Goal: Information Seeking & Learning: Learn about a topic

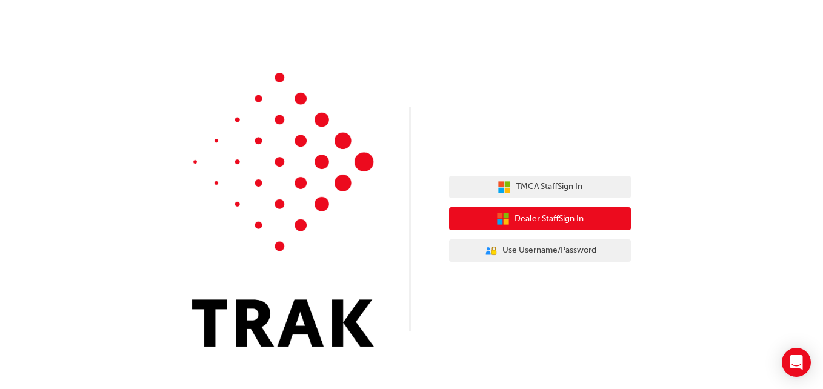
click at [564, 218] on span "Dealer Staff Sign In" at bounding box center [548, 219] width 69 height 14
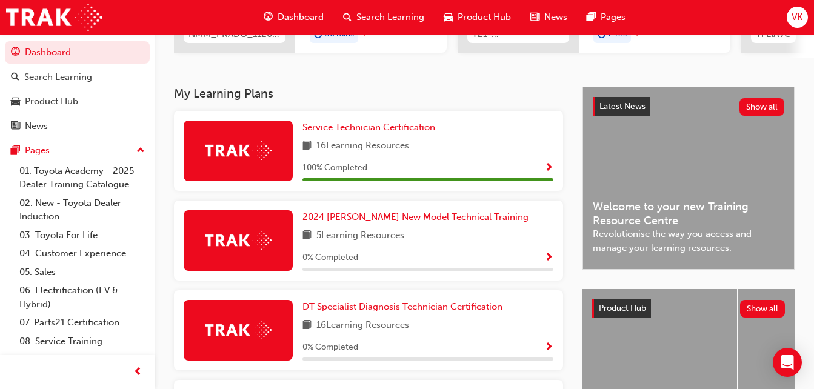
scroll to position [626, 0]
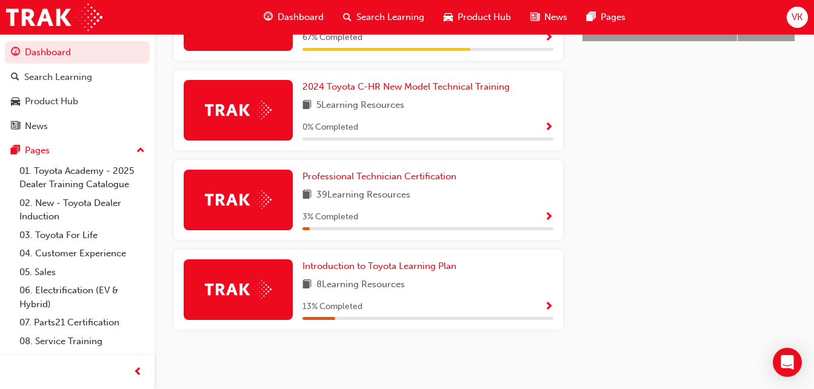
drag, startPoint x: 402, startPoint y: 288, endPoint x: 416, endPoint y: 289, distance: 14.0
click at [416, 289] on div "8 Learning Resources" at bounding box center [427, 285] width 251 height 15
click at [389, 265] on span "Introduction to Toyota Learning Plan" at bounding box center [379, 266] width 154 height 11
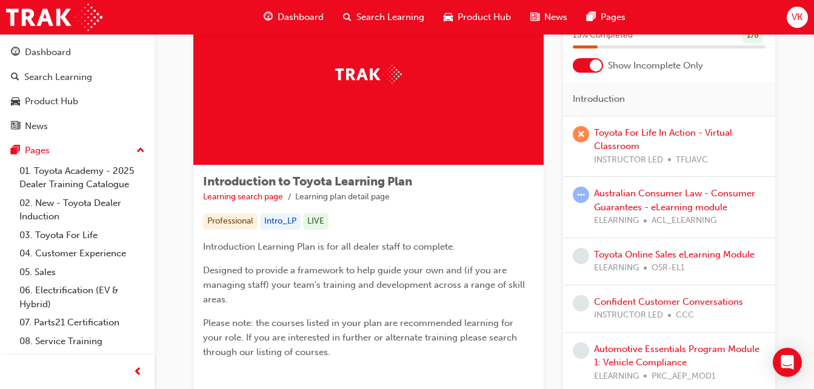
scroll to position [82, 0]
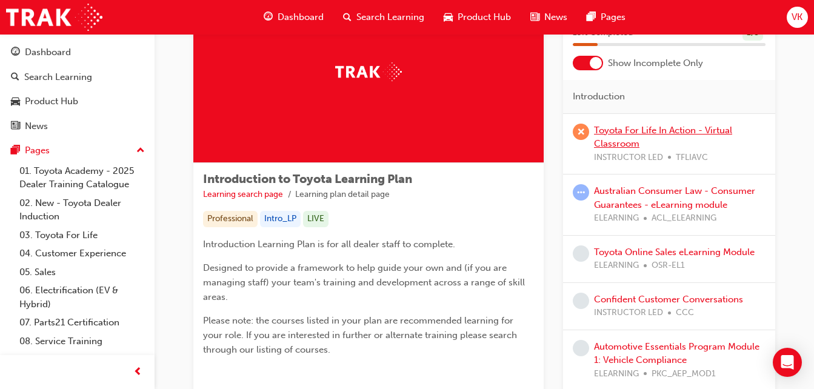
click at [621, 129] on link "Toyota For Life In Action - Virtual Classroom" at bounding box center [663, 137] width 138 height 25
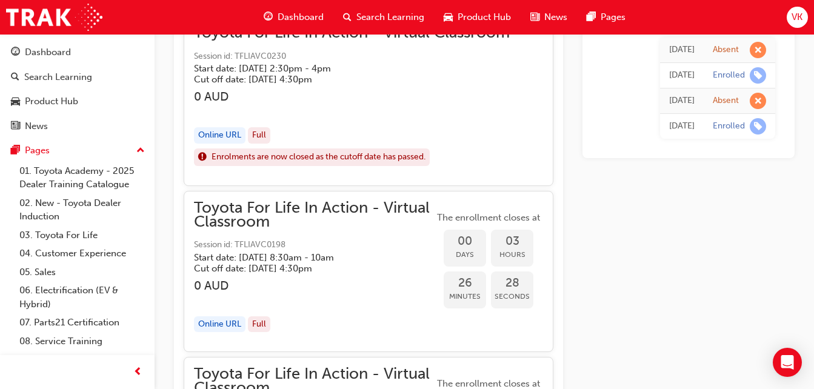
scroll to position [1325, 0]
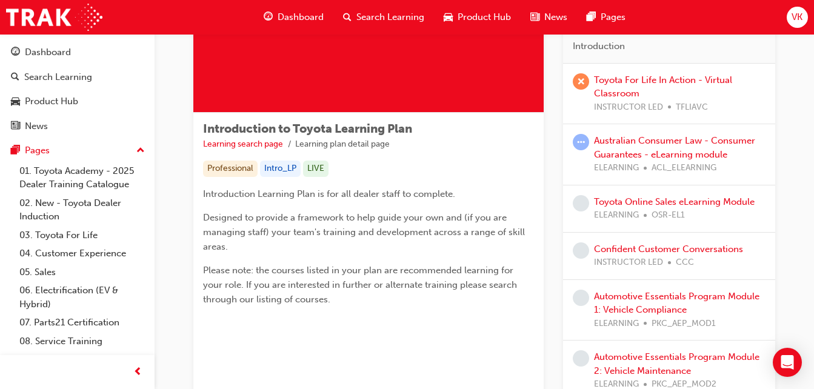
scroll to position [84, 0]
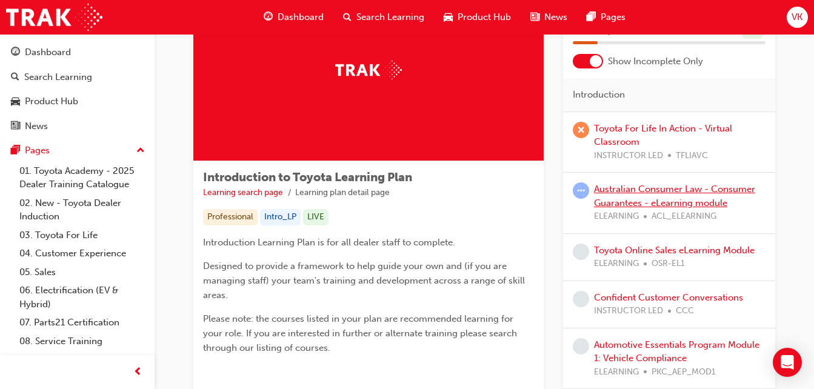
click at [665, 187] on link "Australian Consumer Law - Consumer Guarantees - eLearning module" at bounding box center [674, 196] width 161 height 25
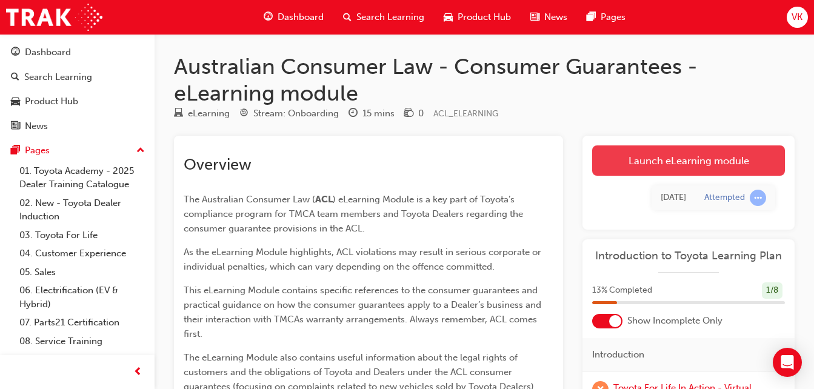
click at [632, 162] on link "Launch eLearning module" at bounding box center [688, 160] width 193 height 30
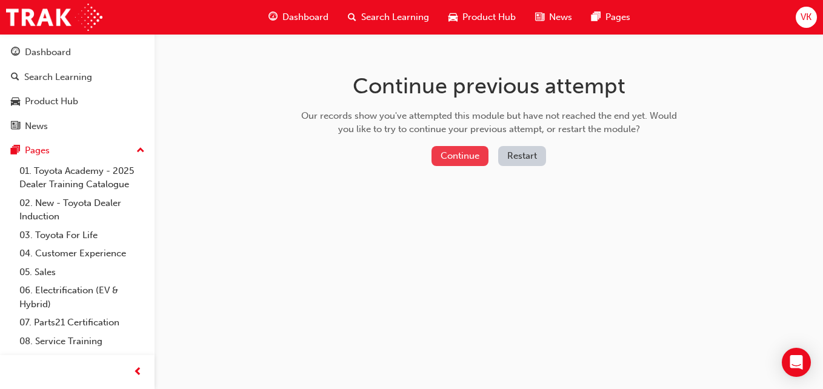
click at [467, 156] on button "Continue" at bounding box center [459, 156] width 57 height 20
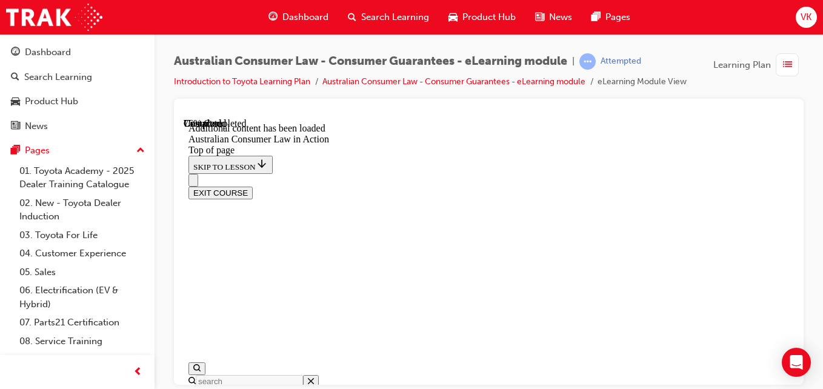
scroll to position [38, 0]
click at [138, 373] on span "prev-icon" at bounding box center [137, 372] width 9 height 15
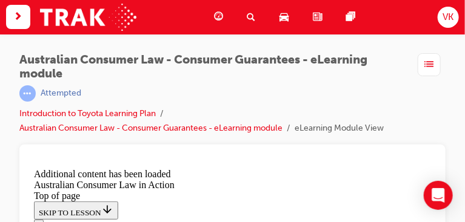
scroll to position [1309, 0]
drag, startPoint x: 529, startPoint y: 79, endPoint x: 378, endPoint y: 56, distance: 152.6
drag, startPoint x: 378, startPoint y: 56, endPoint x: 341, endPoint y: 42, distance: 40.1
click at [341, 42] on div "Australian Consumer Law - Consumer Guarantees - eLearning module | Attempted In…" at bounding box center [232, 159] width 465 height 250
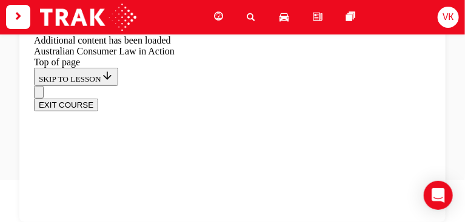
scroll to position [2999, 0]
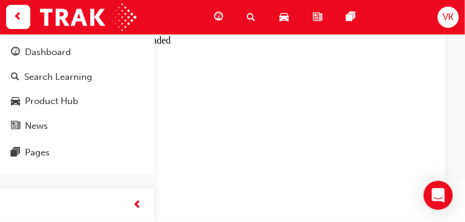
scroll to position [149, 0]
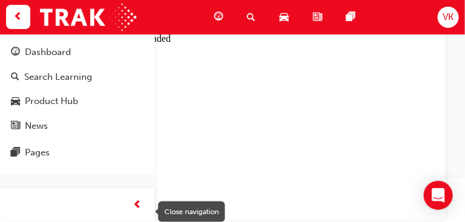
click at [139, 207] on span "prev-icon" at bounding box center [137, 205] width 9 height 15
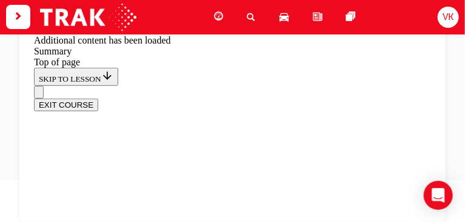
scroll to position [1132, 0]
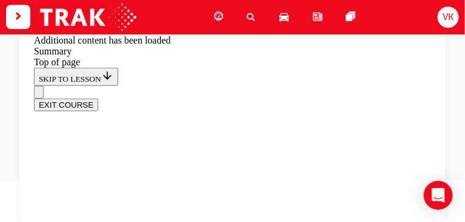
scroll to position [1959, 0]
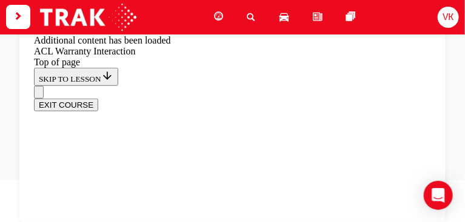
scroll to position [833, 0]
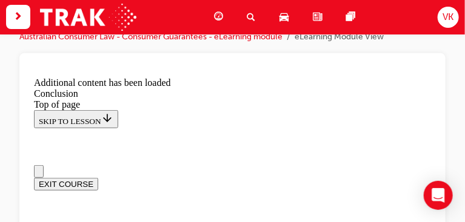
scroll to position [22, 0]
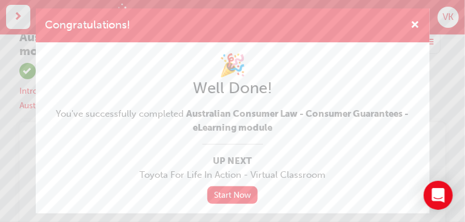
scroll to position [0, 0]
click at [225, 196] on link "Start Now" at bounding box center [232, 196] width 51 height 18
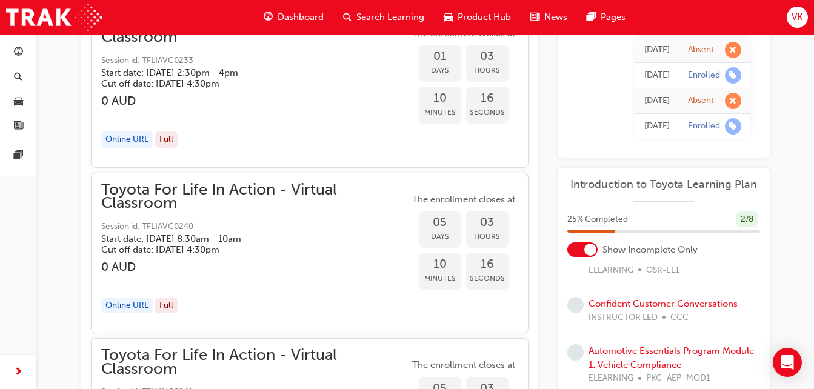
scroll to position [130, 0]
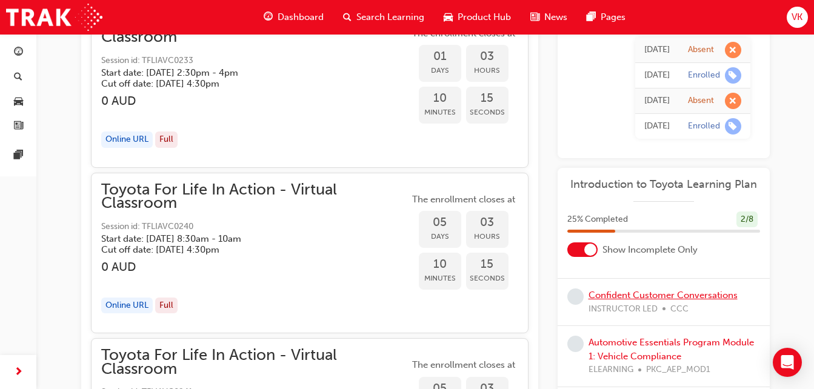
click at [637, 294] on link "Confident Customer Conversations" at bounding box center [662, 295] width 149 height 11
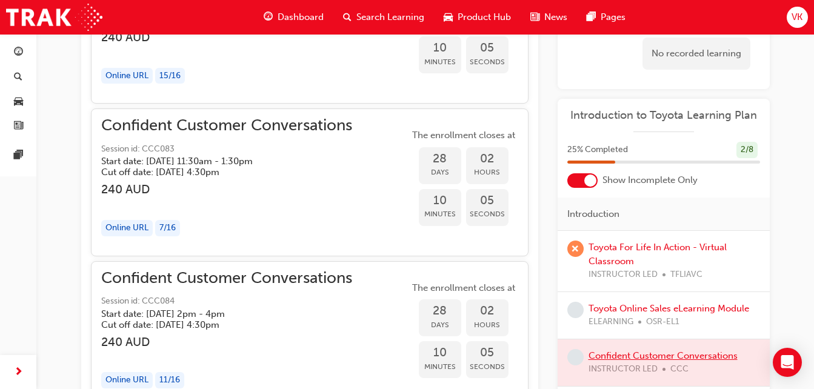
scroll to position [964, 0]
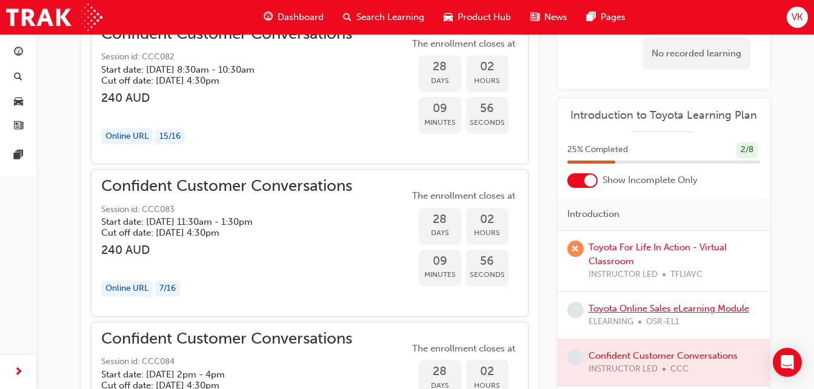
click at [644, 310] on link "Toyota Online Sales eLearning Module" at bounding box center [668, 308] width 161 height 11
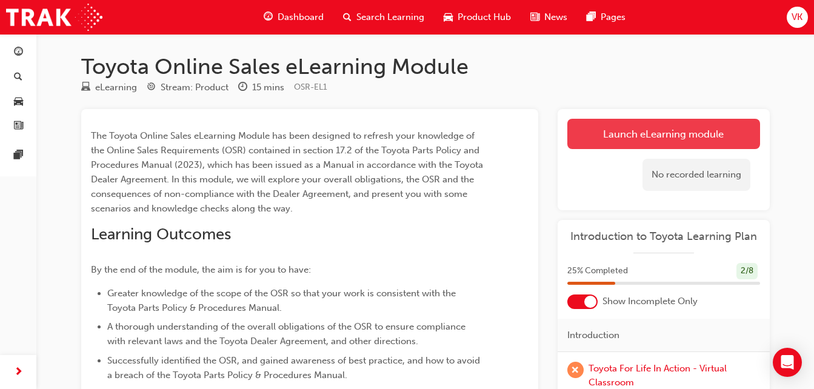
click at [615, 139] on link "Launch eLearning module" at bounding box center [663, 134] width 193 height 30
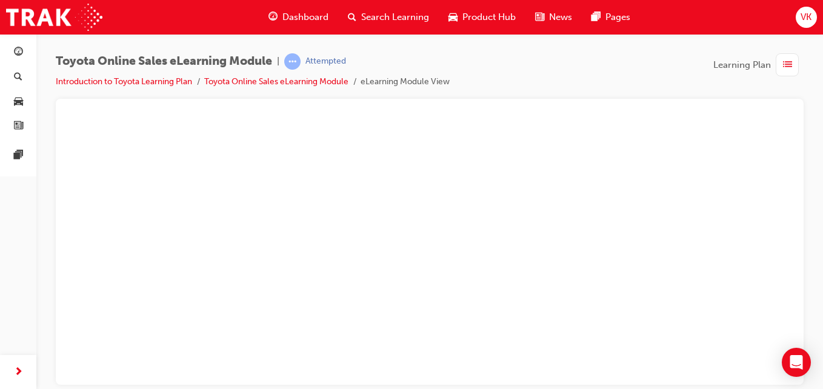
scroll to position [61, 0]
click at [395, 155] on div "play" at bounding box center [395, 155] width 0 height 0
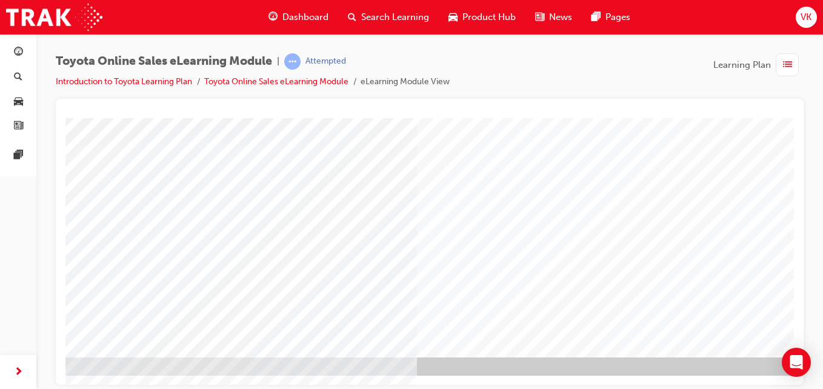
scroll to position [197, 105]
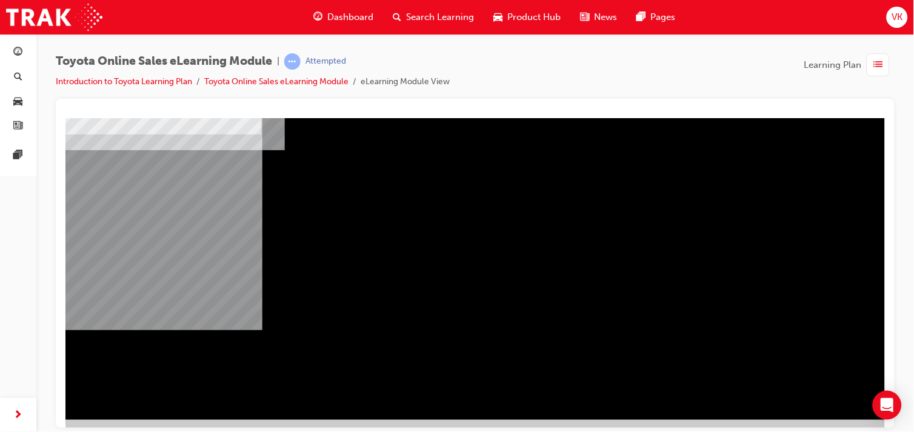
scroll to position [155, 0]
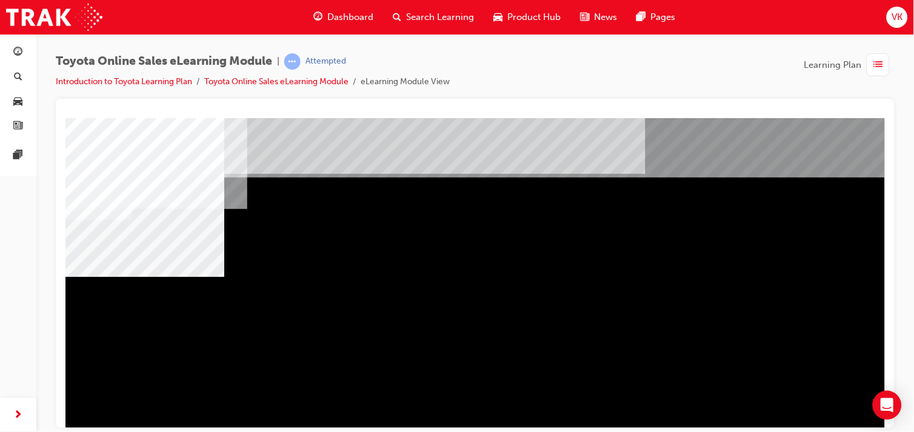
scroll to position [67, 0]
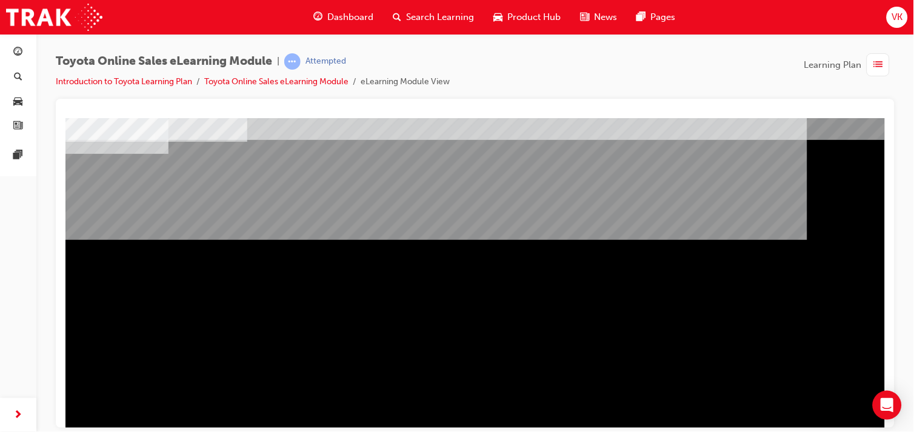
scroll to position [135, 0]
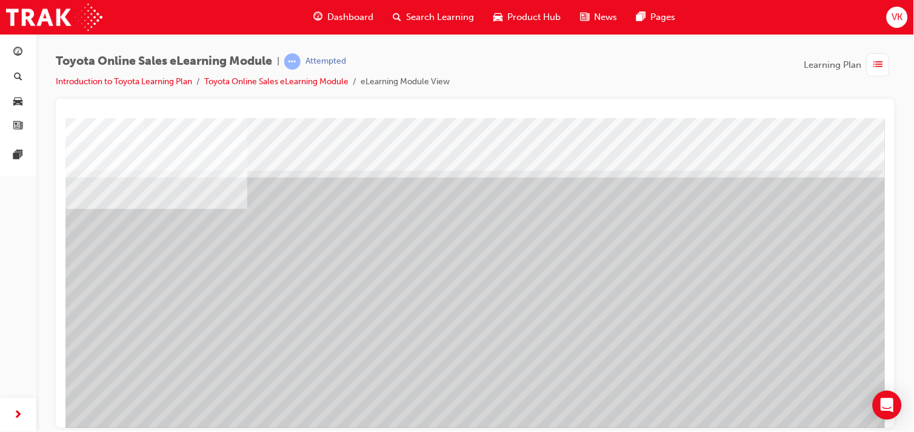
scroll to position [155, 0]
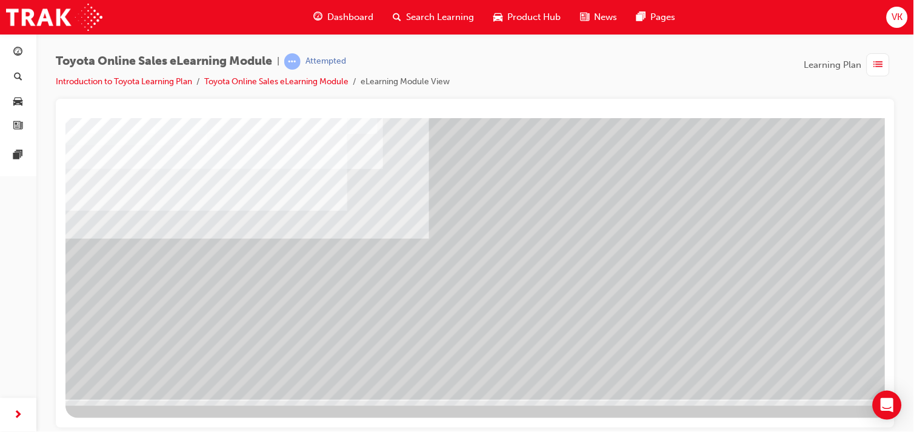
scroll to position [0, 0]
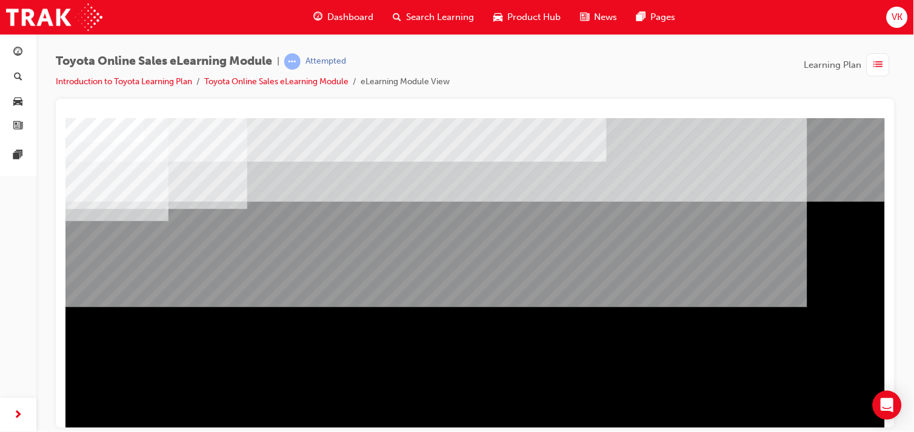
scroll to position [155, 0]
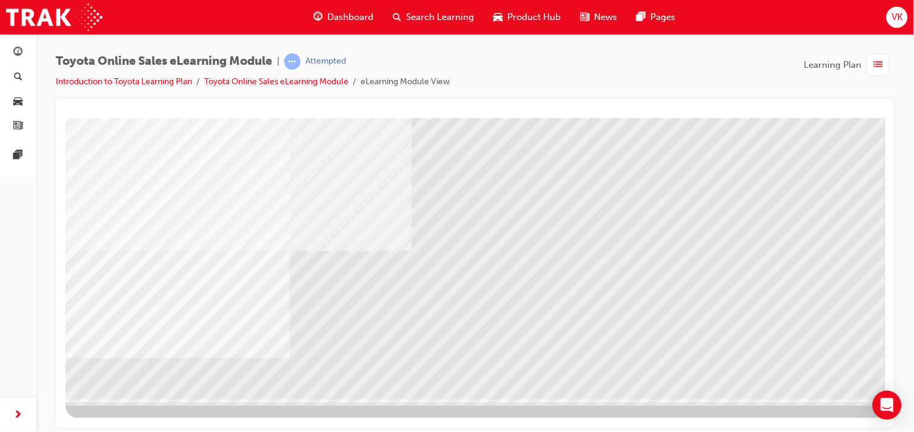
scroll to position [0, 0]
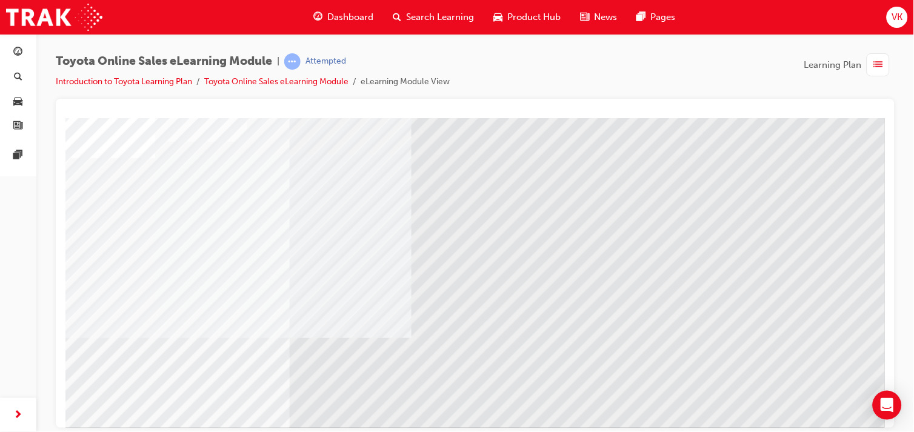
scroll to position [135, 0]
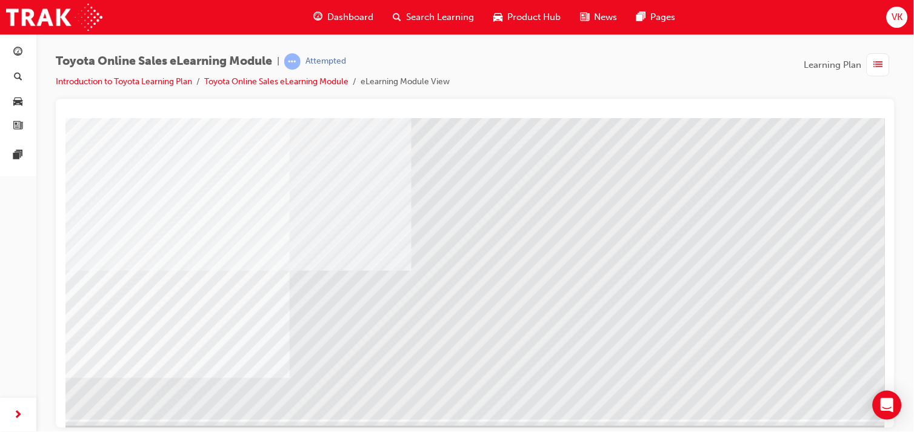
scroll to position [0, 0]
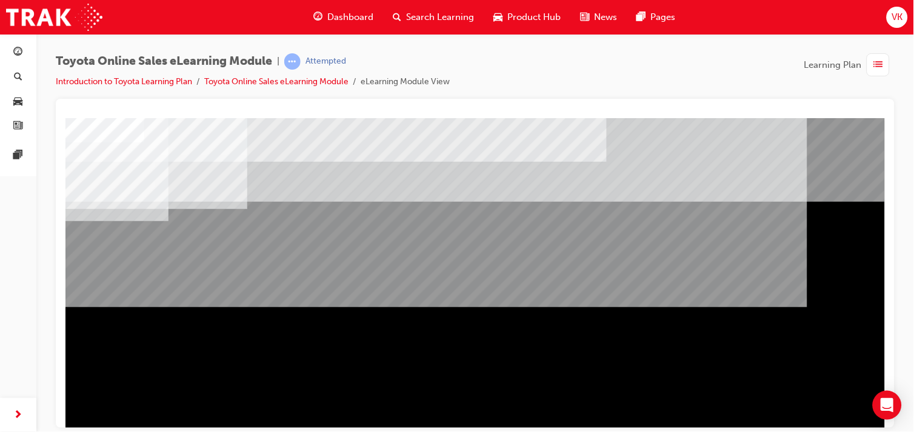
scroll to position [155, 0]
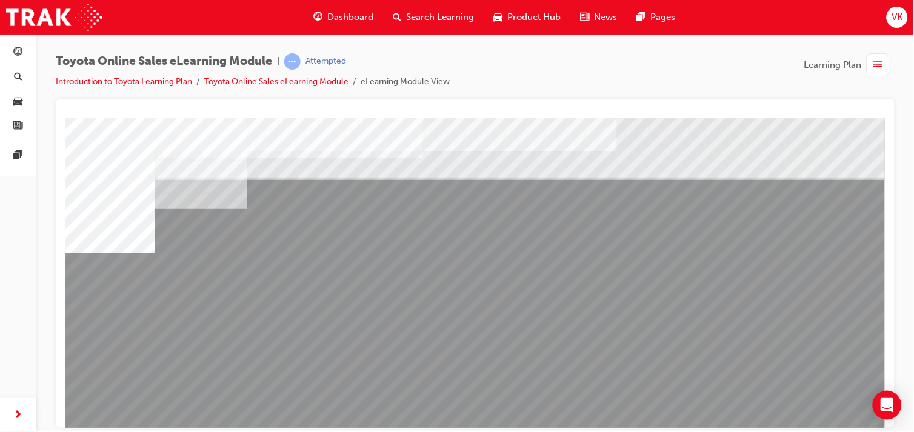
scroll to position [135, 0]
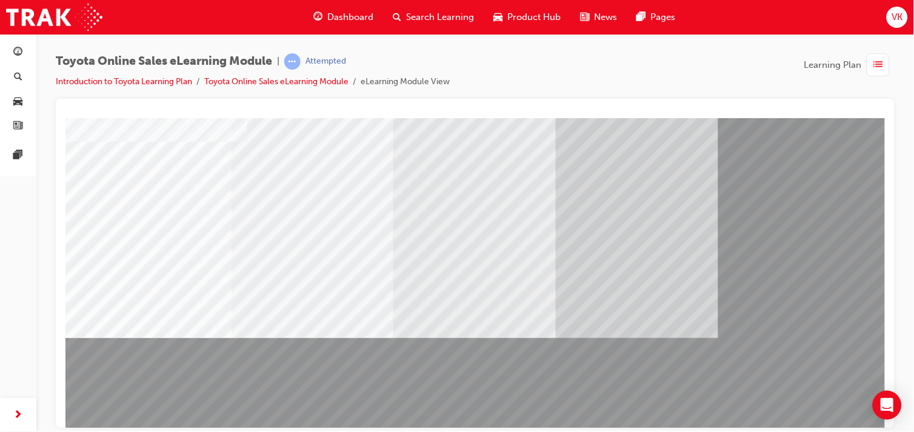
scroll to position [135, 0]
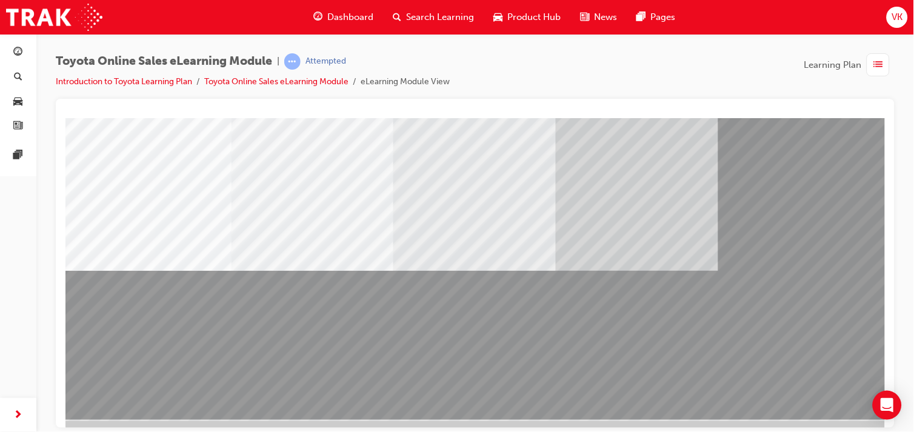
drag, startPoint x: 347, startPoint y: 351, endPoint x: 481, endPoint y: 340, distance: 134.4
click at [481, 340] on div at bounding box center [477, 201] width 824 height 436
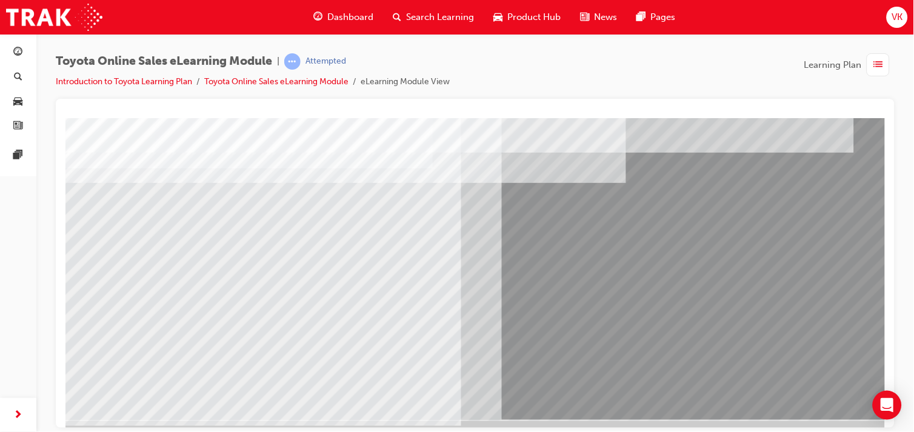
scroll to position [155, 0]
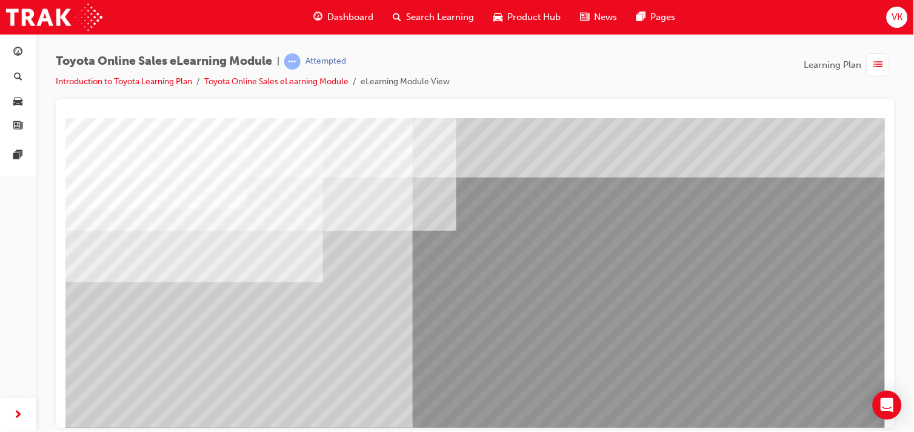
scroll to position [135, 0]
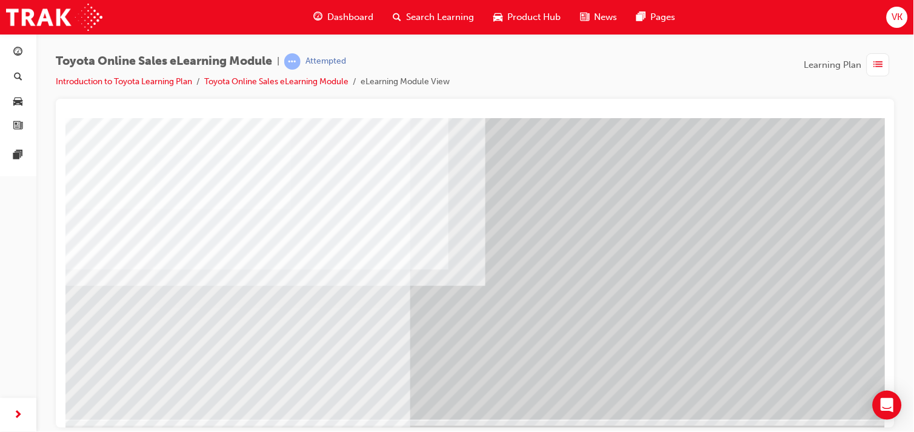
scroll to position [155, 0]
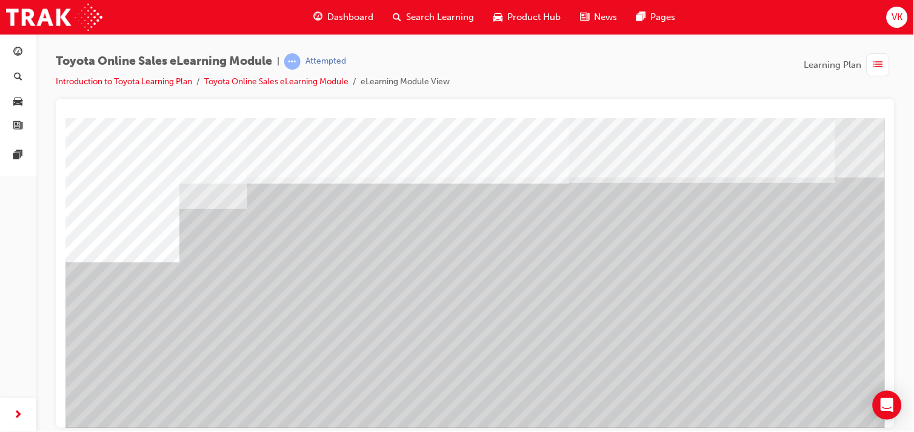
scroll to position [135, 0]
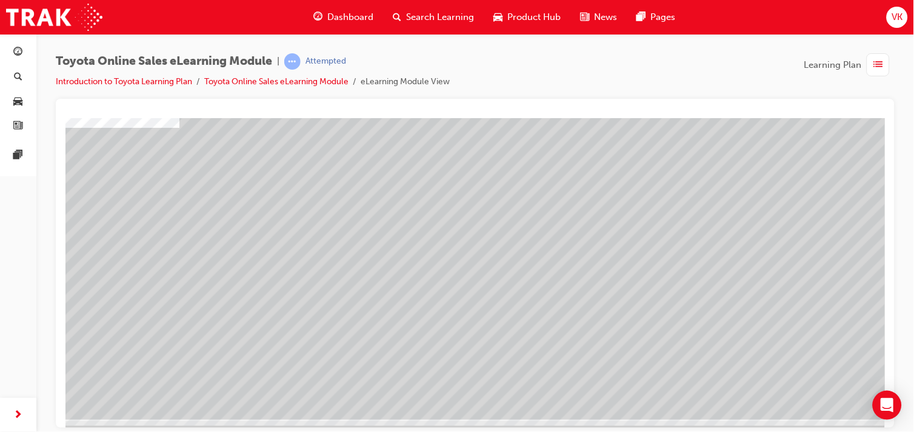
drag, startPoint x: 676, startPoint y: 295, endPoint x: 687, endPoint y: 288, distance: 12.0
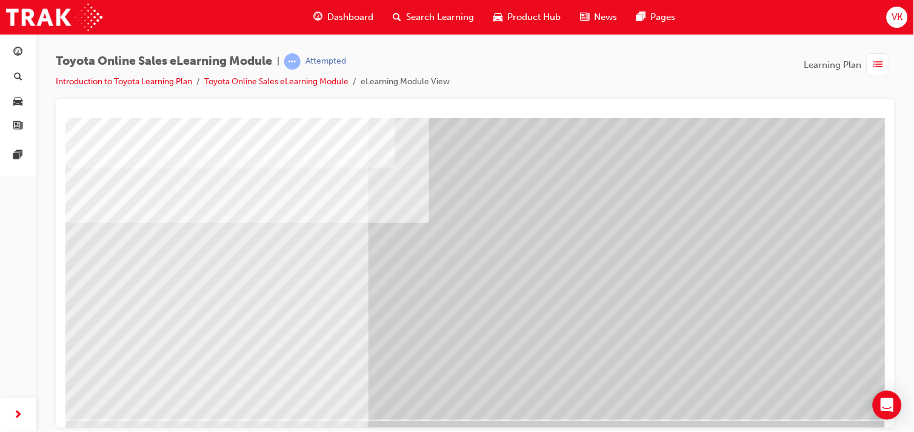
scroll to position [155, 0]
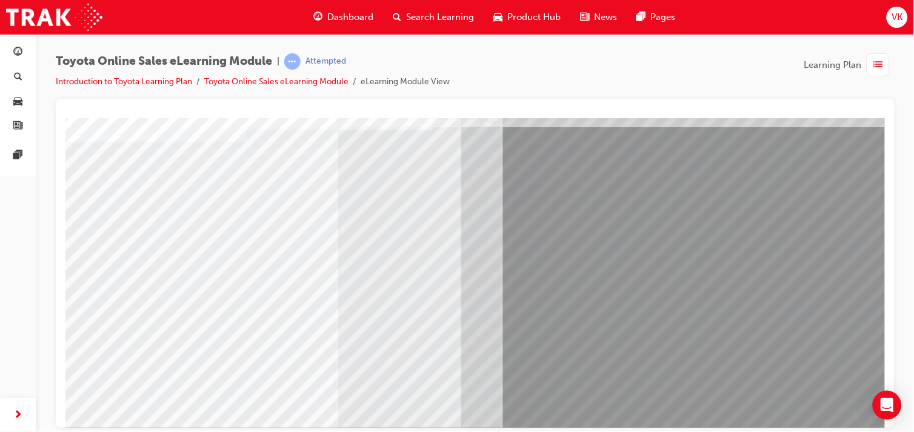
scroll to position [135, 0]
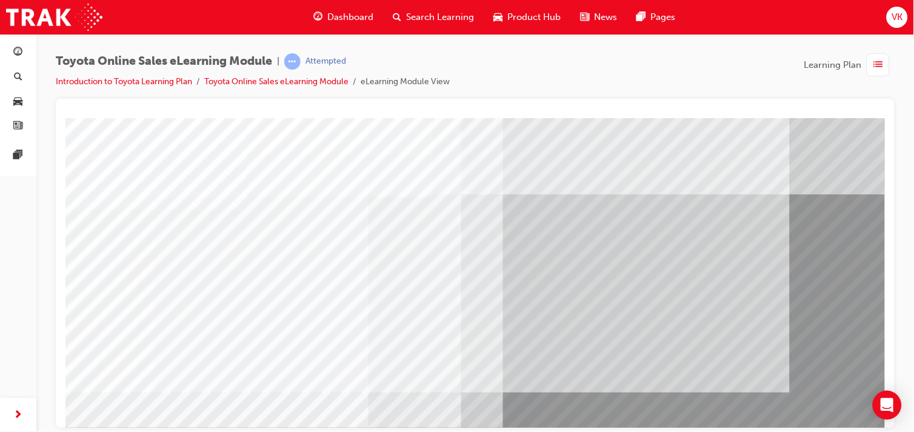
scroll to position [67, 0]
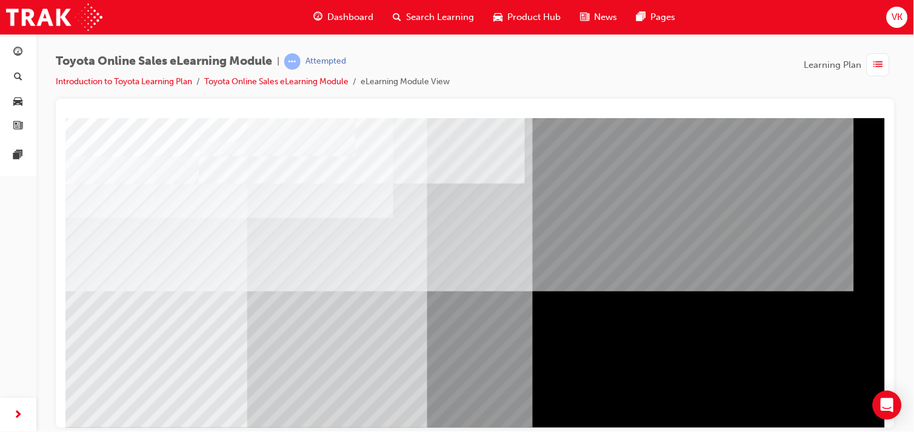
scroll to position [135, 0]
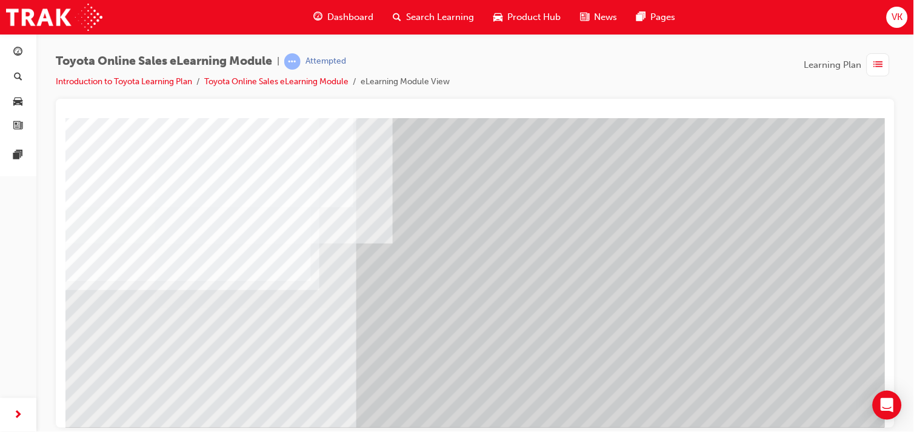
scroll to position [155, 0]
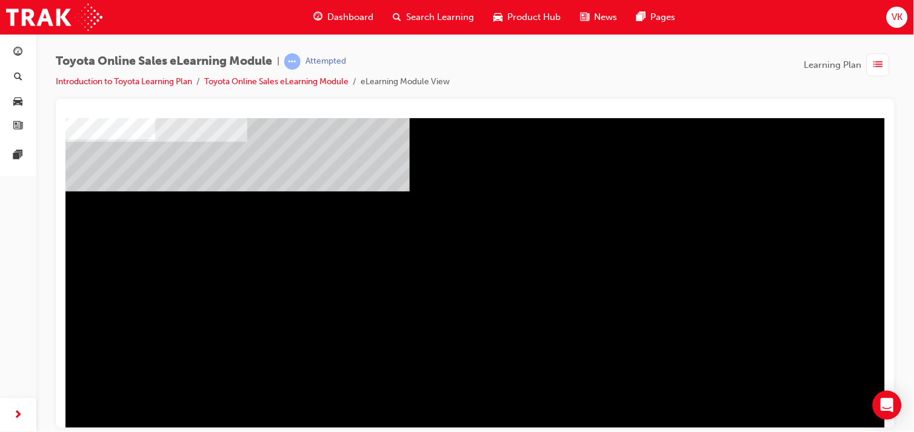
scroll to position [135, 0]
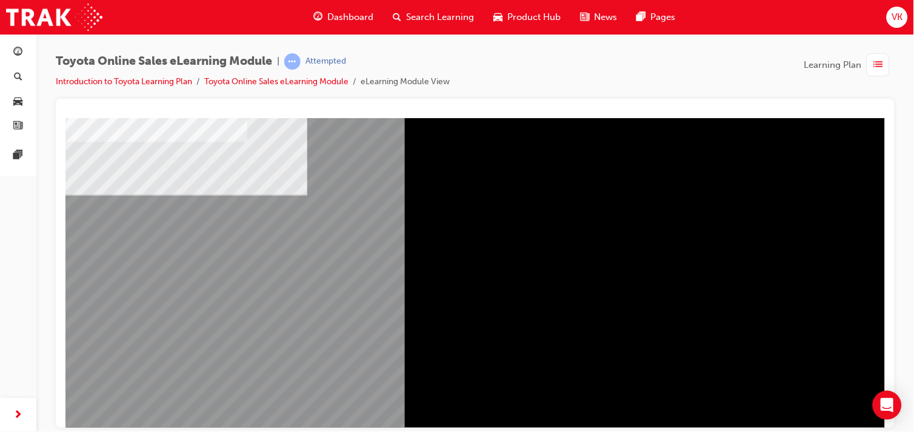
scroll to position [155, 0]
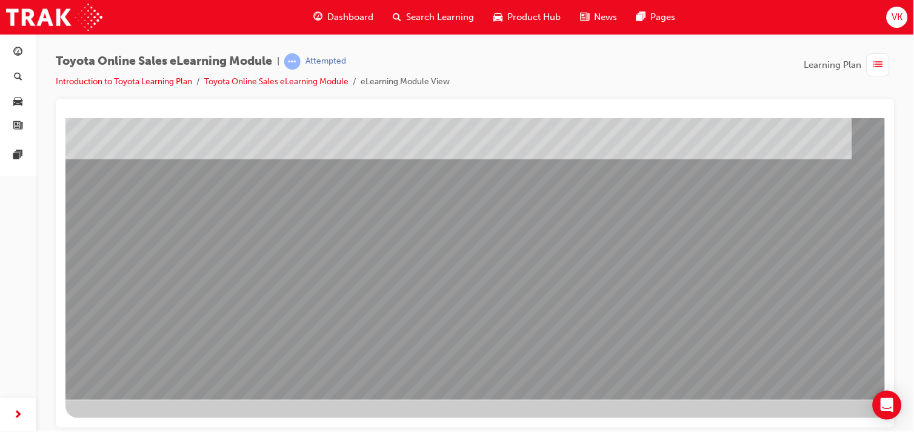
scroll to position [87, 0]
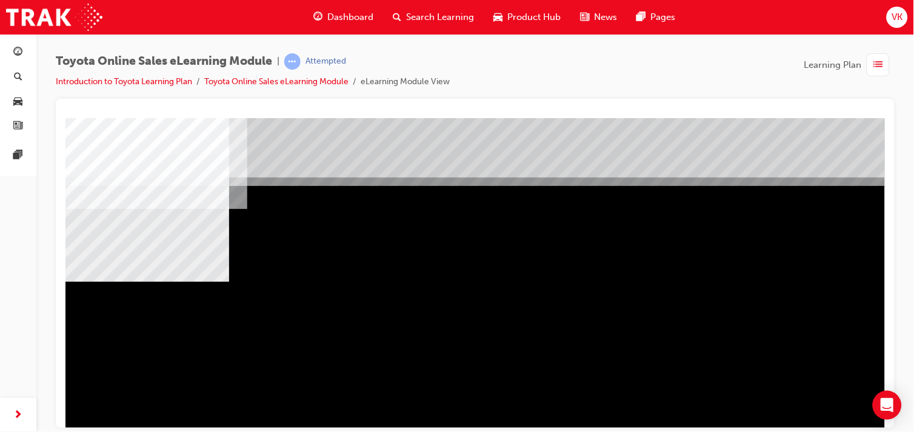
scroll to position [67, 0]
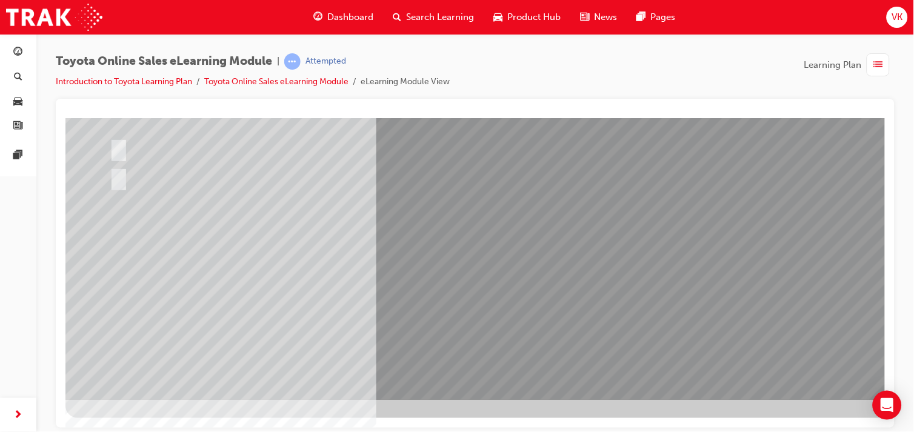
scroll to position [0, 0]
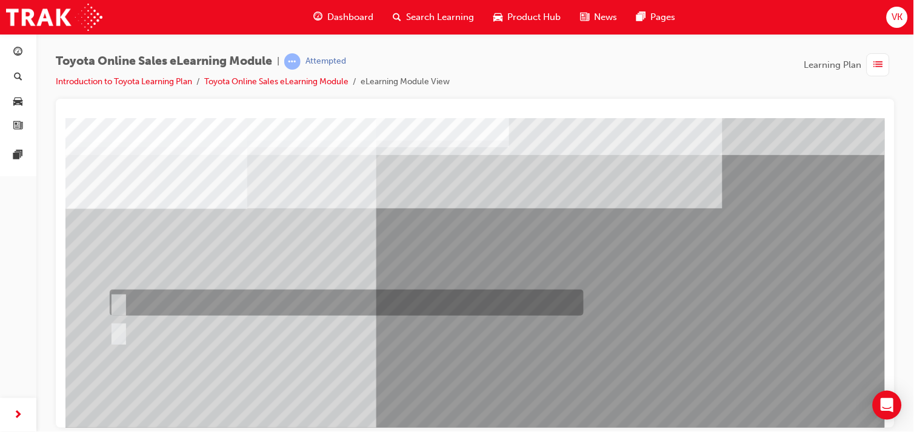
click at [118, 298] on input "True" at bounding box center [115, 302] width 13 height 13
radio input "true"
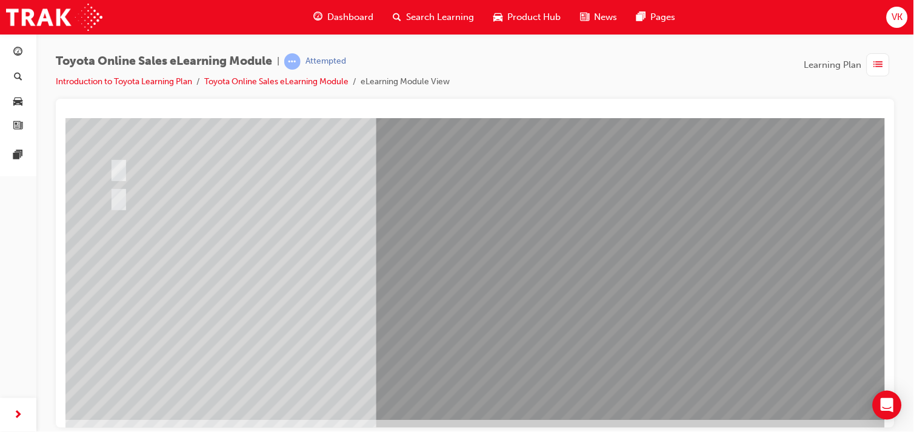
scroll to position [155, 0]
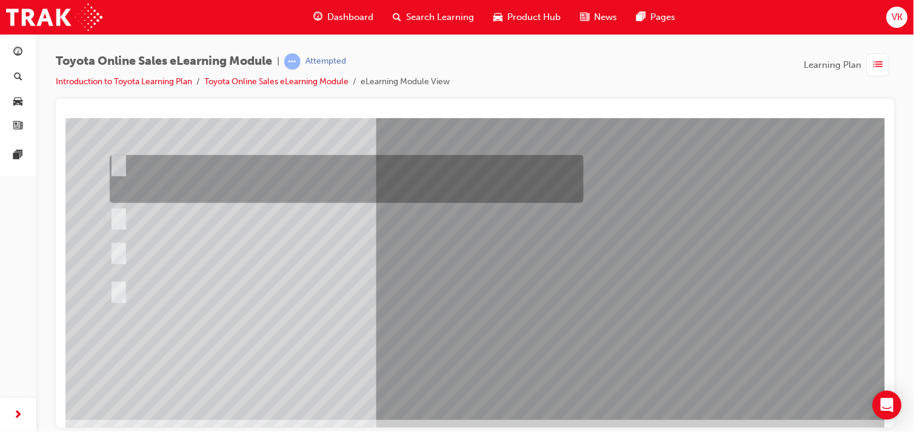
scroll to position [67, 0]
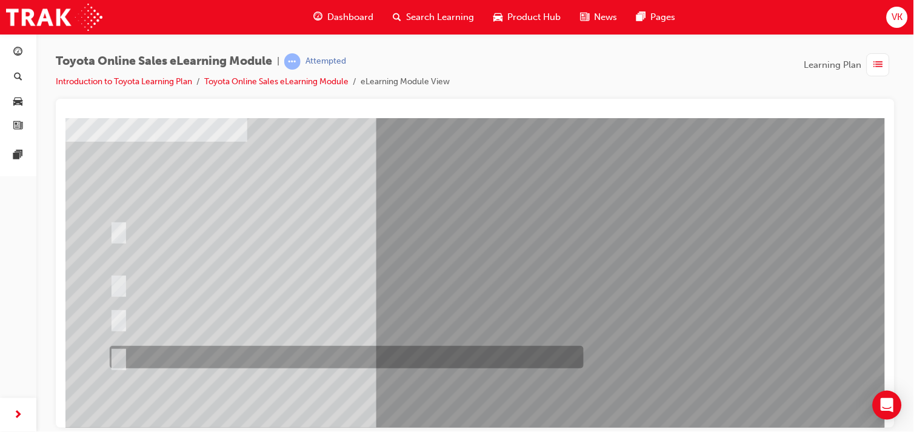
click at [118, 356] on input "It must be TMCA approved Dealer name." at bounding box center [115, 357] width 13 height 13
radio input "true"
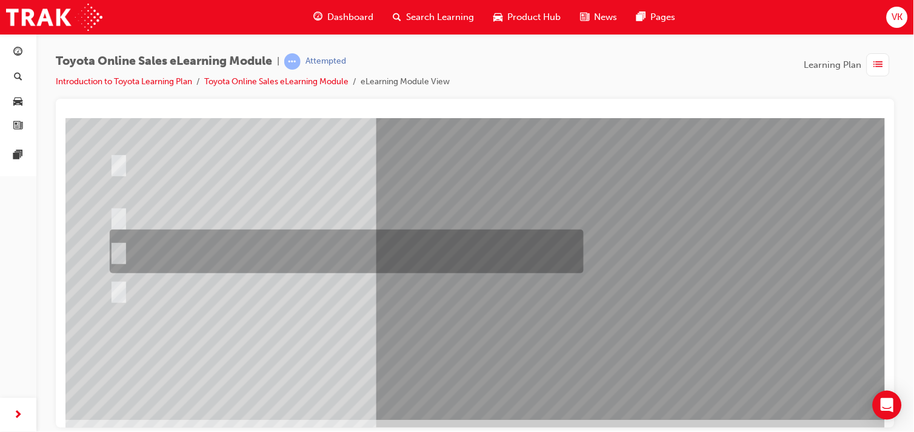
scroll to position [155, 0]
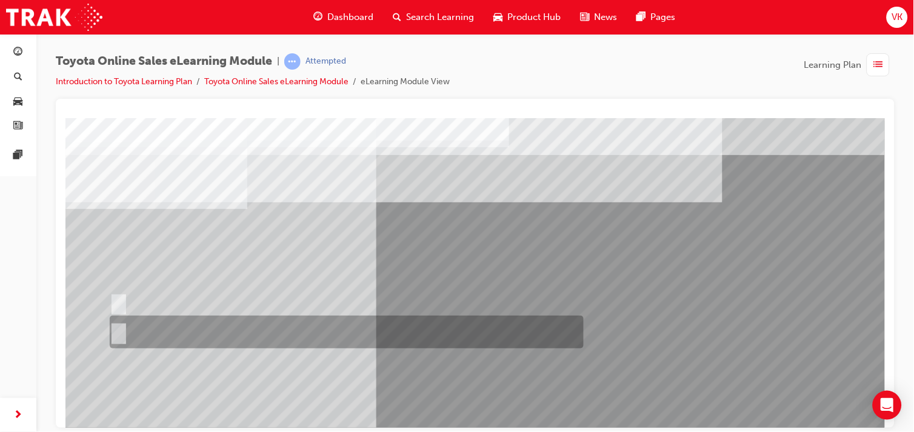
click at [119, 328] on input "No" at bounding box center [115, 331] width 13 height 13
radio input "true"
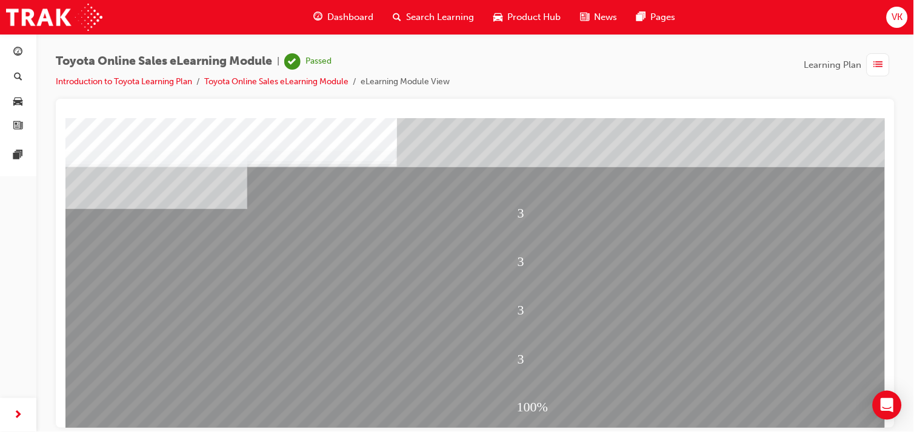
scroll to position [135, 0]
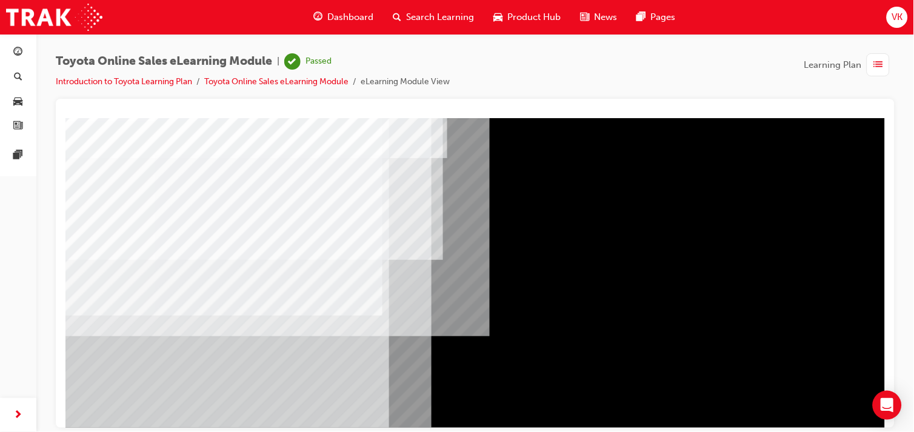
scroll to position [155, 0]
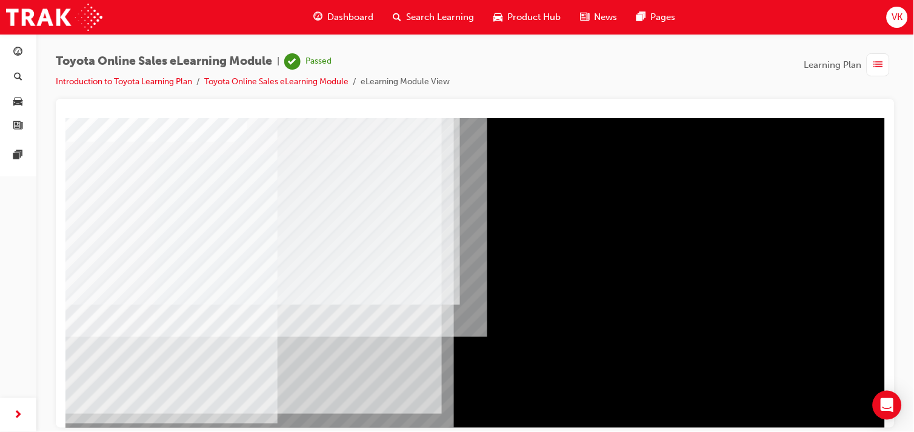
scroll to position [135, 0]
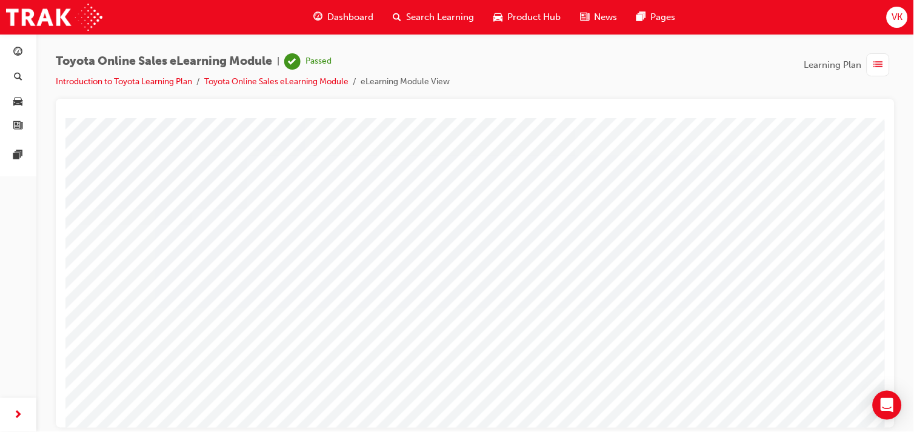
scroll to position [155, 0]
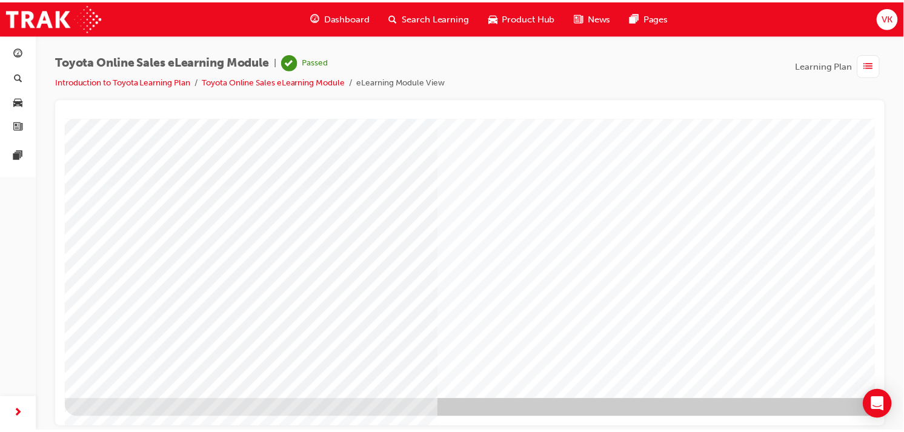
scroll to position [0, 0]
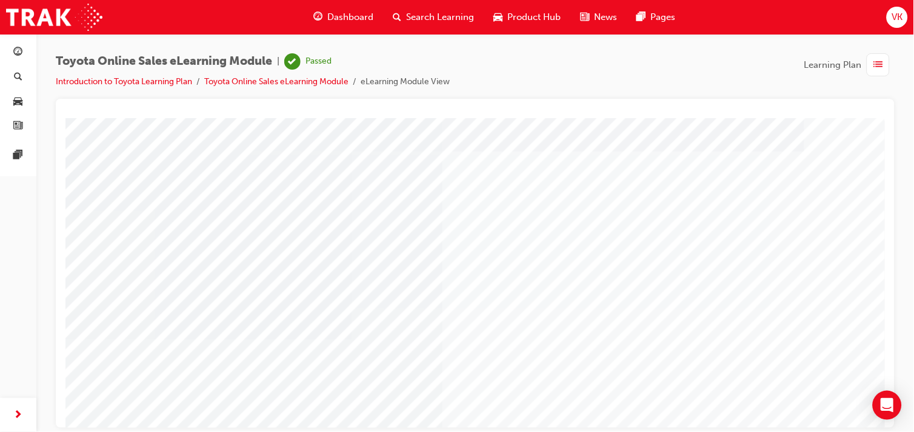
click at [822, 61] on div "button" at bounding box center [878, 64] width 23 height 23
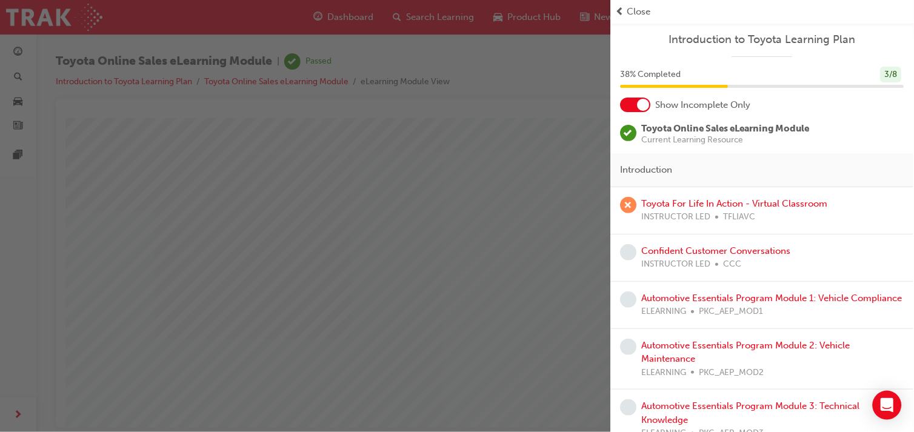
click at [493, 166] on div "button" at bounding box center [305, 216] width 611 height 432
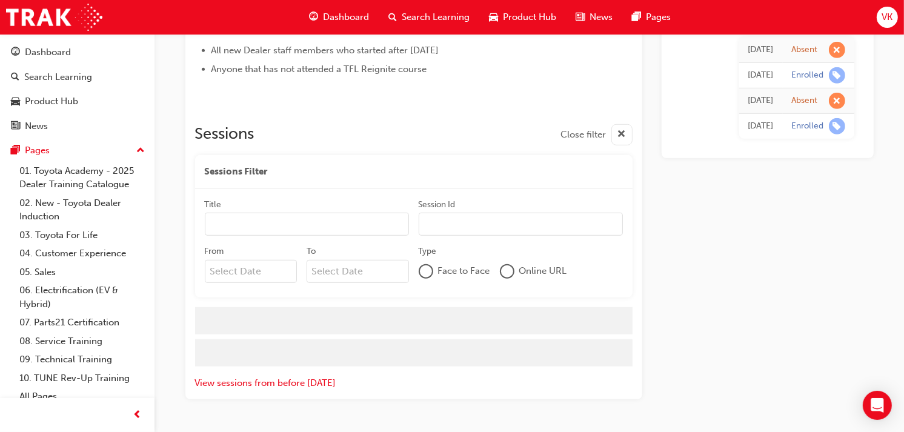
scroll to position [626, 0]
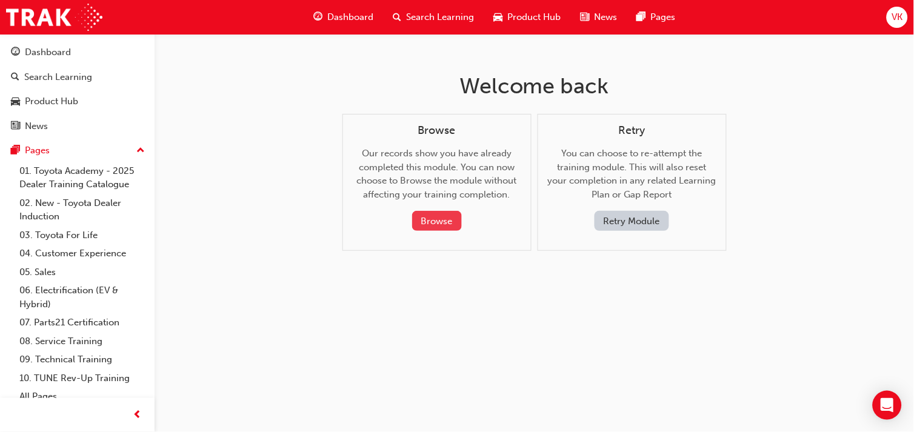
click at [433, 225] on button "Browse" at bounding box center [437, 221] width 50 height 20
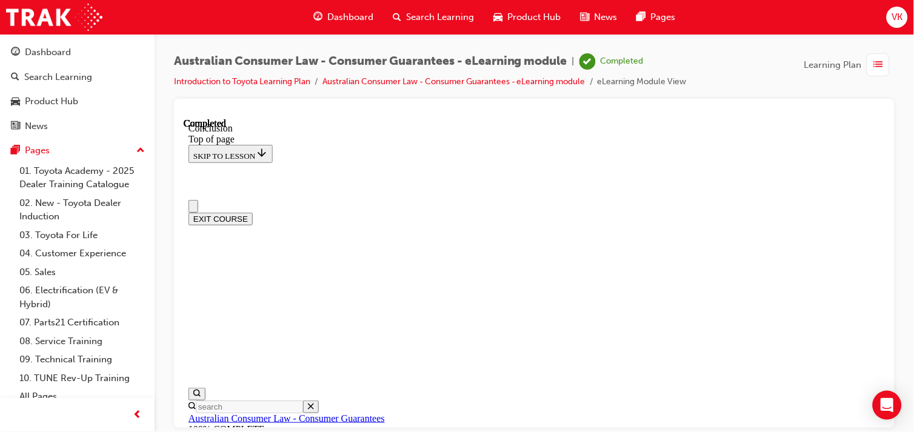
click at [252, 212] on button "EXIT COURSE" at bounding box center [220, 218] width 64 height 13
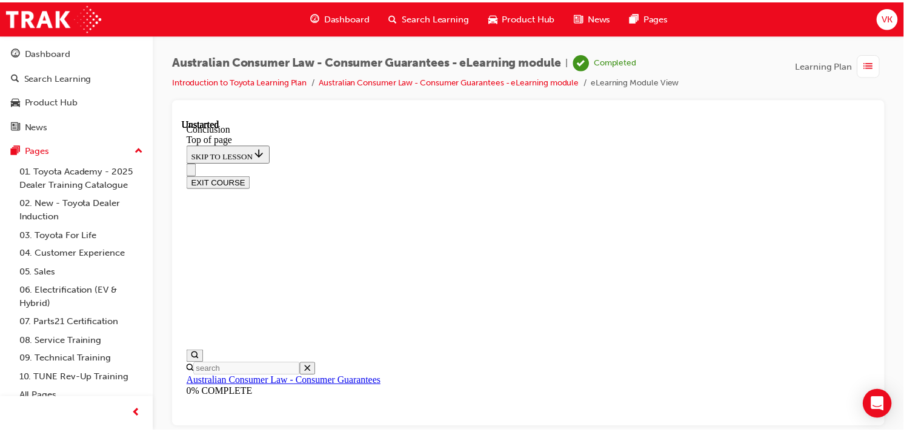
scroll to position [38, 0]
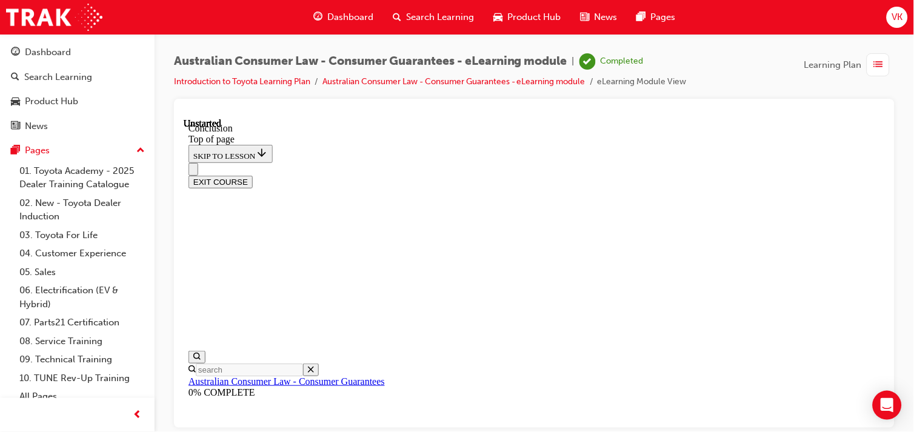
click at [331, 21] on span "Dashboard" at bounding box center [351, 17] width 46 height 14
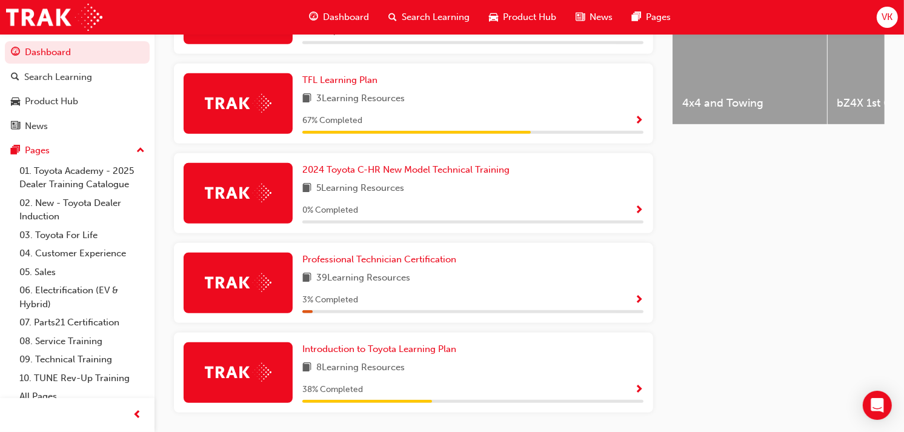
scroll to position [582, 0]
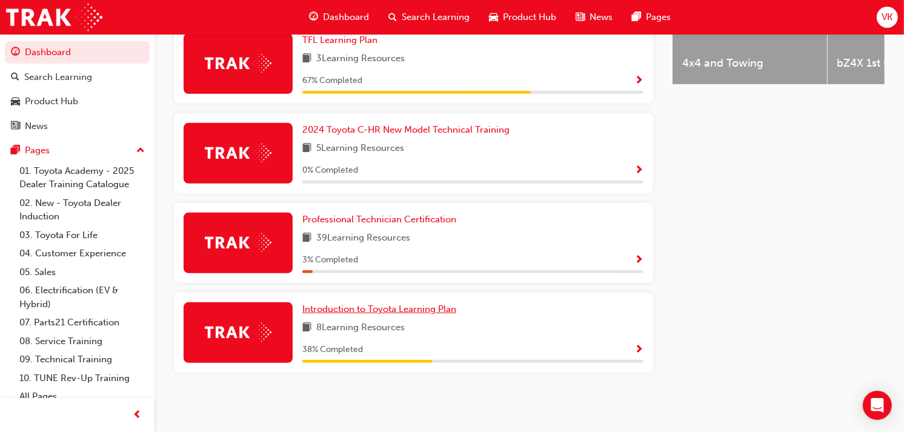
click at [421, 313] on span "Introduction to Toyota Learning Plan" at bounding box center [379, 309] width 154 height 11
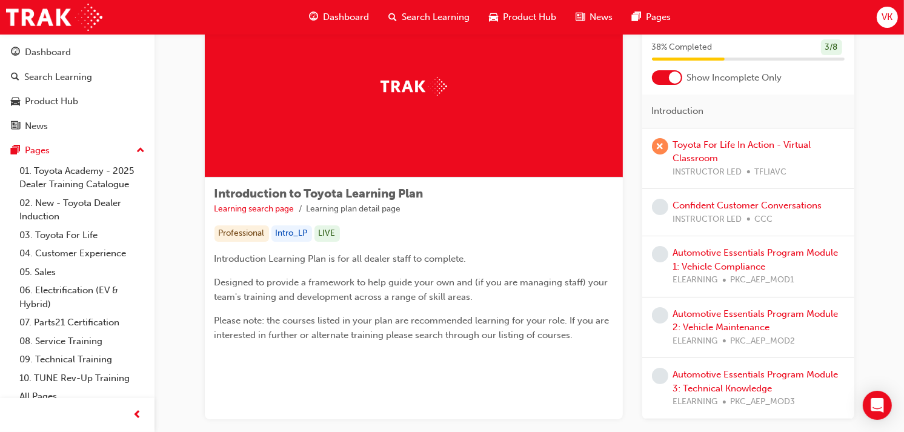
scroll to position [135, 0]
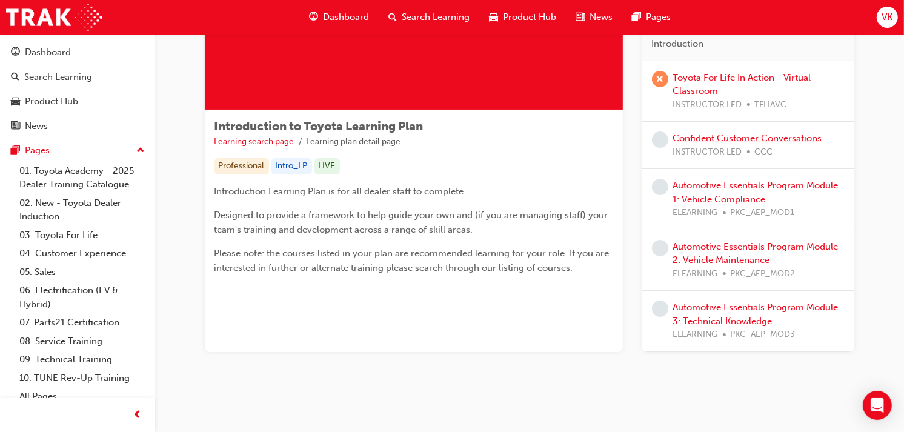
click at [734, 138] on link "Confident Customer Conversations" at bounding box center [747, 138] width 149 height 11
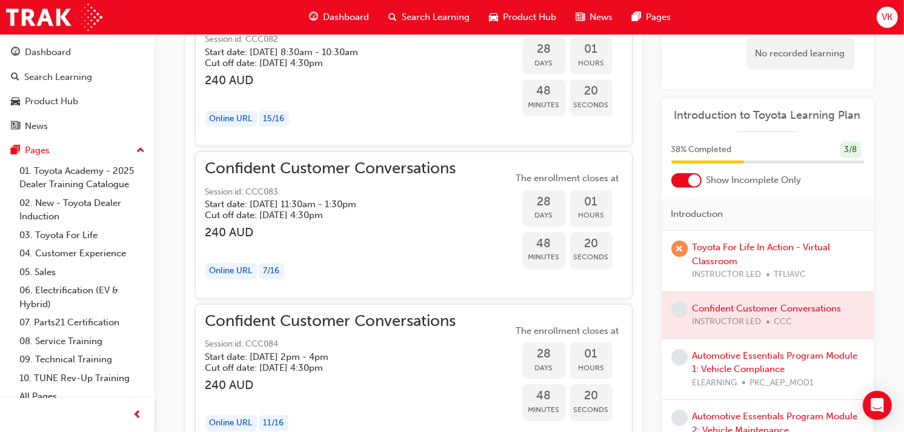
scroll to position [67, 0]
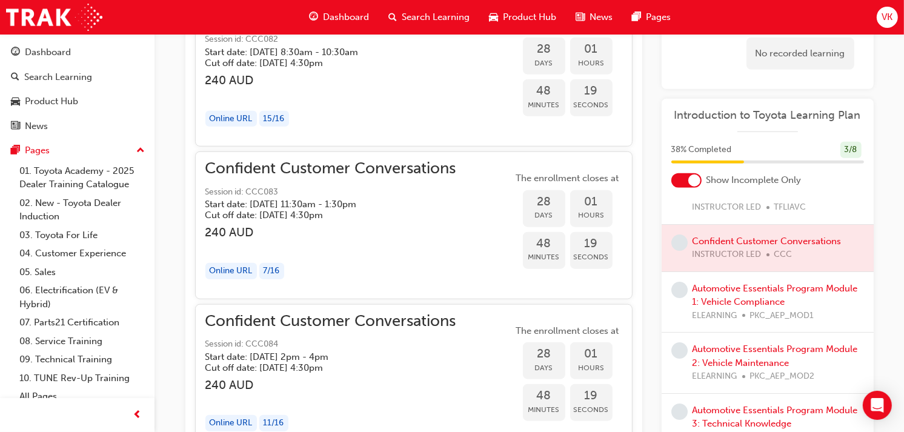
click at [736, 295] on div "Automotive Essentials Program Module 1: Vehicle Compliance ELEARNING PKC_AEP_MO…" at bounding box center [778, 302] width 171 height 41
click at [736, 299] on link "Automotive Essentials Program Module 1: Vehicle Compliance" at bounding box center [775, 295] width 165 height 25
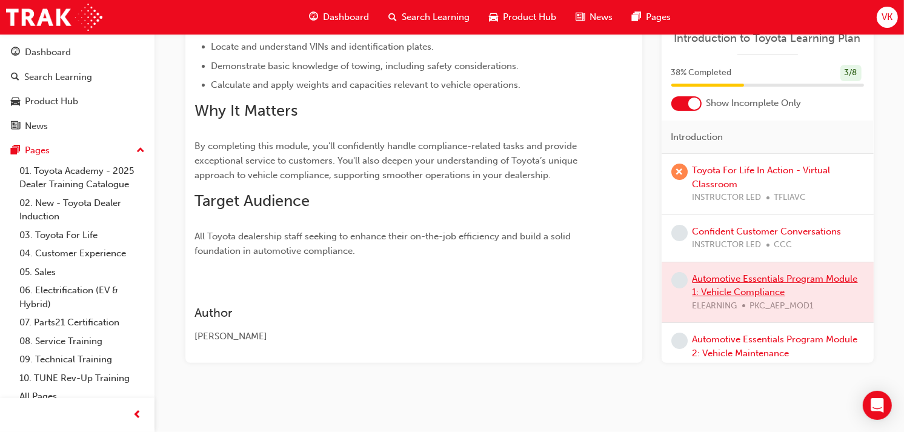
scroll to position [201, 0]
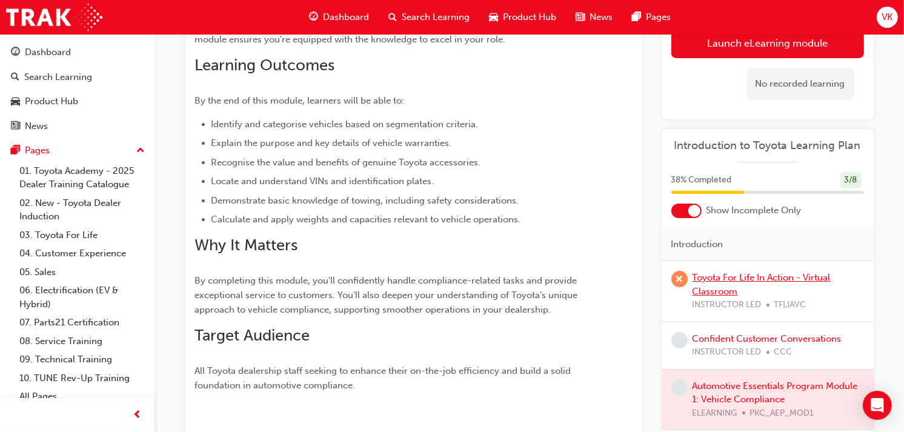
click at [768, 282] on link "Toyota For Life In Action - Virtual Classroom" at bounding box center [762, 284] width 138 height 25
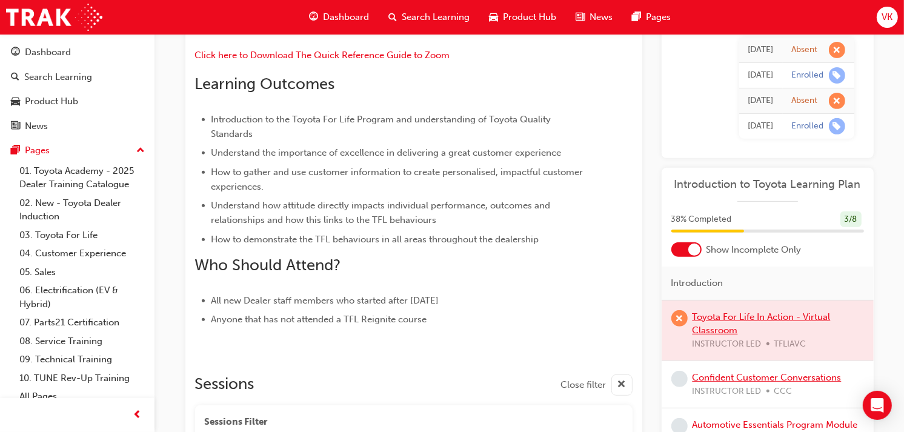
scroll to position [82, 0]
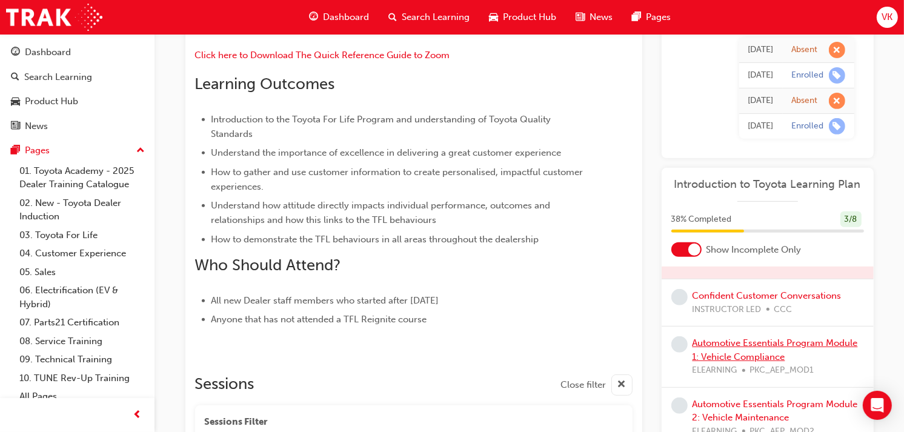
click at [755, 354] on link "Automotive Essentials Program Module 1: Vehicle Compliance" at bounding box center [775, 350] width 165 height 25
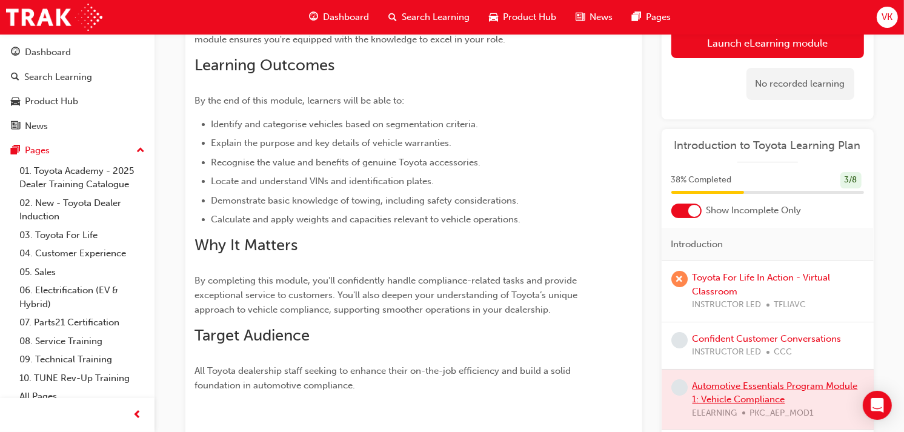
scroll to position [336, 0]
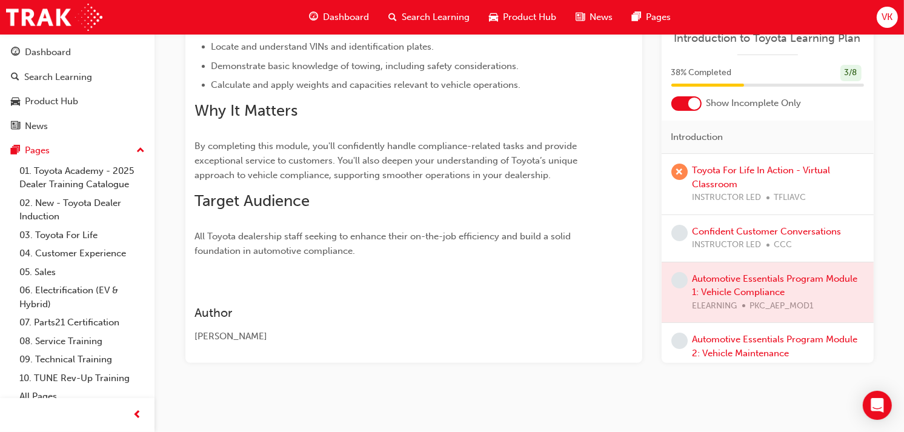
click at [738, 290] on div at bounding box center [768, 292] width 212 height 61
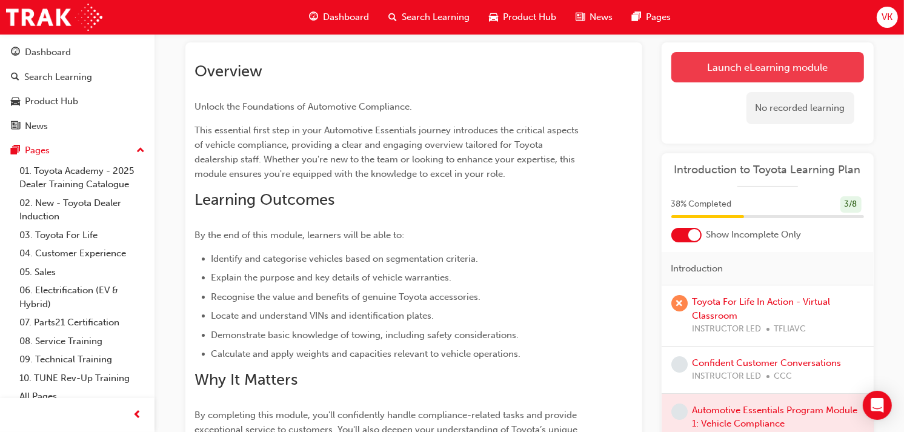
click at [768, 68] on link "Launch eLearning module" at bounding box center [767, 67] width 193 height 30
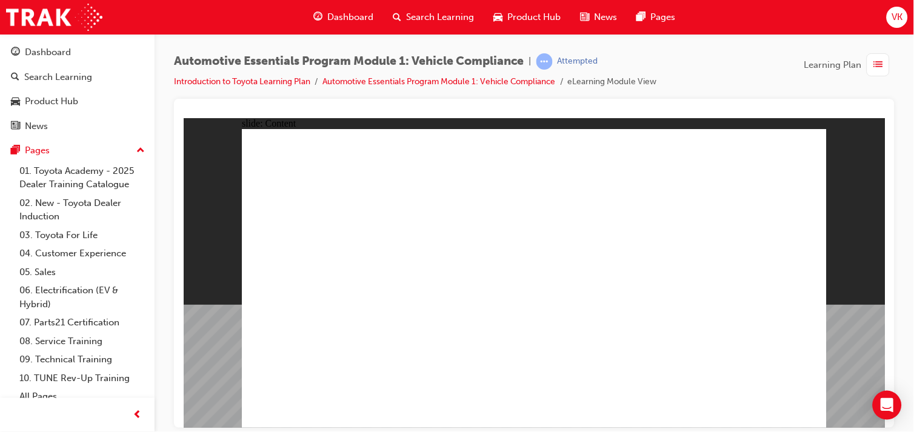
drag, startPoint x: 685, startPoint y: 313, endPoint x: 692, endPoint y: 319, distance: 9.0
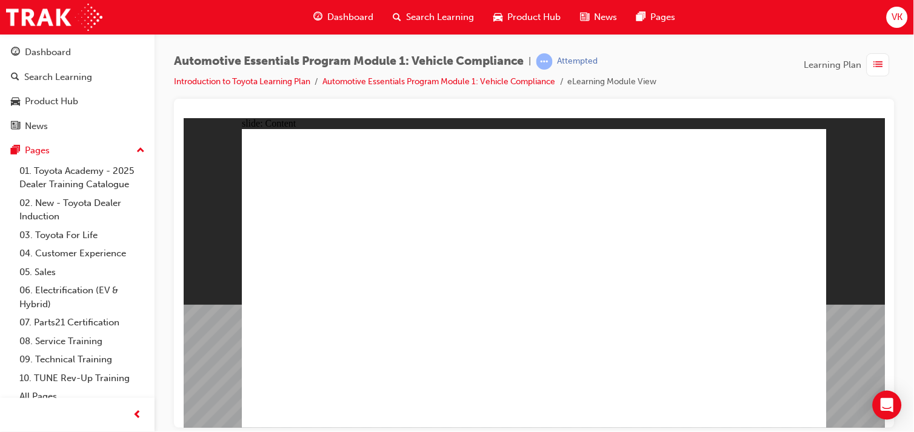
drag, startPoint x: 802, startPoint y: 415, endPoint x: 794, endPoint y: 404, distance: 14.0
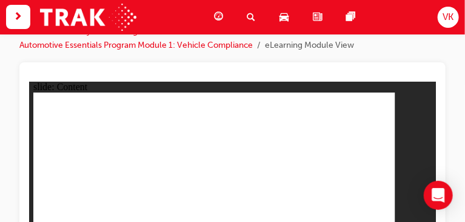
scroll to position [133, 0]
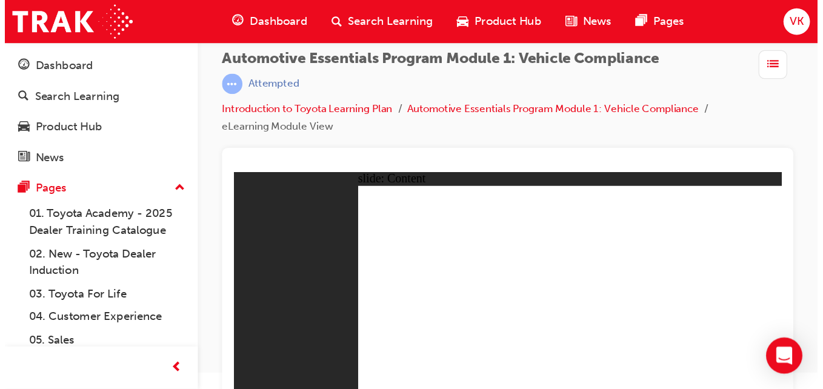
scroll to position [0, 0]
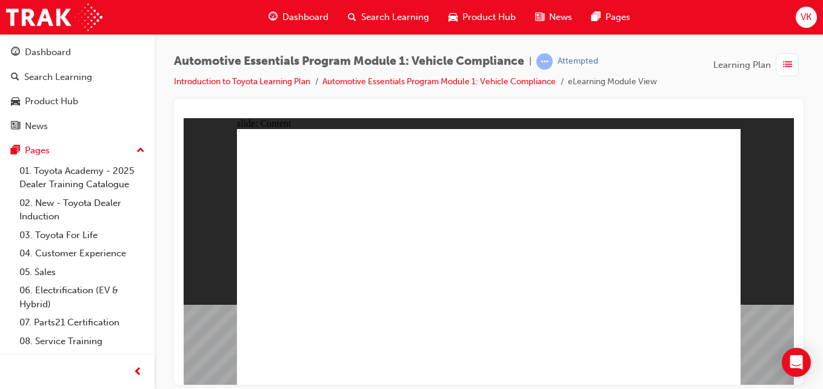
radio input "true"
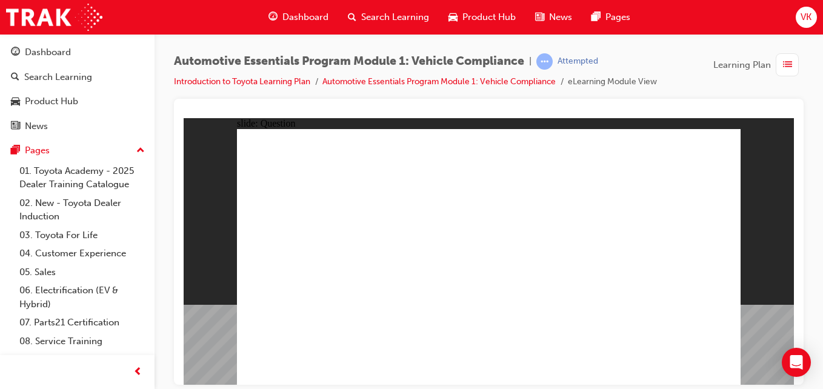
radio input "true"
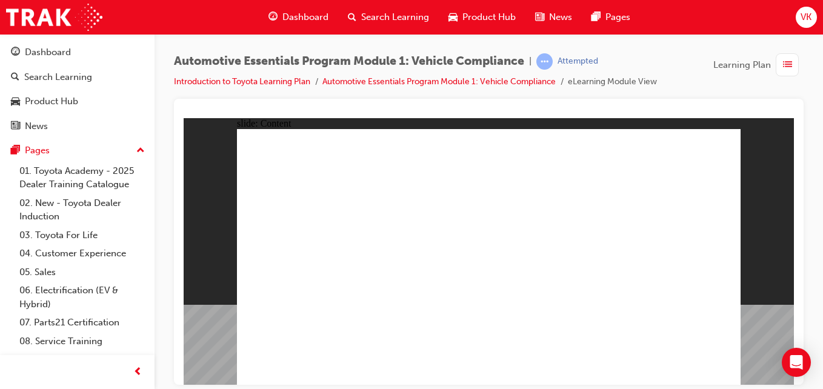
drag, startPoint x: 703, startPoint y: 361, endPoint x: 691, endPoint y: 373, distance: 16.7
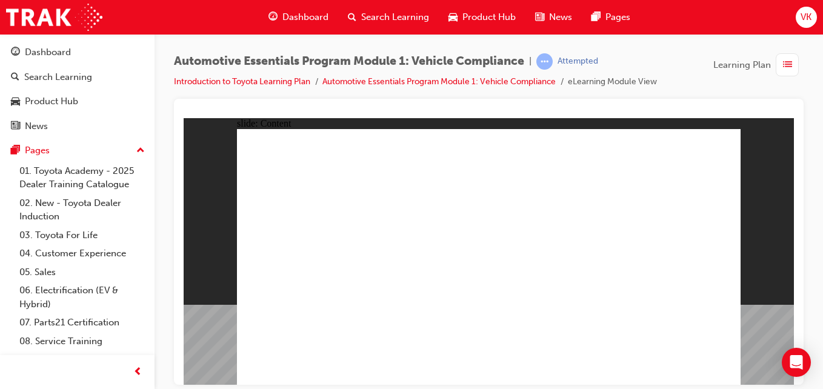
radio input "true"
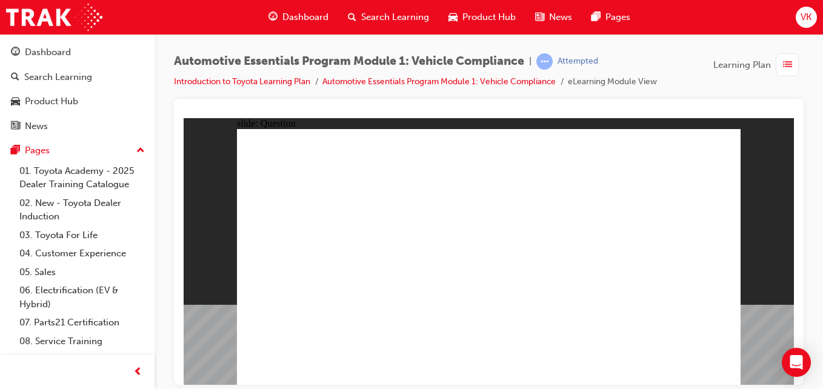
radio input "true"
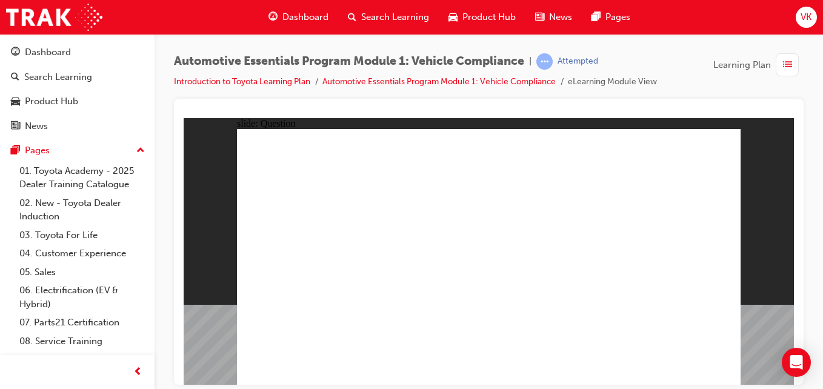
radio input "true"
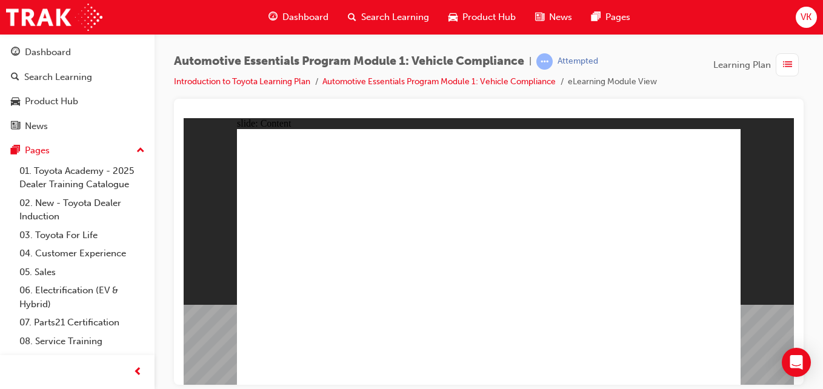
drag, startPoint x: 616, startPoint y: 261, endPoint x: 649, endPoint y: 266, distance: 33.2
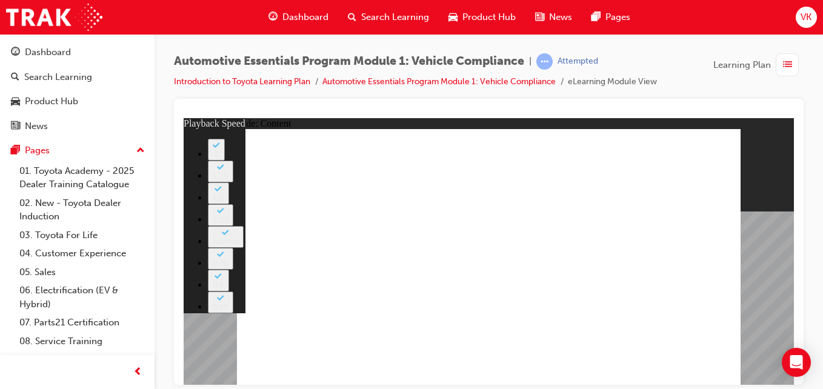
drag, startPoint x: 664, startPoint y: 284, endPoint x: 458, endPoint y: 302, distance: 206.9
type input "5"
type input "0"
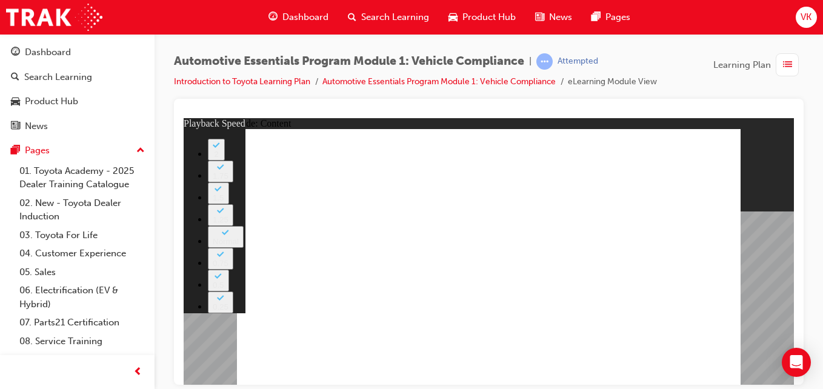
type input "6"
type input "0"
type input "6"
type input "0"
type input "6"
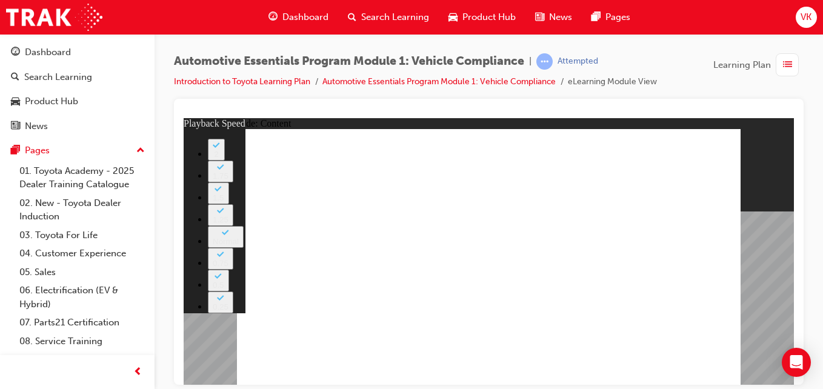
type input "1"
type input "6"
type input "2"
type input "6"
type input "4"
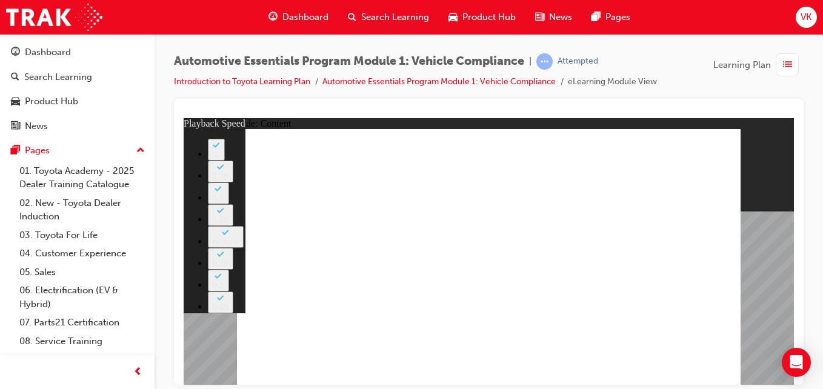
type input "6"
type input "5"
type input "6"
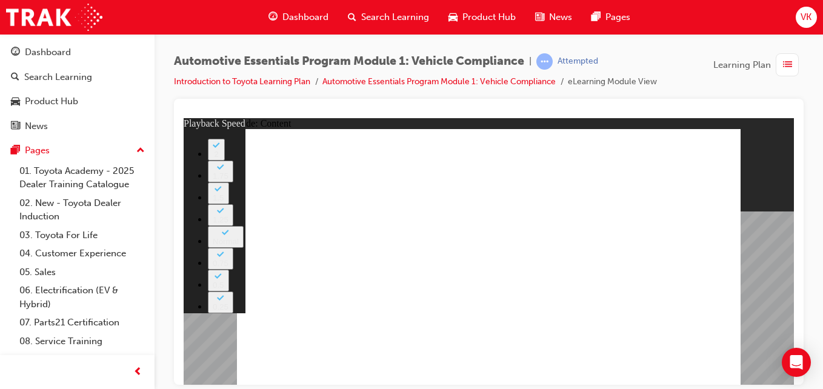
type input "7"
type input "6"
type input "7"
type input "6"
type input "7"
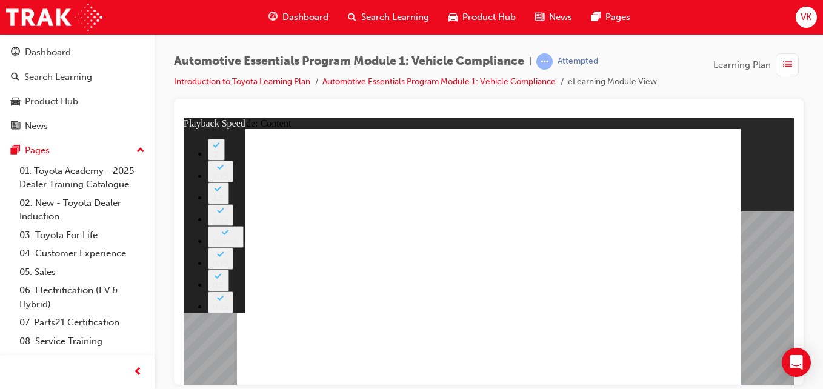
type input "6"
type input "8"
type input "6"
type input "8"
type input "6"
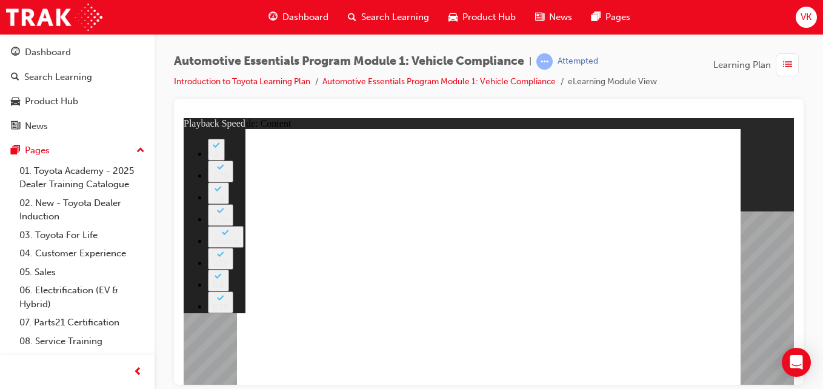
type input "8"
type input "6"
type input "8"
type input "6"
type input "8"
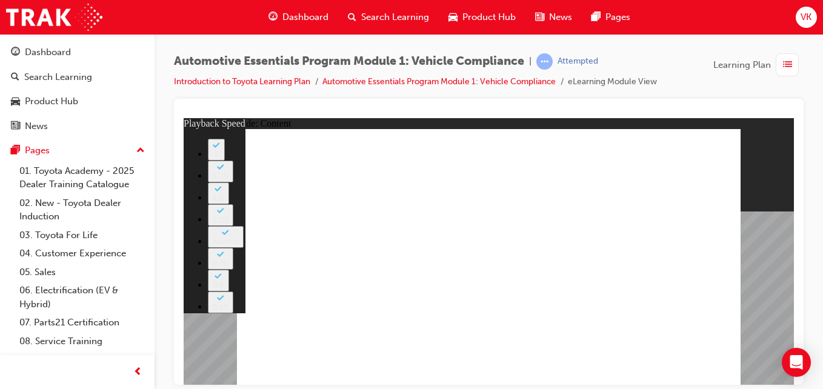
type input "6"
type input "9"
type input "6"
type input "9"
type input "6"
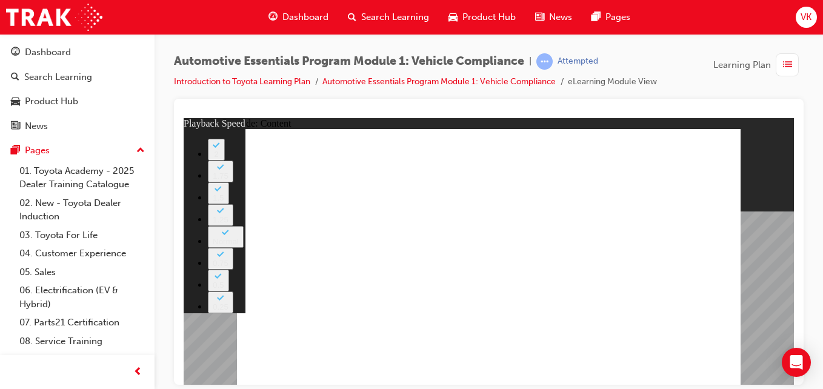
type input "9"
type input "6"
type input "10"
type input "6"
type input "10"
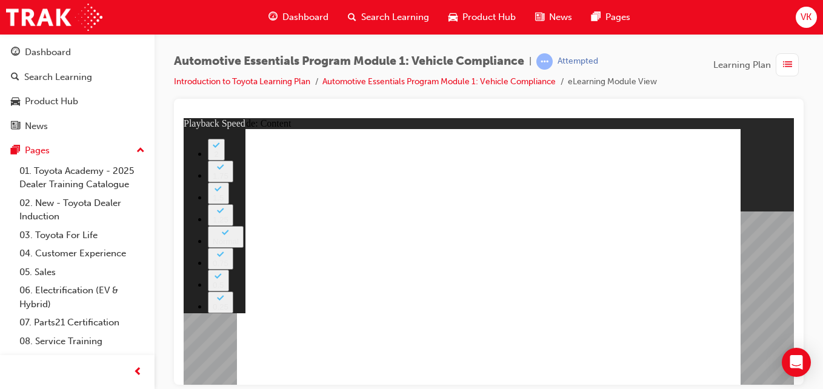
type input "6"
type input "10"
type input "6"
type input "10"
type input "6"
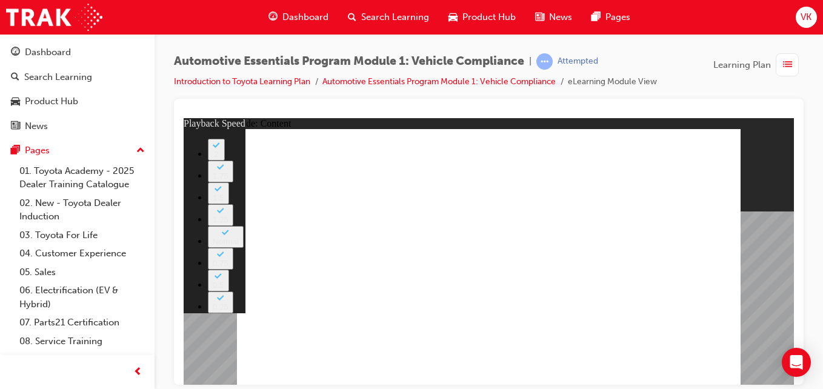
type input "10"
type input "6"
type input "10"
drag, startPoint x: 616, startPoint y: 278, endPoint x: 616, endPoint y: 242, distance: 36.4
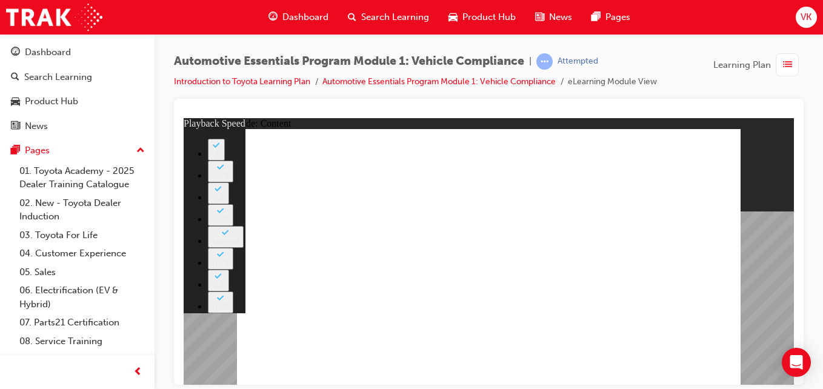
drag, startPoint x: 598, startPoint y: 284, endPoint x: 698, endPoint y: 284, distance: 100.0
type input "43"
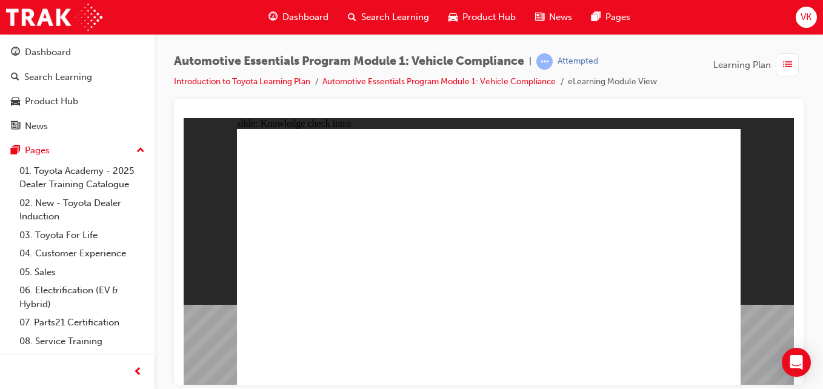
radio input "true"
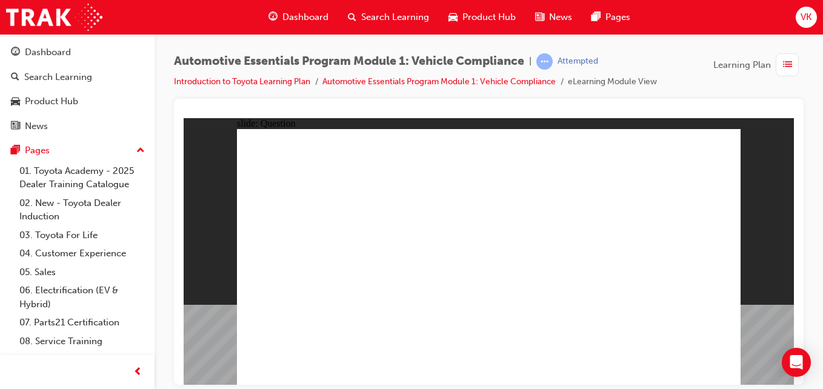
radio input "true"
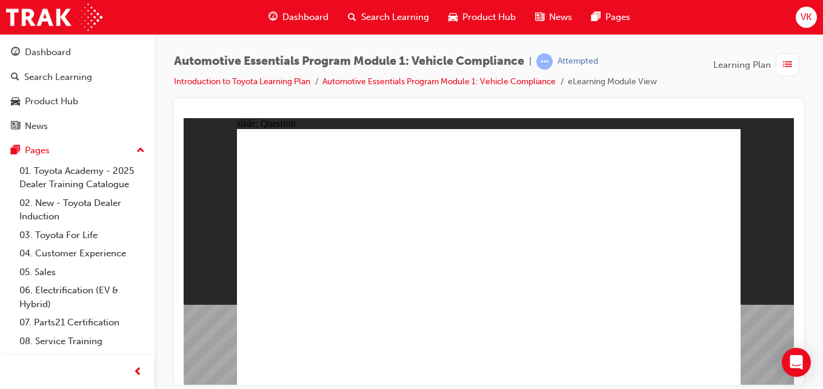
radio input "true"
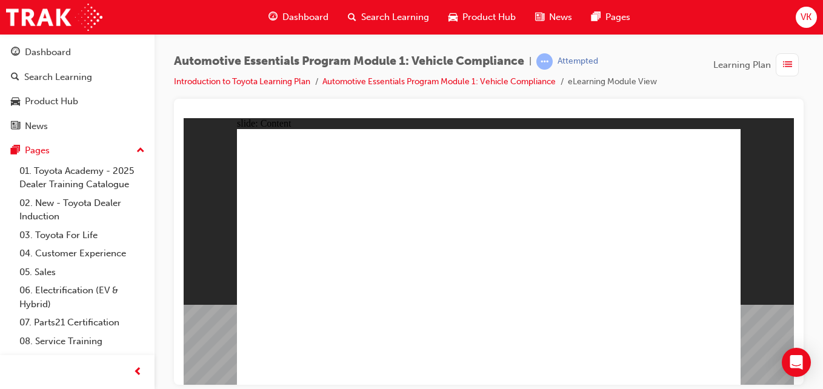
radio input "true"
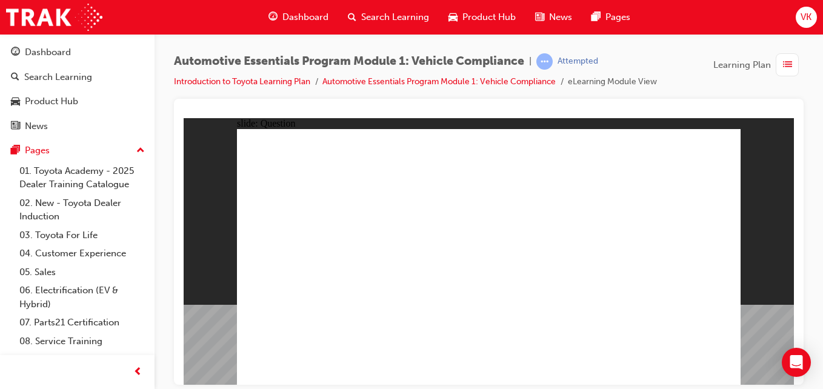
radio input "true"
drag, startPoint x: 699, startPoint y: 359, endPoint x: 702, endPoint y: 367, distance: 9.0
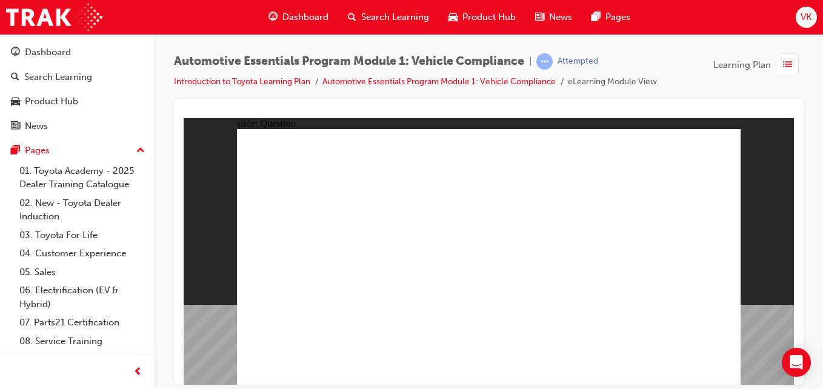
radio input "false"
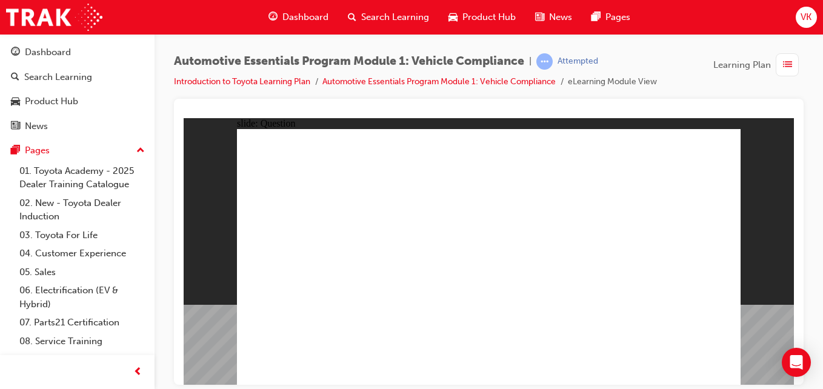
radio input "true"
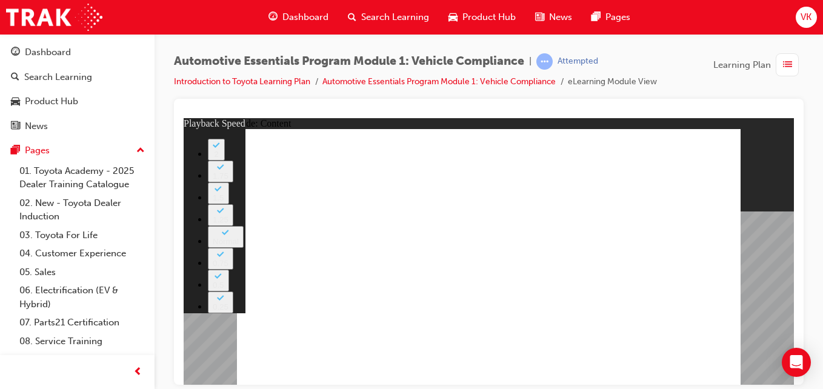
type input "35"
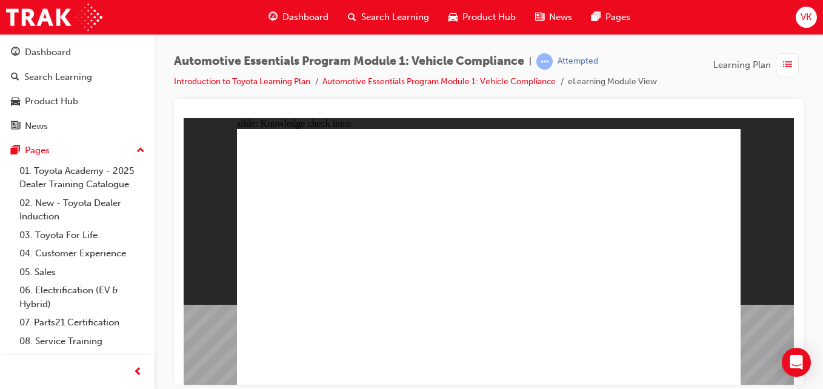
radio input "true"
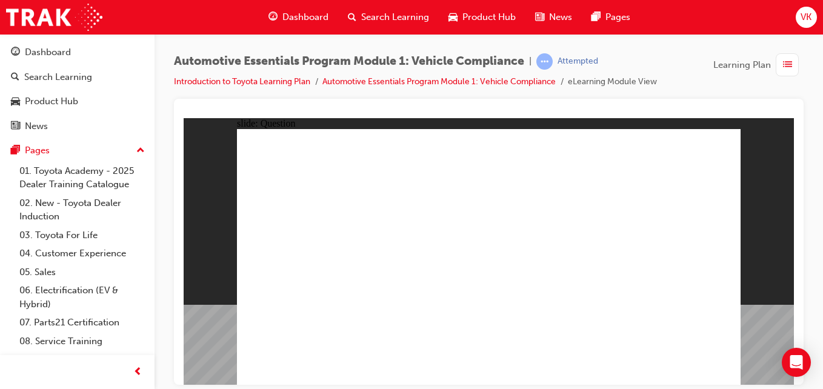
radio input "true"
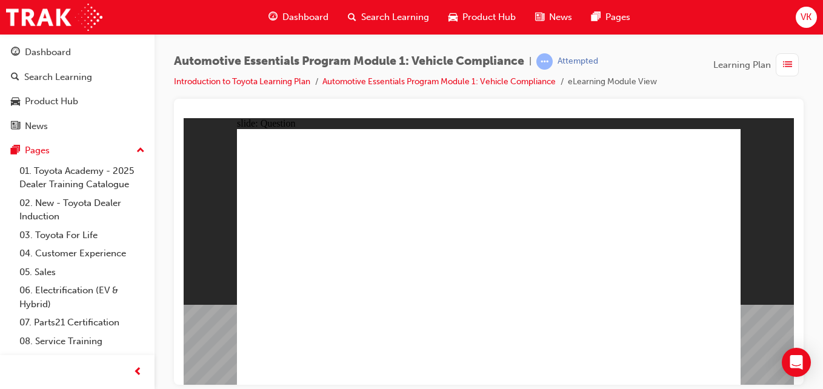
radio input "true"
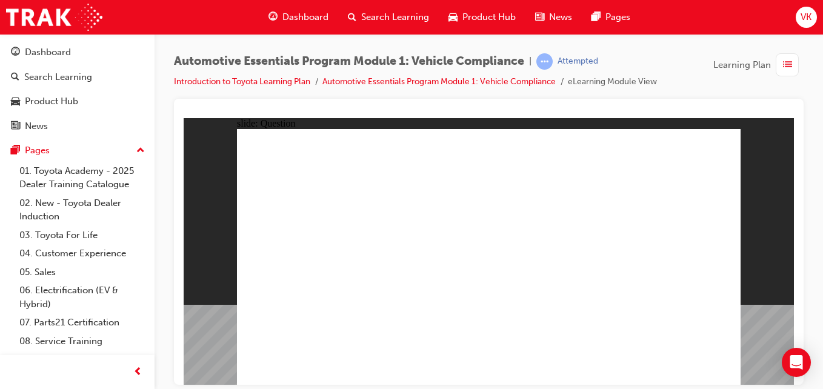
radio input "true"
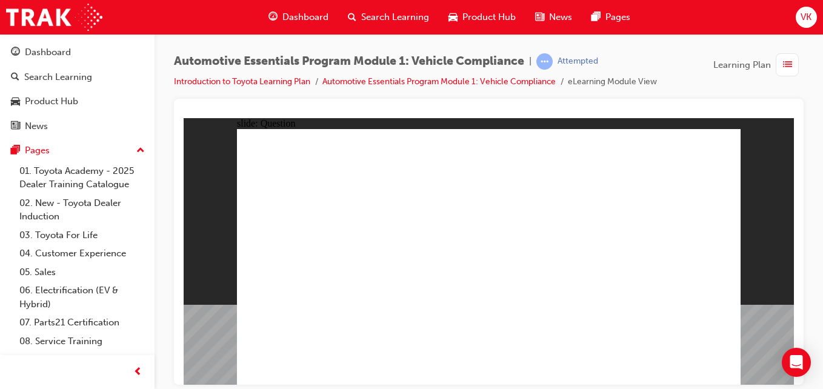
radio input "true"
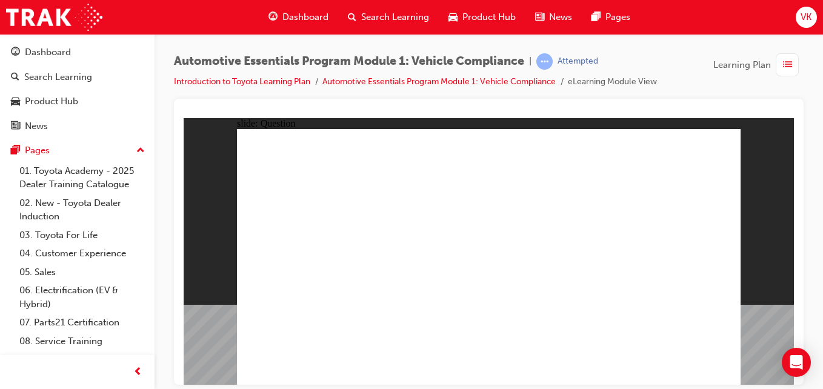
radio input "true"
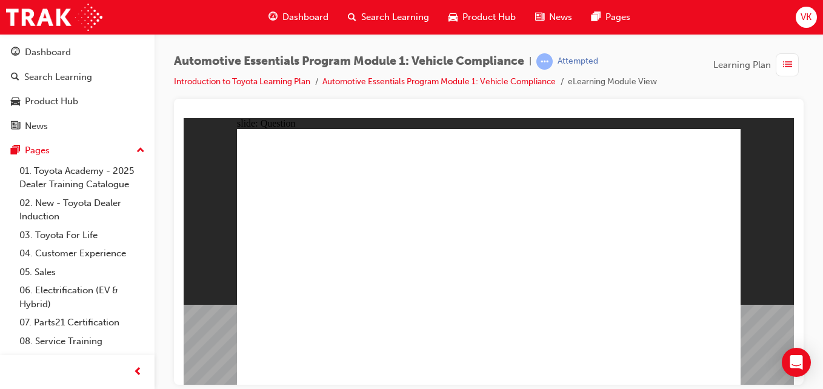
radio input "true"
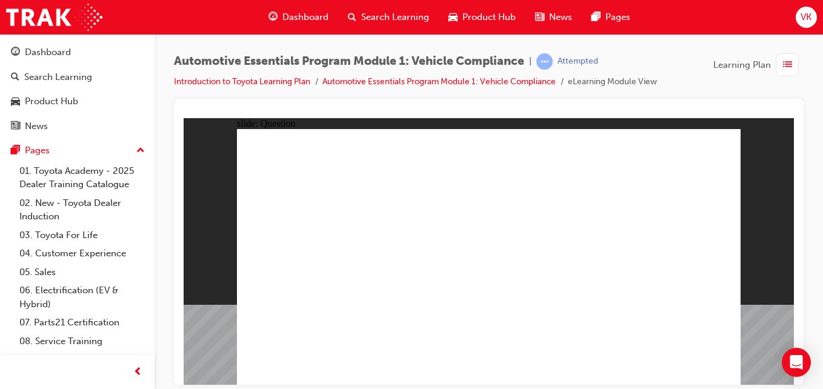
radio input "true"
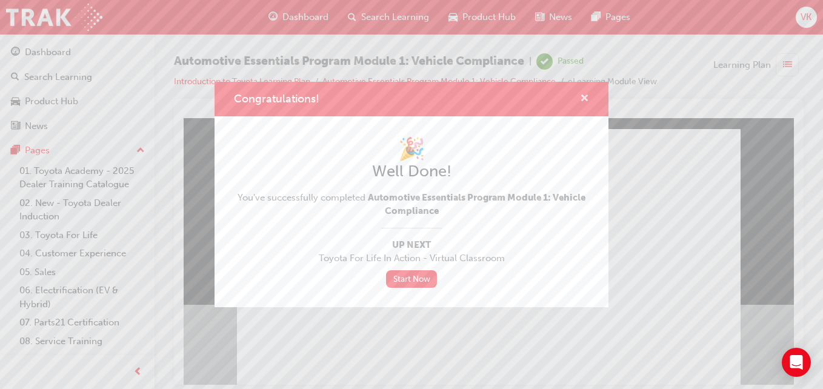
click at [587, 98] on span "cross-icon" at bounding box center [584, 99] width 9 height 11
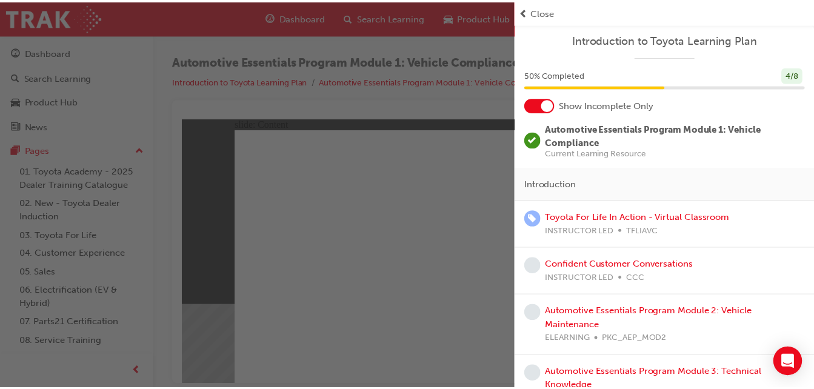
scroll to position [28, 0]
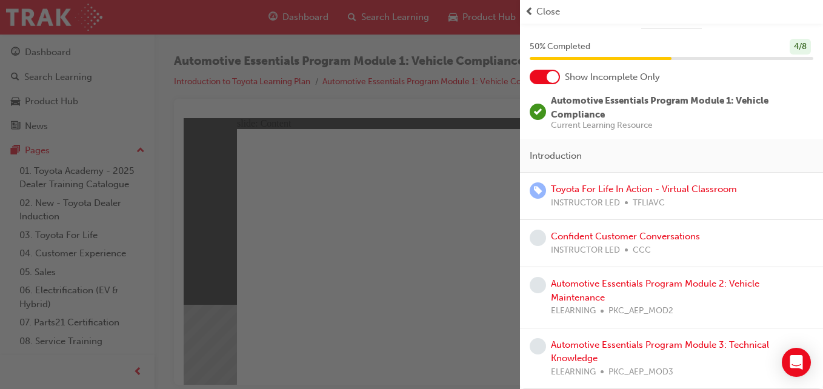
click at [528, 11] on span "prev-icon" at bounding box center [529, 12] width 9 height 14
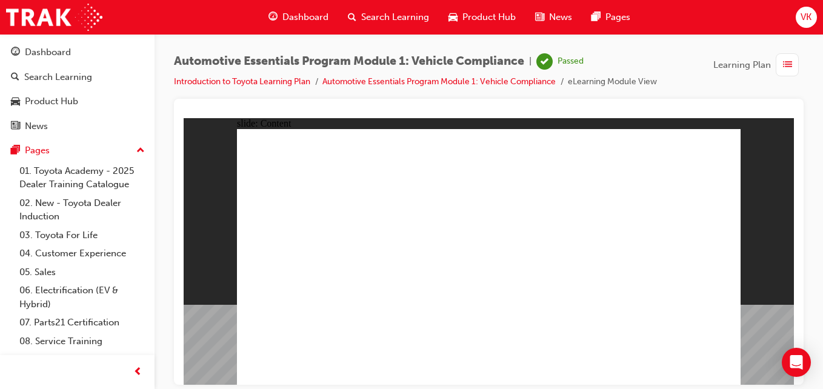
click at [278, 15] on div "Dashboard" at bounding box center [298, 17] width 79 height 25
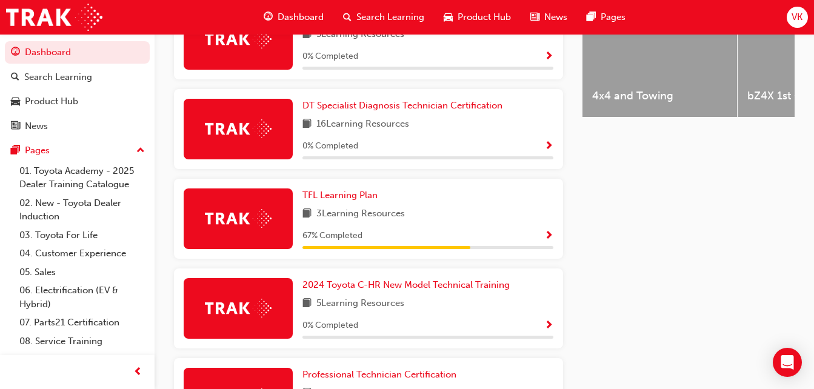
scroll to position [748, 0]
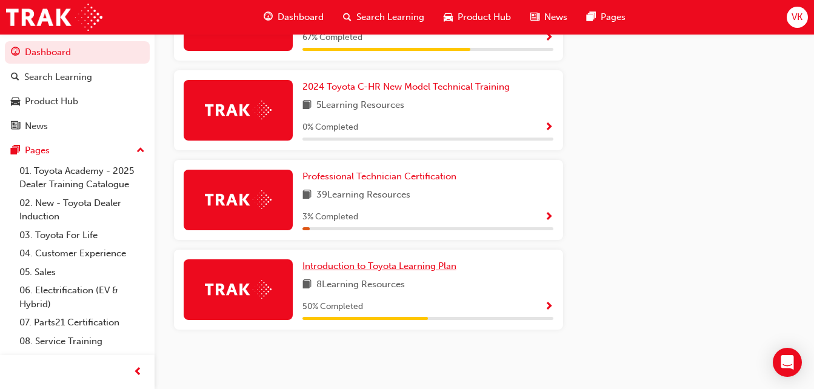
click at [442, 264] on span "Introduction to Toyota Learning Plan" at bounding box center [379, 266] width 154 height 11
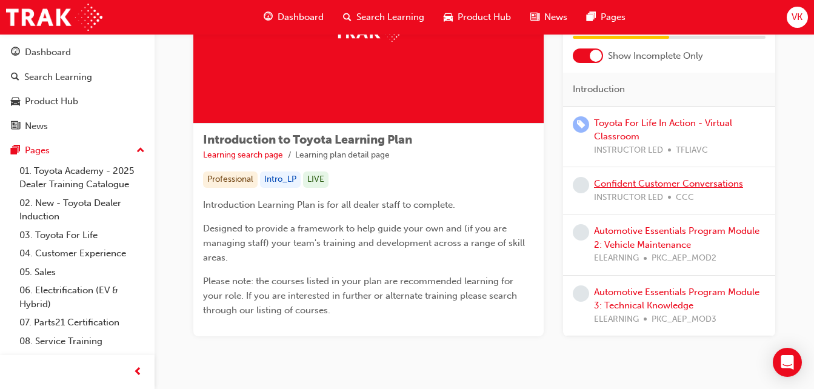
scroll to position [157, 0]
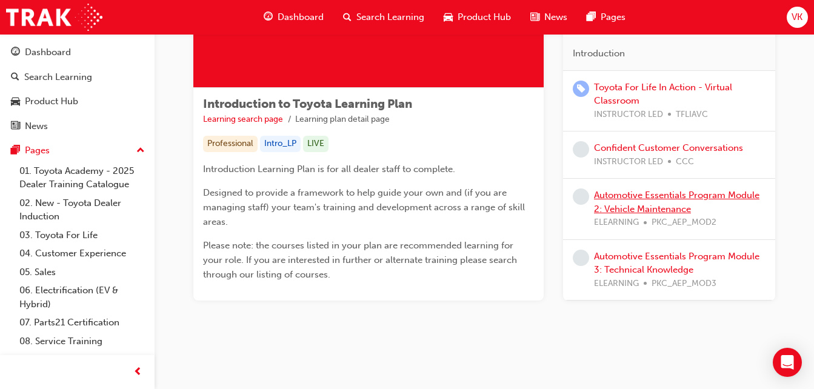
click at [632, 192] on link "Automotive Essentials Program Module 2: Vehicle Maintenance" at bounding box center [676, 202] width 165 height 25
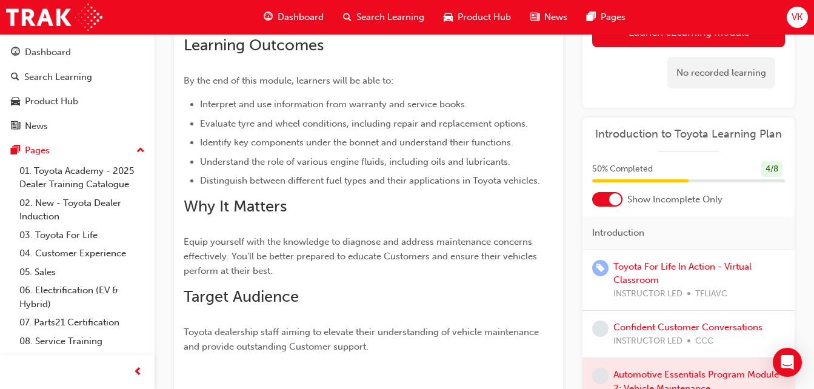
scroll to position [96, 0]
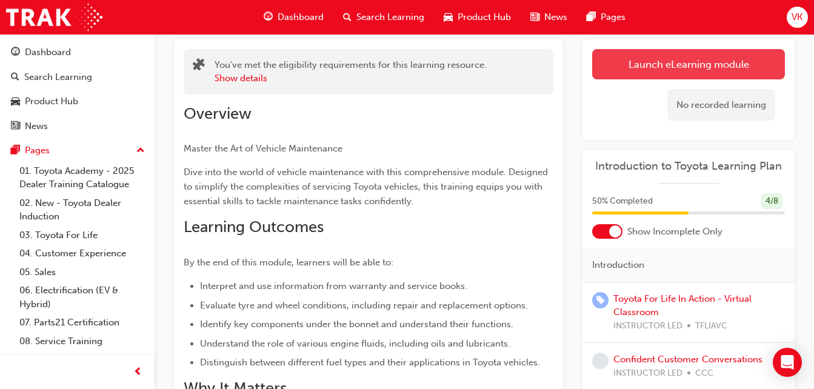
click at [650, 71] on link "Launch eLearning module" at bounding box center [688, 64] width 193 height 30
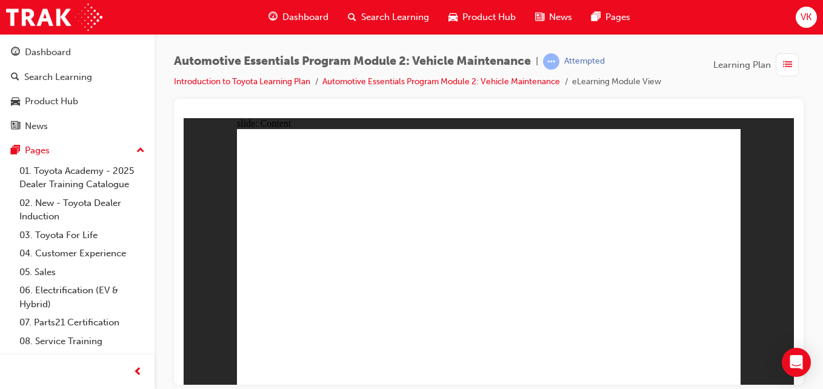
drag, startPoint x: 722, startPoint y: 150, endPoint x: 721, endPoint y: 127, distance: 23.1
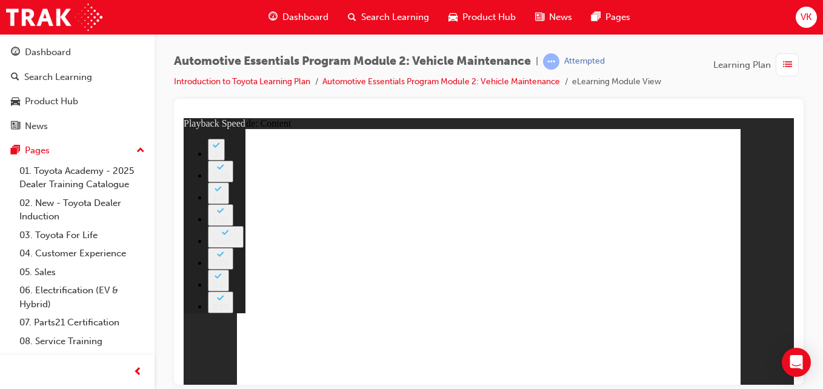
type input "33"
drag, startPoint x: 347, startPoint y: 310, endPoint x: 662, endPoint y: 309, distance: 315.7
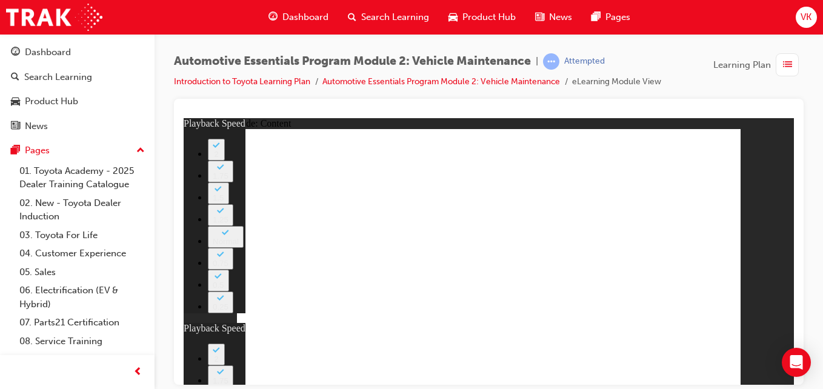
type input "35"
type input "33"
type input "35"
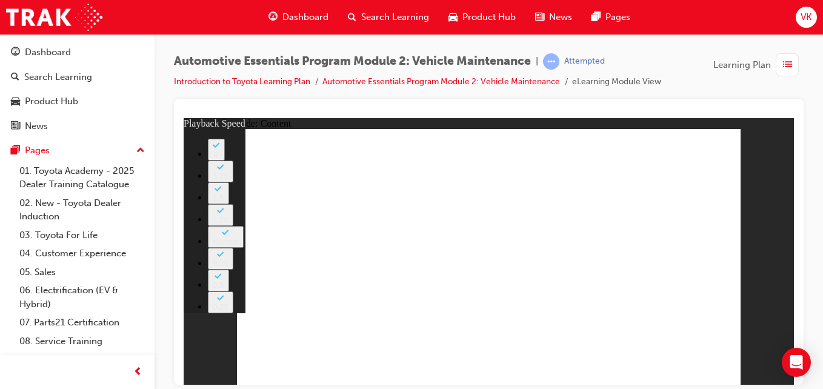
type input "8"
type input "27"
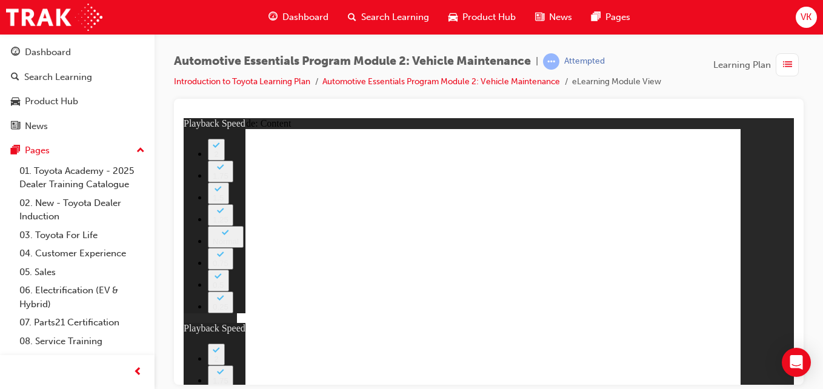
type input "8"
type input "27"
type input "12"
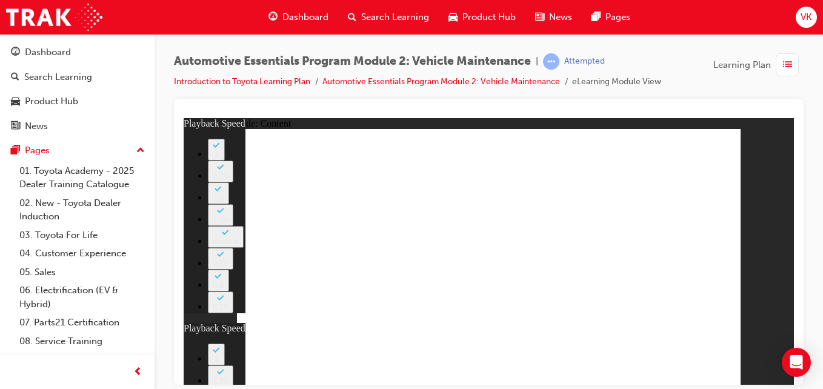
type input "8"
type input "27"
type input "12"
drag, startPoint x: 607, startPoint y: 322, endPoint x: 616, endPoint y: 323, distance: 9.1
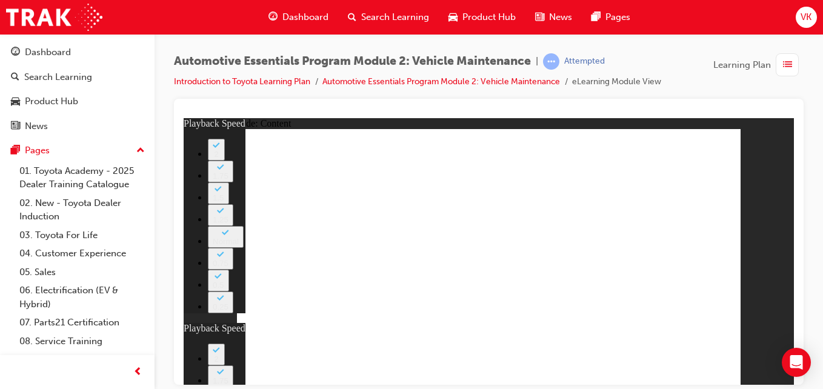
type input "56"
type input "8"
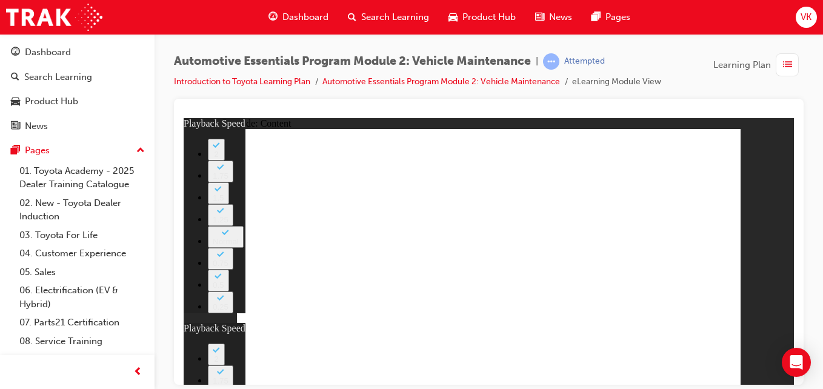
type input "27"
type input "12"
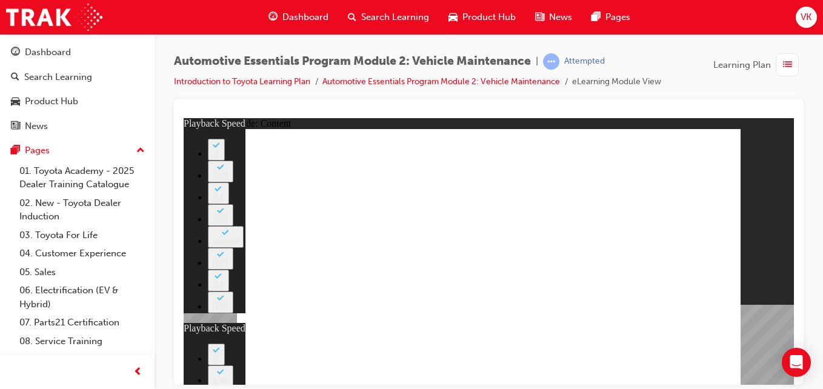
type input "13"
type input "8"
type input "27"
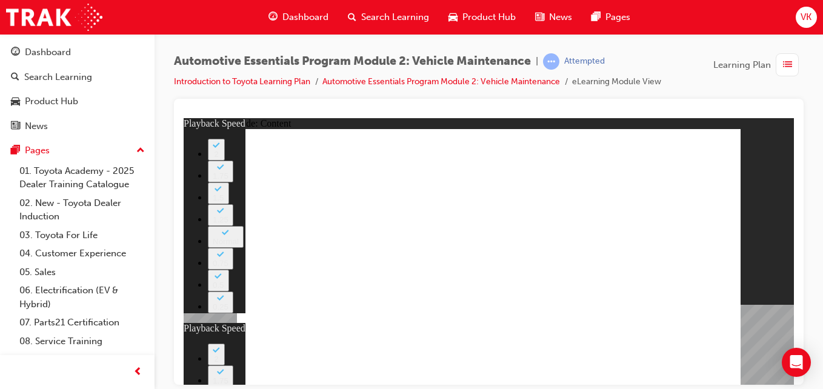
type input "12"
type input "56"
type input "13"
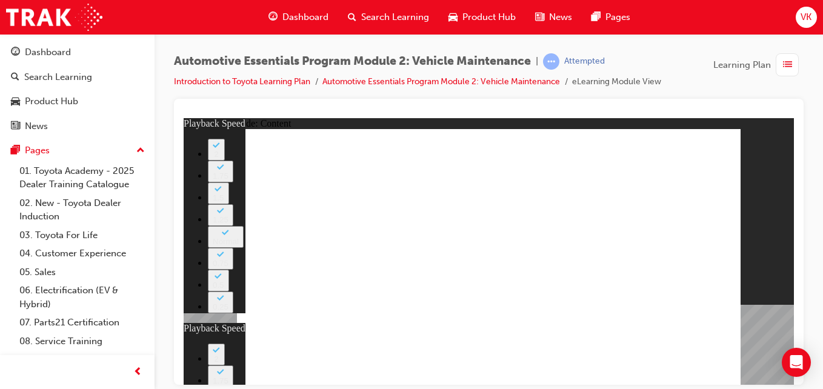
type input "8"
type input "27"
type input "12"
type input "56"
type input "13"
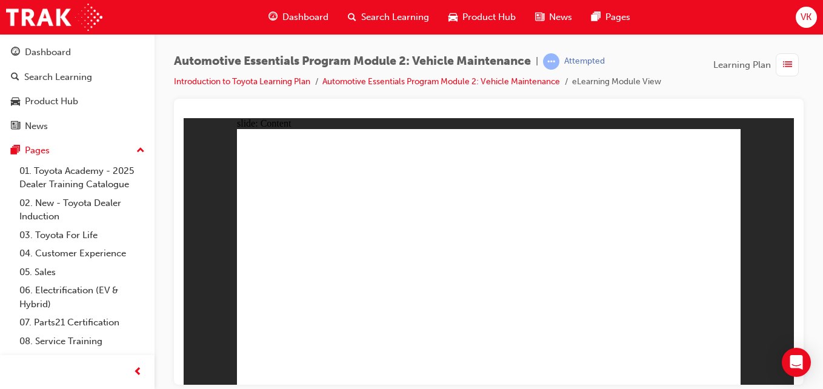
radio input "true"
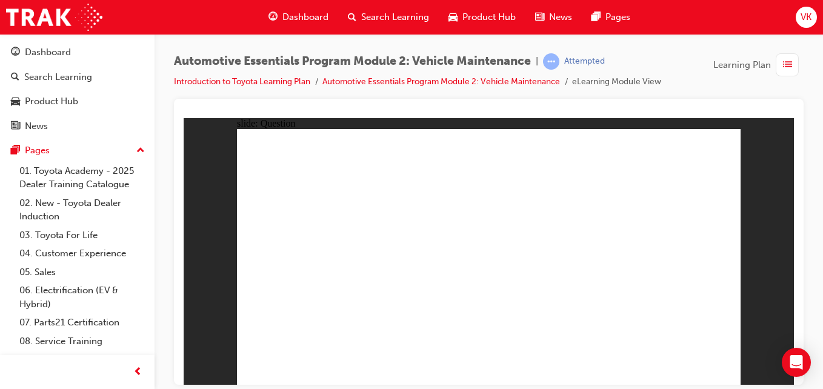
radio input "true"
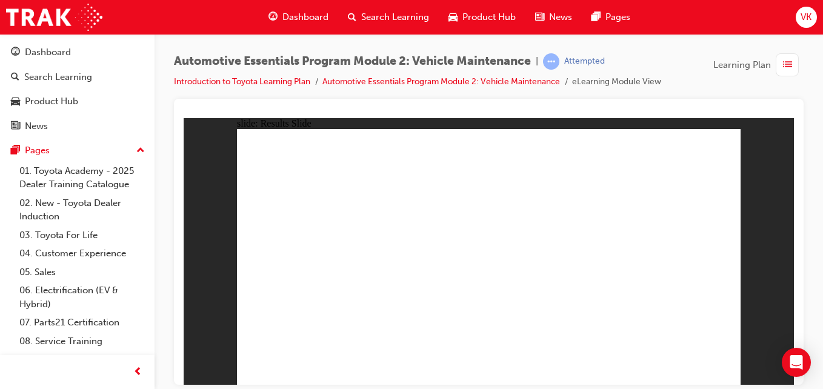
drag, startPoint x: 586, startPoint y: 182, endPoint x: 596, endPoint y: 176, distance: 11.4
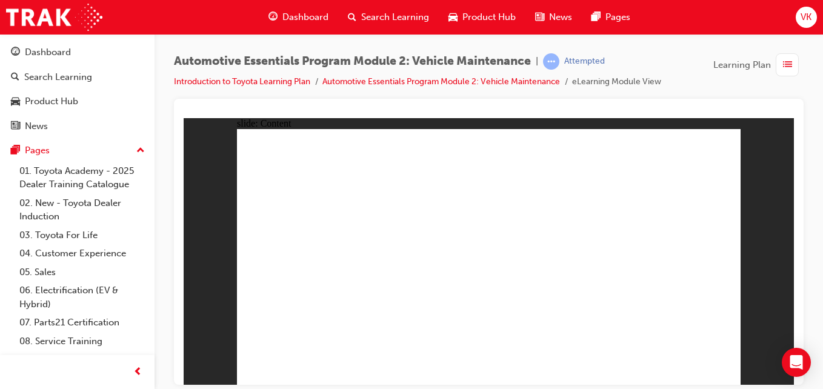
drag, startPoint x: 322, startPoint y: 257, endPoint x: 425, endPoint y: 236, distance: 105.2
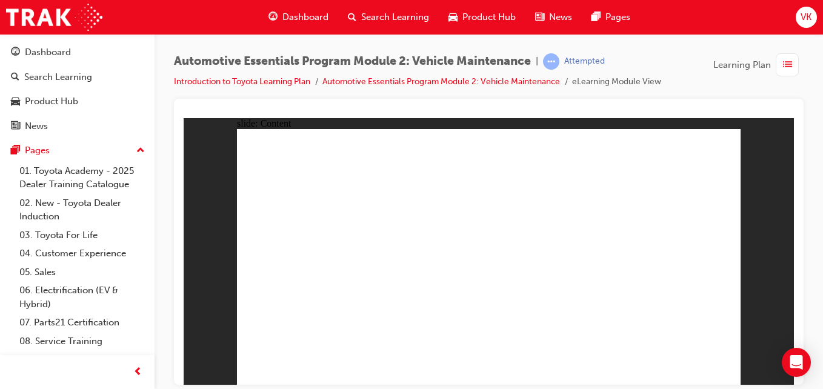
drag, startPoint x: 353, startPoint y: 275, endPoint x: 371, endPoint y: 279, distance: 18.5
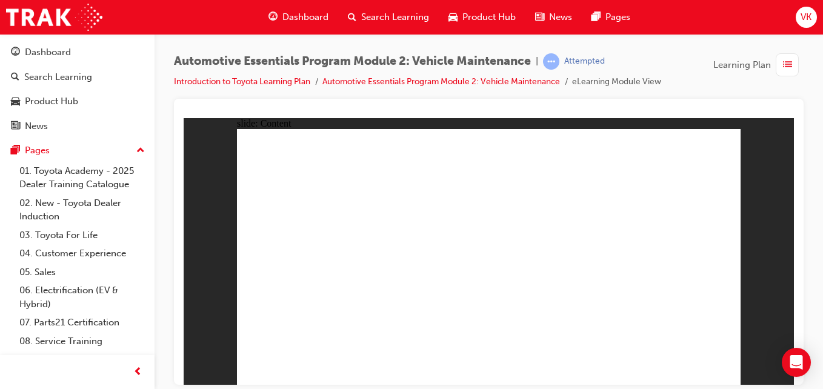
drag, startPoint x: 682, startPoint y: 363, endPoint x: 670, endPoint y: 359, distance: 12.7
drag, startPoint x: 349, startPoint y: 262, endPoint x: 368, endPoint y: 285, distance: 29.7
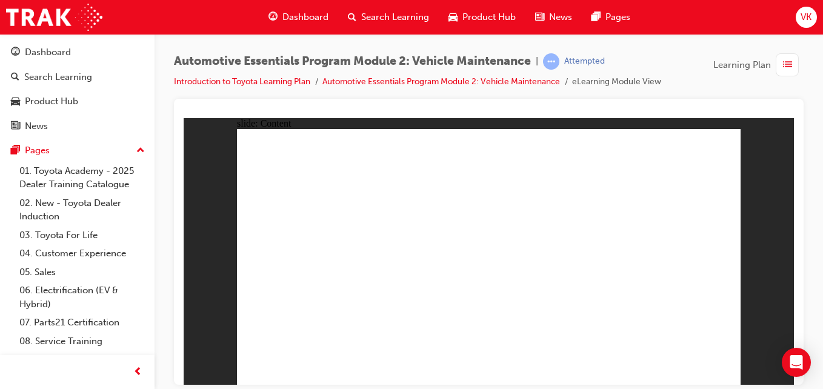
drag, startPoint x: 570, startPoint y: 191, endPoint x: 612, endPoint y: 293, distance: 110.3
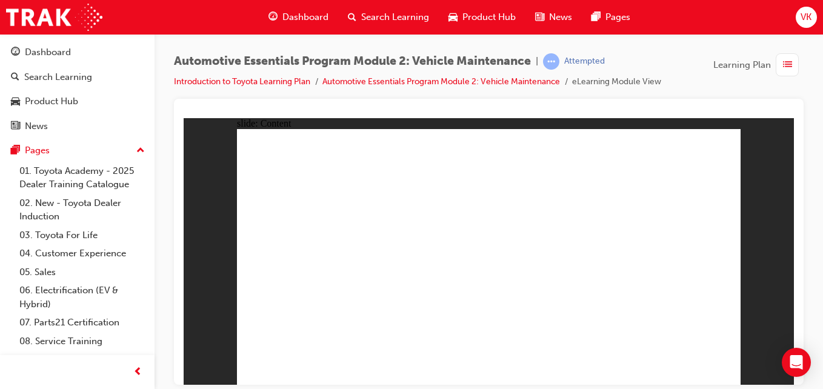
drag, startPoint x: 612, startPoint y: 293, endPoint x: 609, endPoint y: 264, distance: 29.2
drag, startPoint x: 609, startPoint y: 264, endPoint x: 610, endPoint y: 271, distance: 7.3
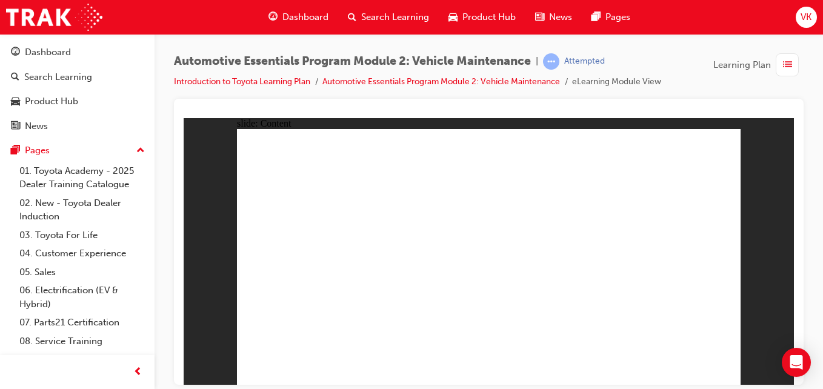
radio input "true"
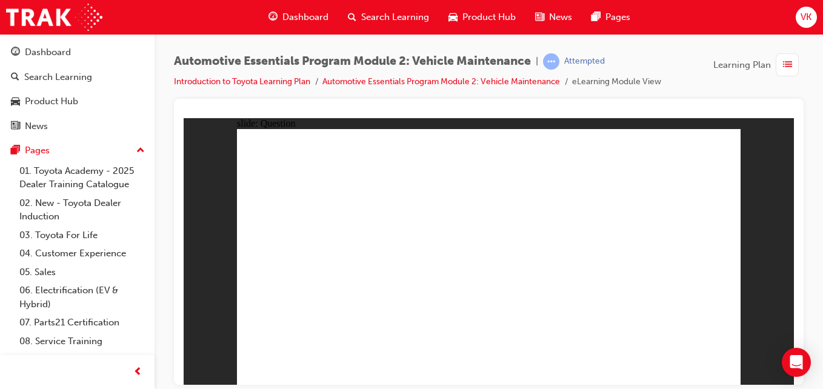
radio input "true"
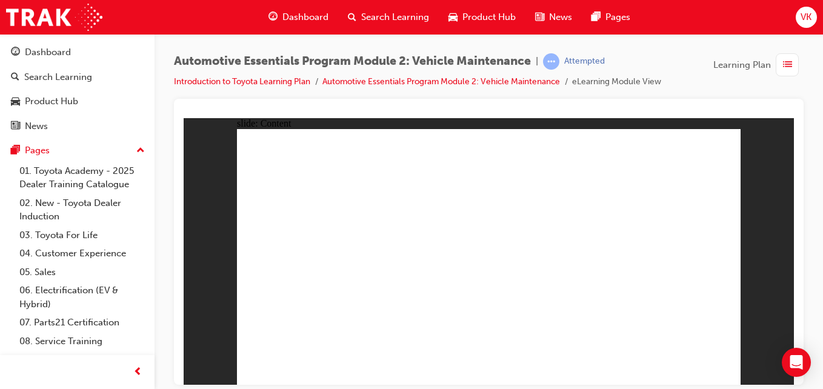
drag, startPoint x: 460, startPoint y: 185, endPoint x: 456, endPoint y: 180, distance: 6.4
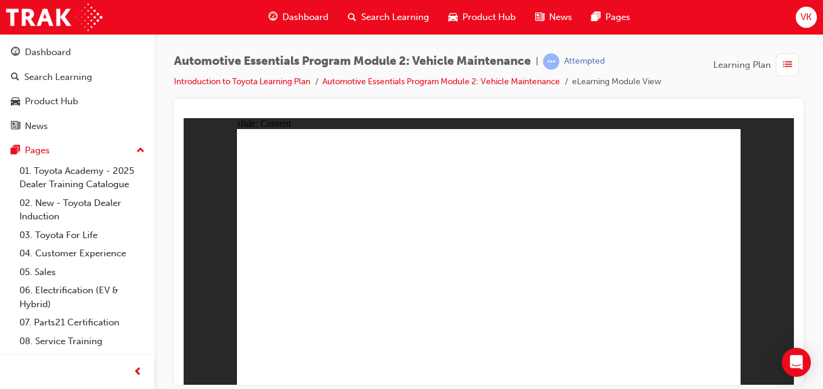
radio input "true"
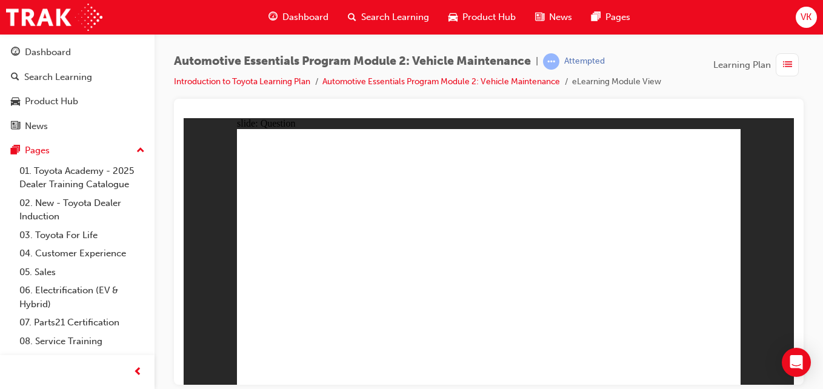
radio input "true"
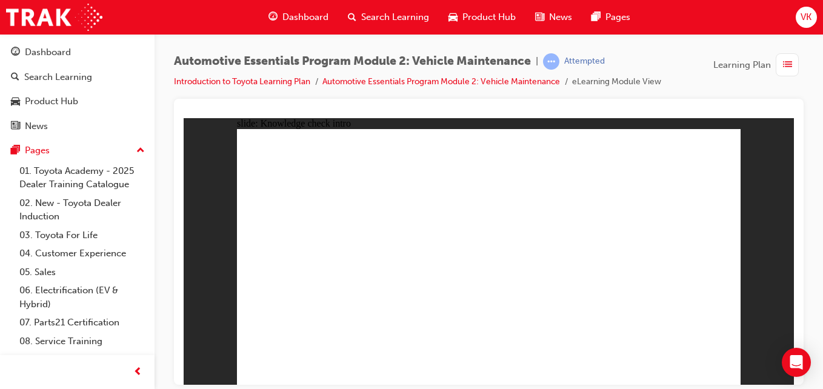
radio input "true"
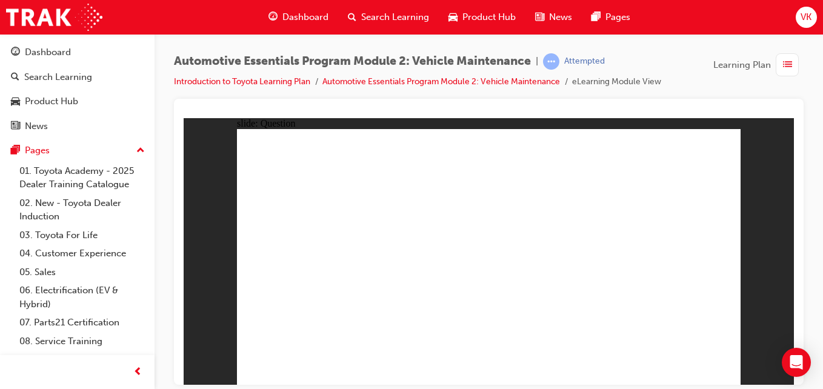
radio input "true"
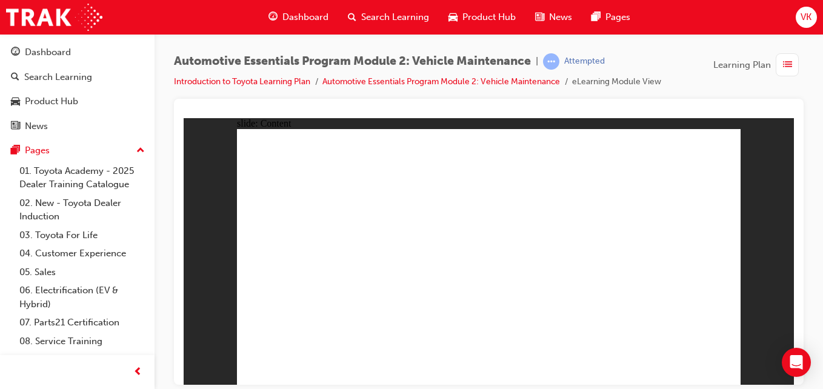
drag, startPoint x: 582, startPoint y: 340, endPoint x: 574, endPoint y: 338, distance: 8.8
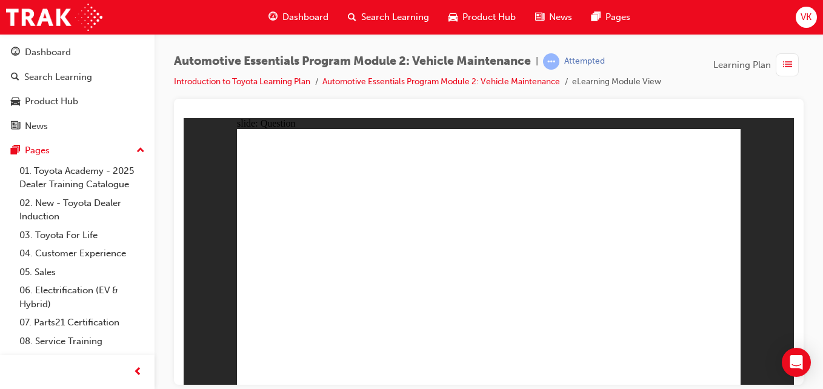
radio input "true"
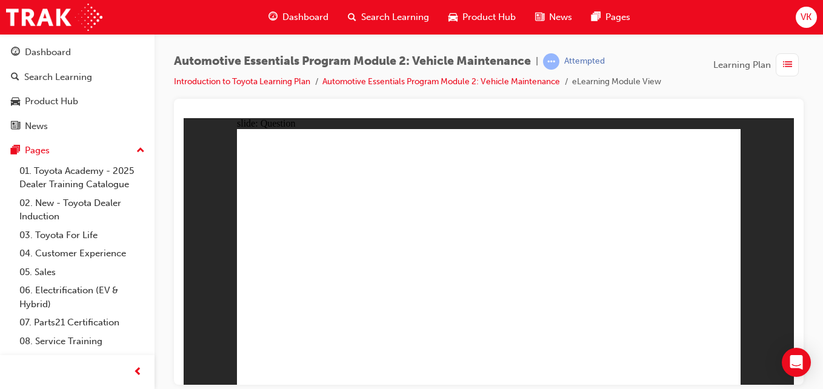
radio input "true"
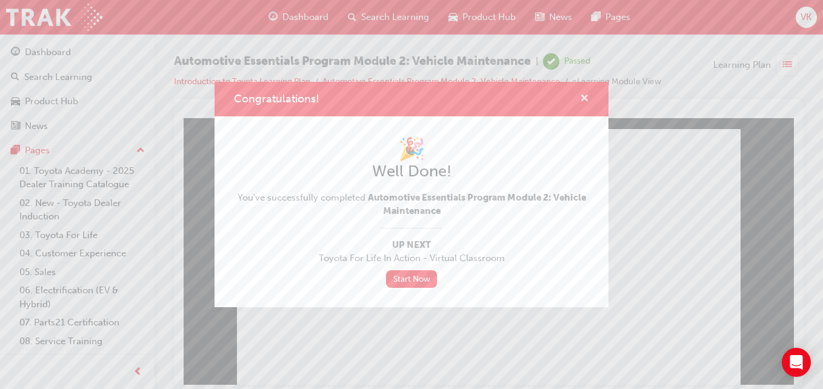
click at [585, 98] on span "cross-icon" at bounding box center [584, 99] width 9 height 11
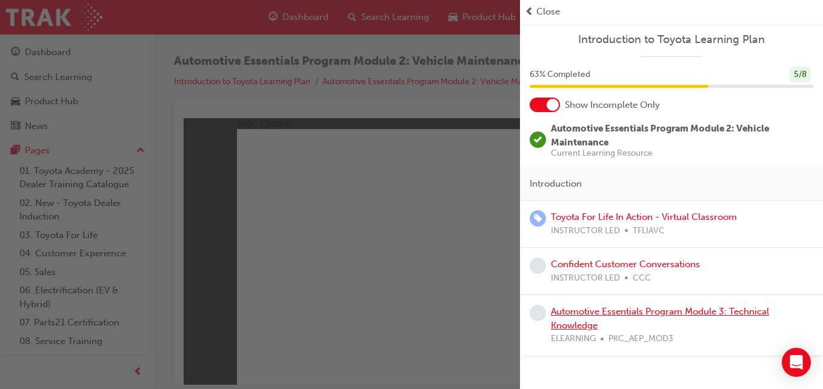
click at [645, 313] on link "Automotive Essentials Program Module 3: Technical Knowledge" at bounding box center [660, 318] width 218 height 25
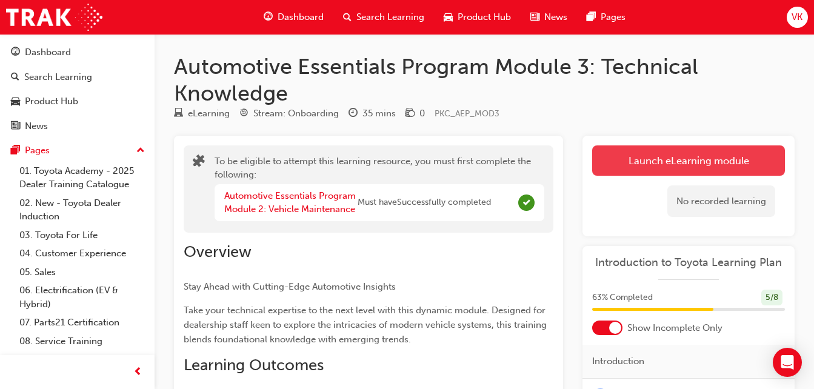
click at [613, 152] on button "Launch eLearning module" at bounding box center [688, 160] width 193 height 30
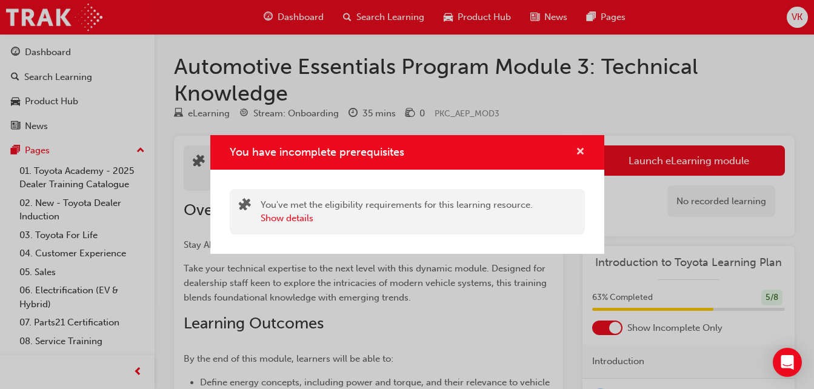
click at [578, 150] on span "cross-icon" at bounding box center [580, 152] width 9 height 11
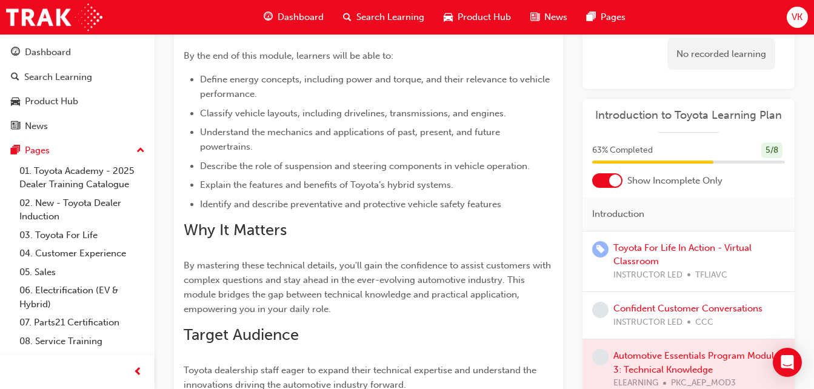
scroll to position [423, 0]
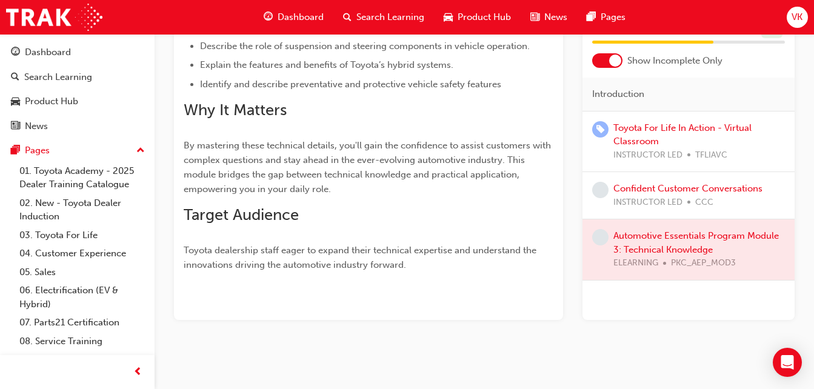
click at [663, 237] on div at bounding box center [688, 249] width 212 height 61
drag, startPoint x: 656, startPoint y: 129, endPoint x: 648, endPoint y: 147, distance: 19.8
click at [656, 129] on link "Toyota For Life In Action - Virtual Classroom" at bounding box center [682, 134] width 138 height 25
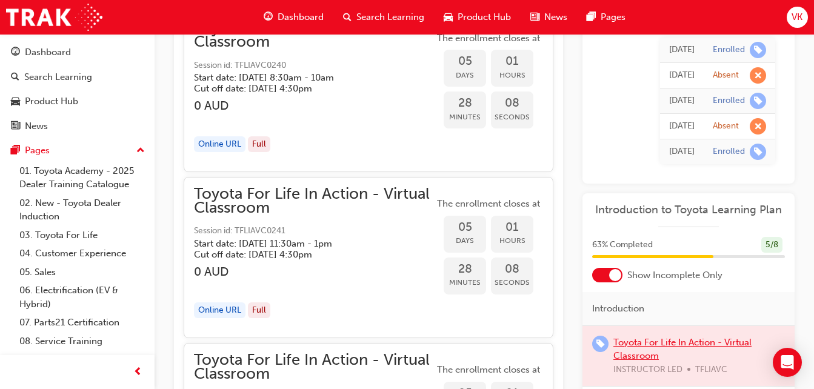
scroll to position [2242, 0]
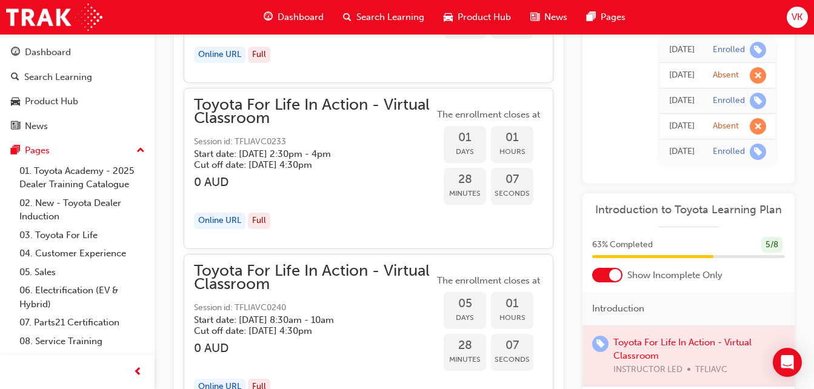
click at [271, 17] on span "guage-icon" at bounding box center [268, 17] width 9 height 15
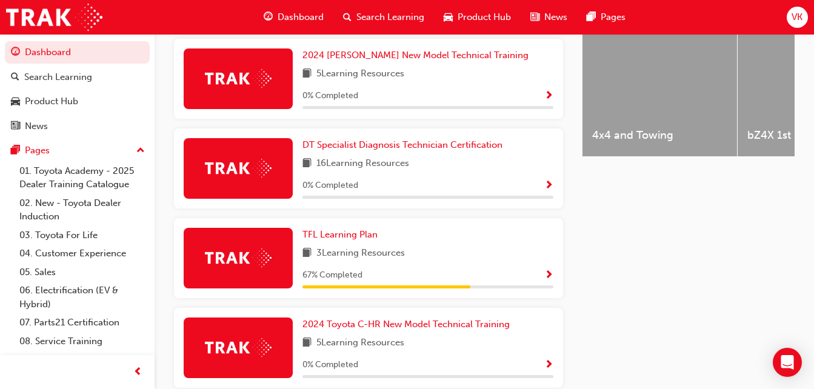
scroll to position [688, 0]
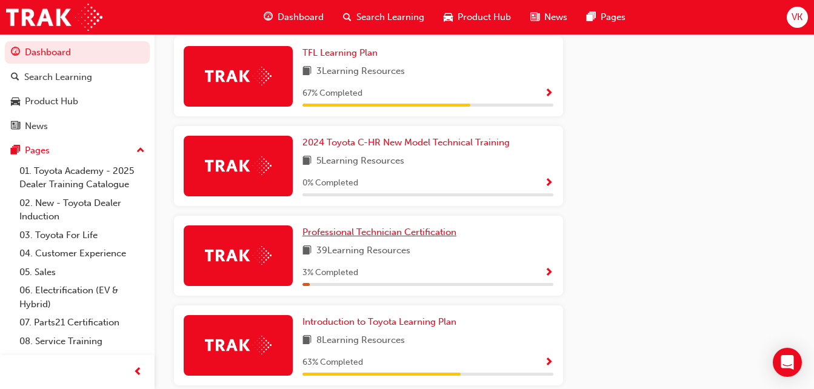
click at [352, 238] on span "Professional Technician Certification" at bounding box center [379, 232] width 154 height 11
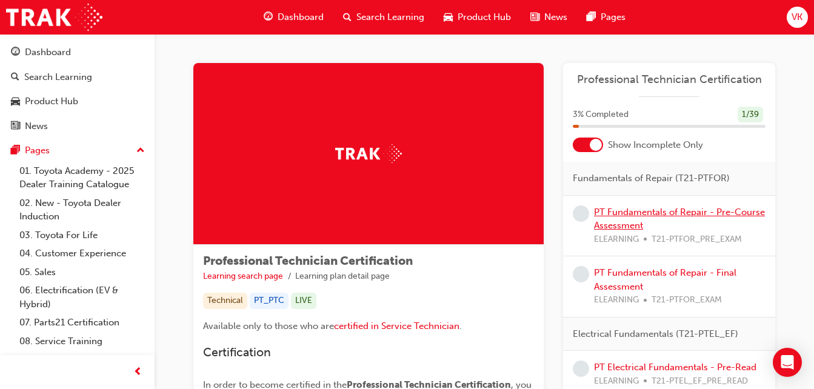
click at [659, 211] on link "PT Fundamentals of Repair - Pre-Course Assessment" at bounding box center [679, 219] width 171 height 25
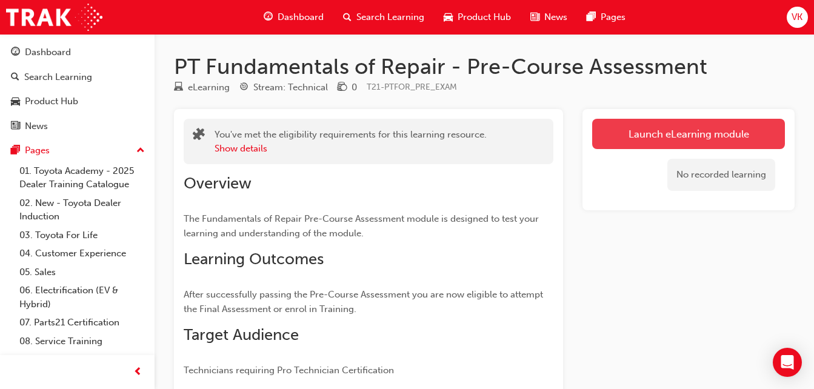
click at [648, 132] on link "Launch eLearning module" at bounding box center [688, 134] width 193 height 30
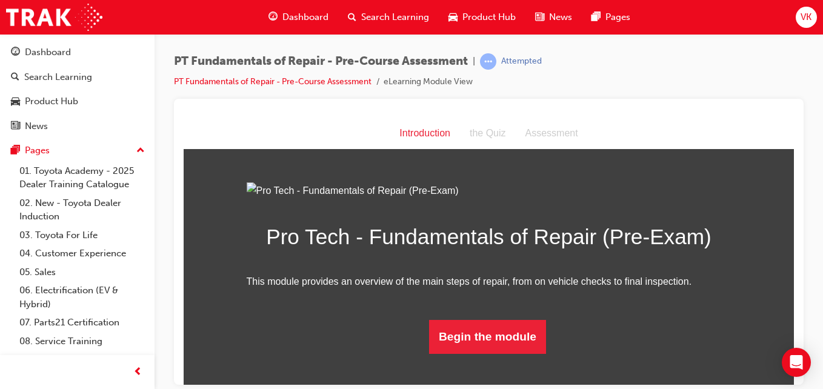
scroll to position [102, 0]
click at [508, 353] on button "Begin the module" at bounding box center [487, 336] width 117 height 34
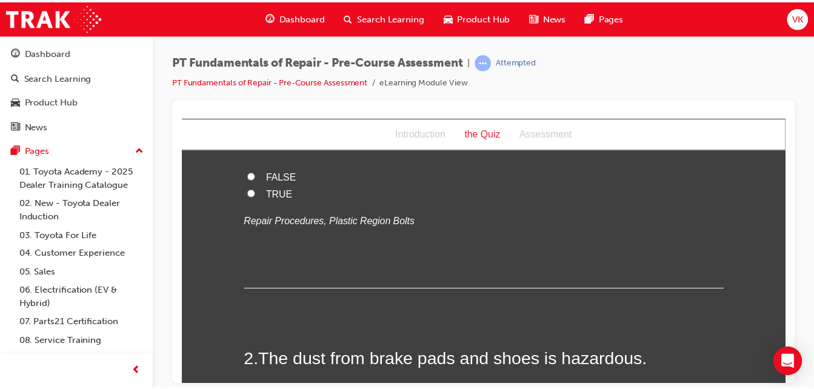
scroll to position [0, 0]
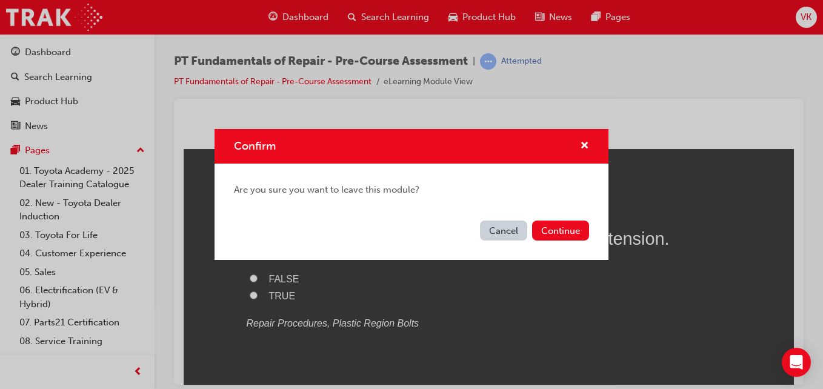
click at [499, 224] on button "Cancel" at bounding box center [503, 231] width 47 height 20
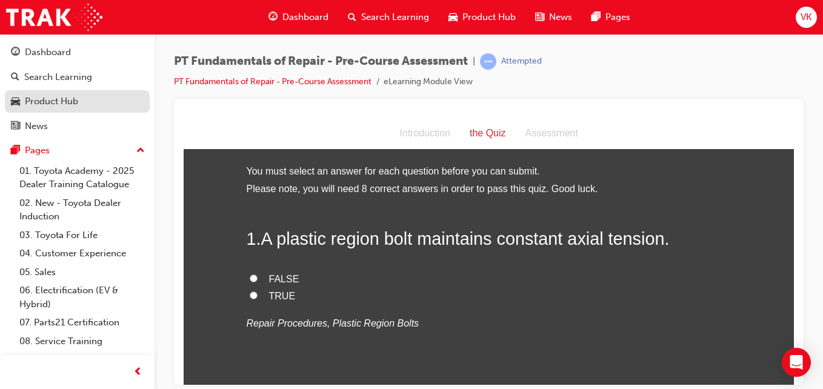
click at [55, 104] on div "Product Hub" at bounding box center [51, 102] width 53 height 14
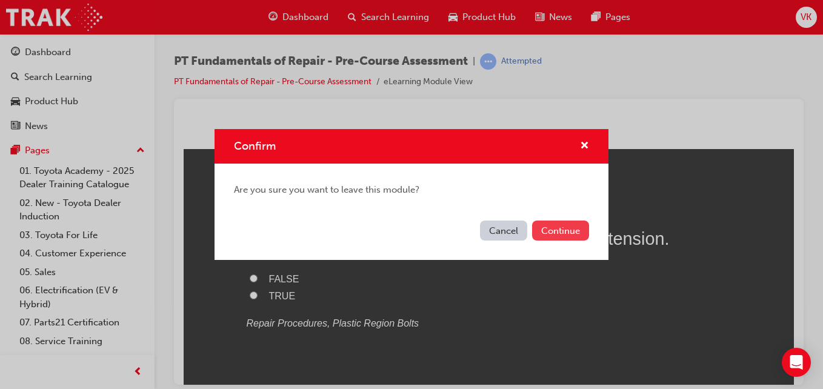
click at [561, 231] on button "Continue" at bounding box center [560, 231] width 57 height 20
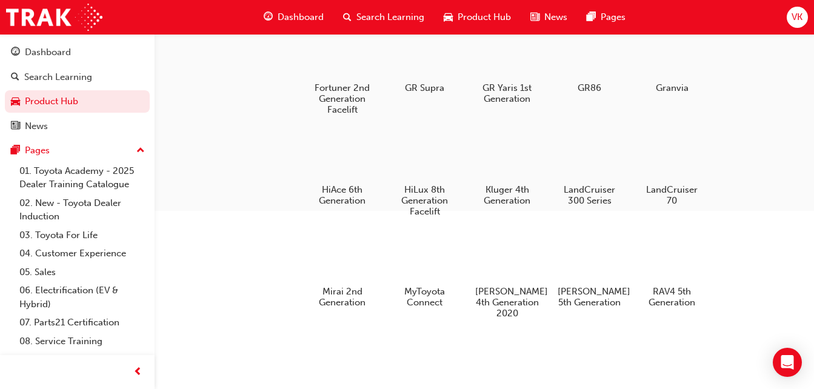
scroll to position [303, 0]
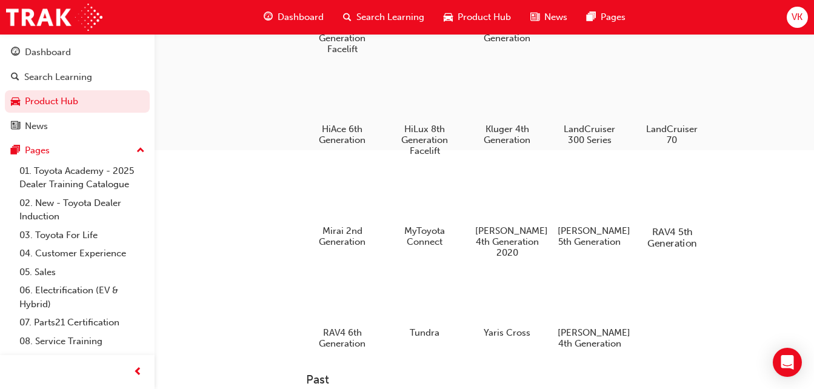
click at [668, 201] on div at bounding box center [671, 197] width 67 height 48
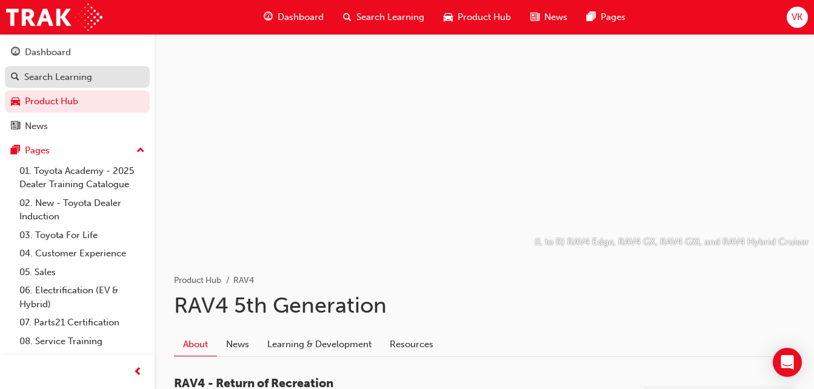
click at [68, 80] on div "Search Learning" at bounding box center [58, 77] width 68 height 14
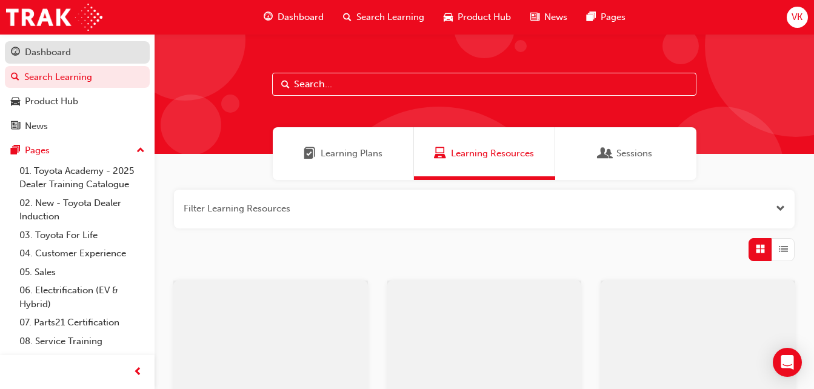
click at [62, 50] on div "Dashboard" at bounding box center [48, 52] width 46 height 14
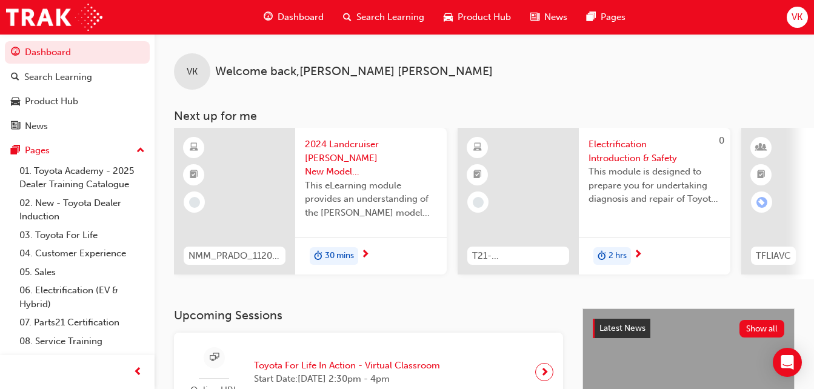
click at [136, 150] on span "up-icon" at bounding box center [140, 151] width 8 height 16
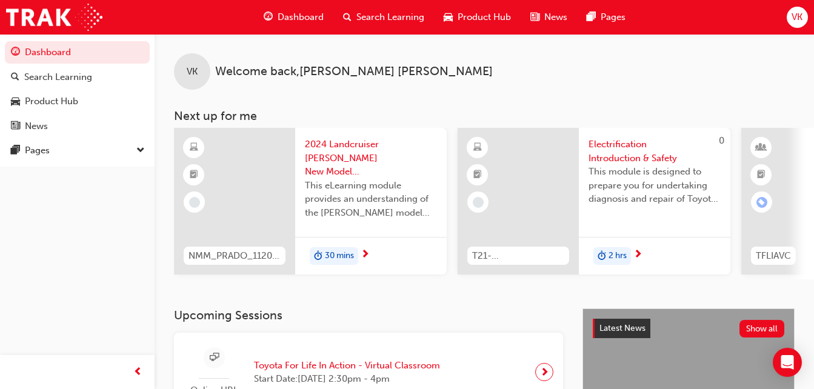
click at [128, 150] on div "Pages" at bounding box center [77, 150] width 133 height 15
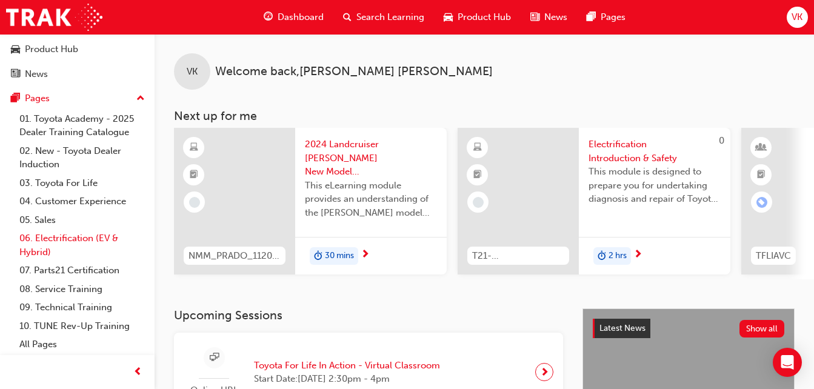
scroll to position [121, 0]
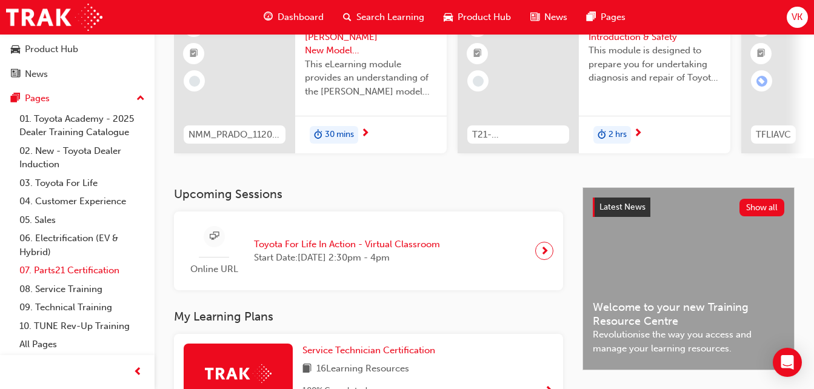
click at [73, 265] on link "07. Parts21 Certification" at bounding box center [82, 270] width 135 height 19
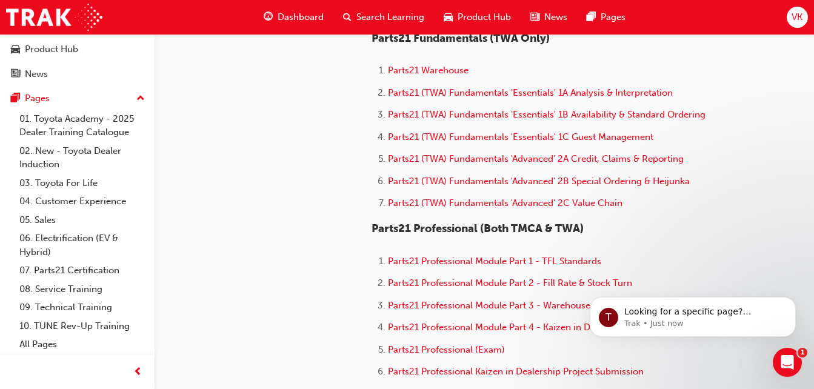
scroll to position [424, 0]
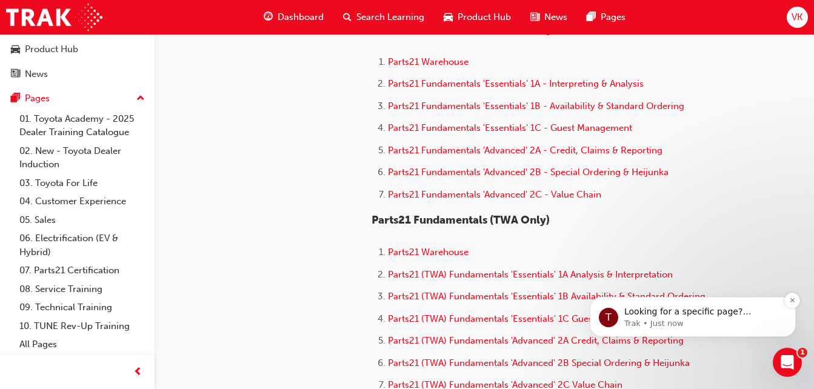
click at [617, 312] on div "T" at bounding box center [608, 317] width 19 height 19
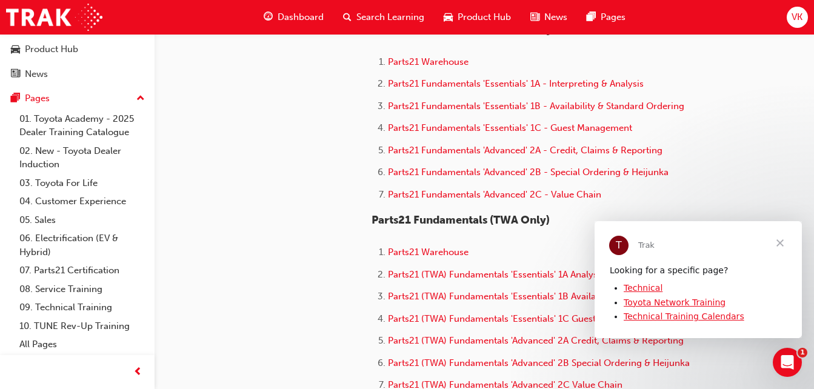
scroll to position [0, 0]
click at [783, 238] on span "Close" at bounding box center [780, 243] width 44 height 44
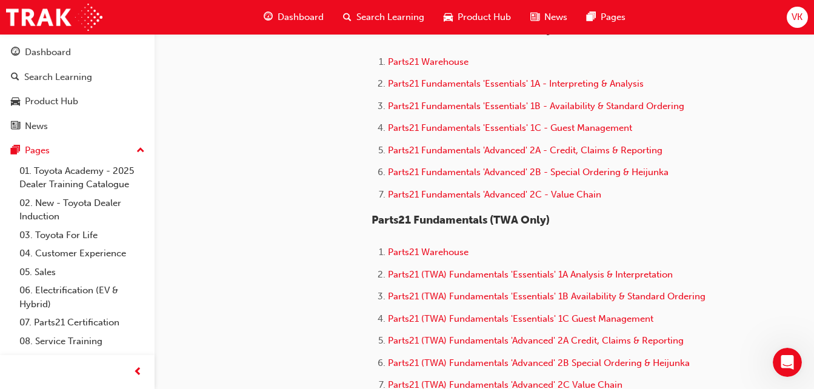
click at [282, 15] on span "Dashboard" at bounding box center [301, 17] width 46 height 14
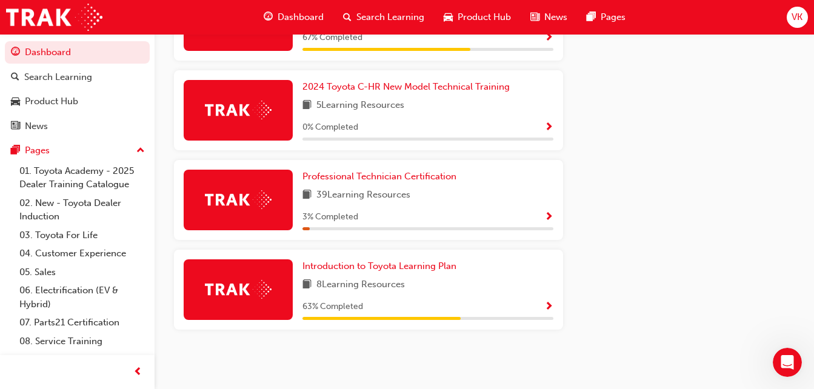
scroll to position [688, 0]
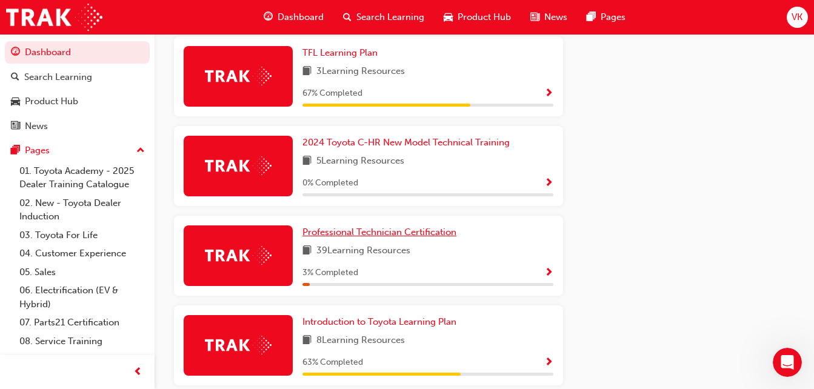
click at [354, 238] on span "Professional Technician Certification" at bounding box center [379, 232] width 154 height 11
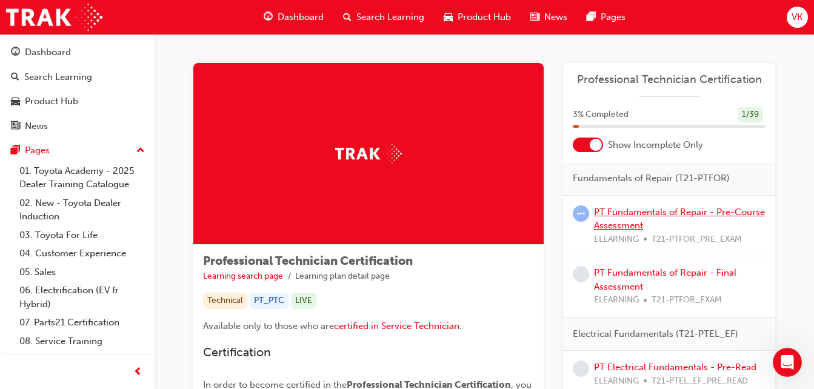
click at [704, 212] on link "PT Fundamentals of Repair - Pre-Course Assessment" at bounding box center [679, 219] width 171 height 25
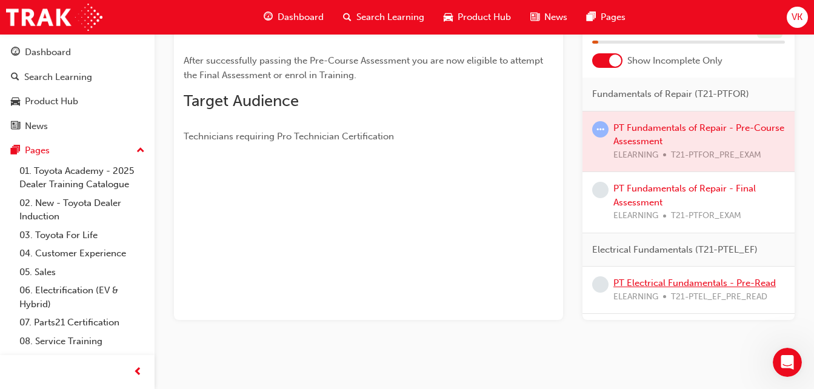
scroll to position [113, 0]
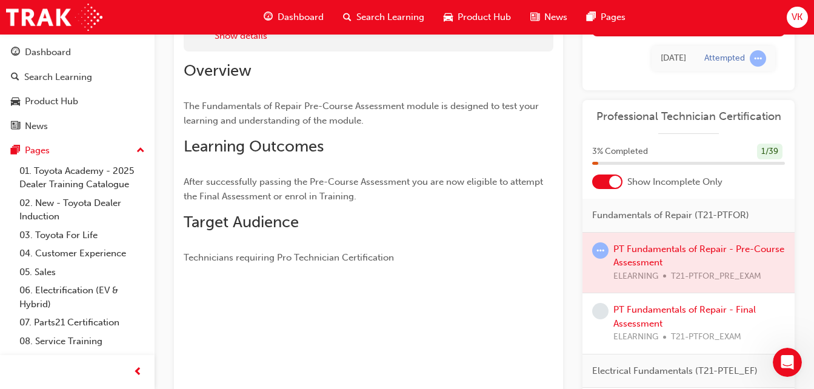
click at [697, 244] on div at bounding box center [688, 263] width 212 height 61
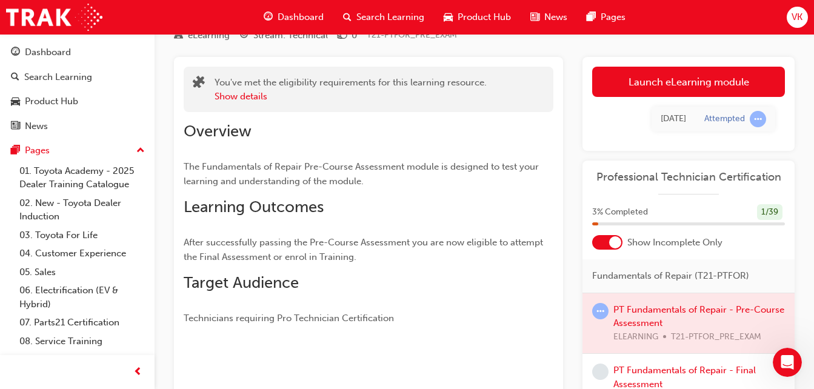
scroll to position [0, 0]
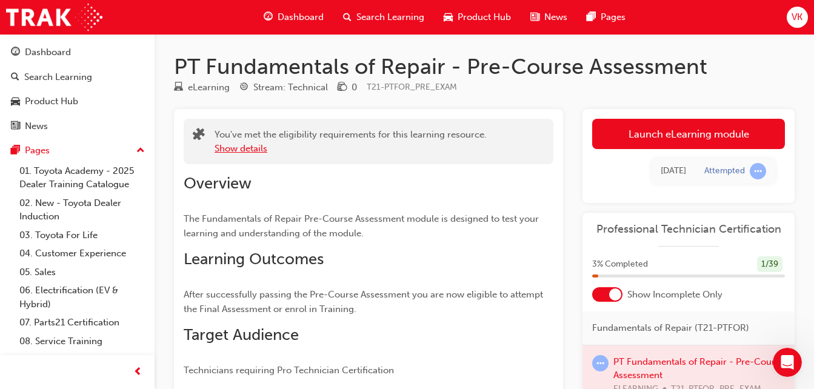
click at [239, 147] on button "Show details" at bounding box center [241, 149] width 53 height 14
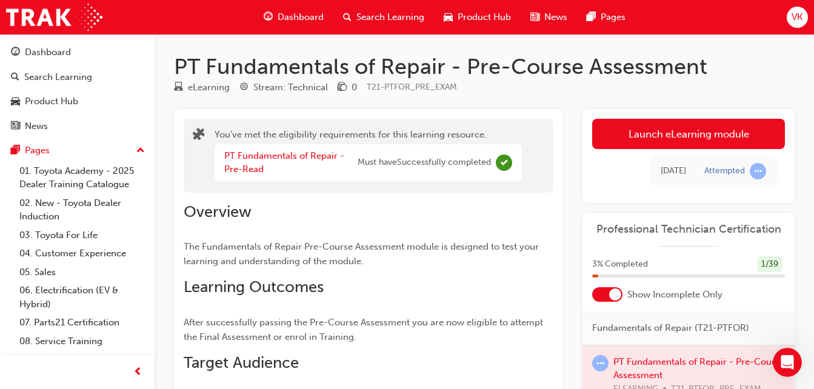
click at [278, 18] on span "Dashboard" at bounding box center [301, 17] width 46 height 14
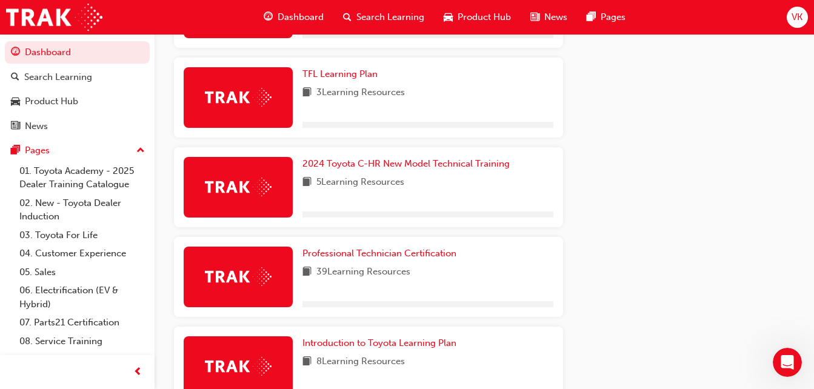
scroll to position [748, 0]
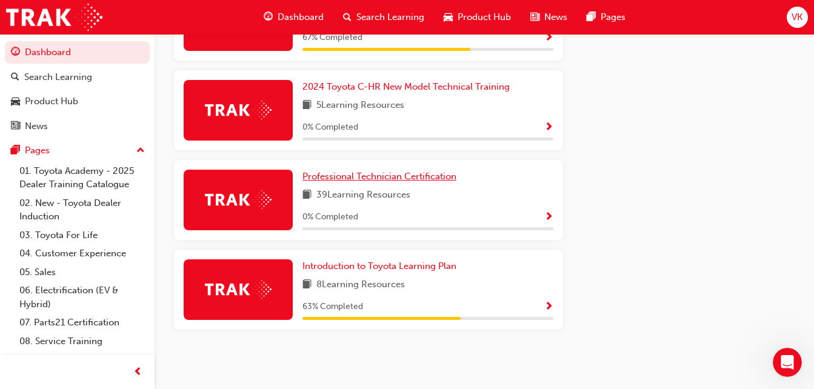
click at [386, 175] on span "Professional Technician Certification" at bounding box center [379, 176] width 154 height 11
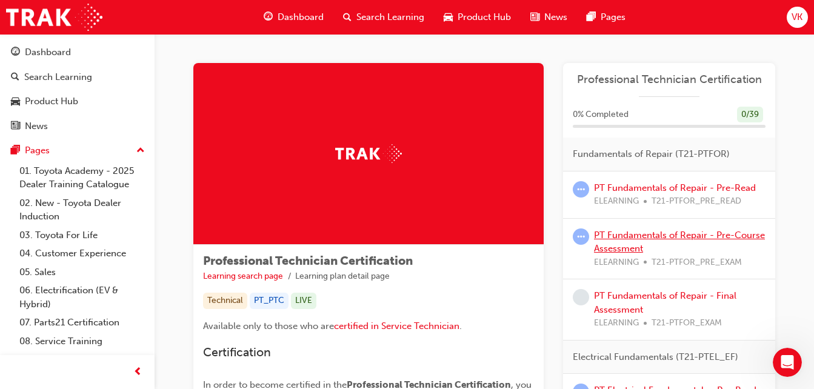
click at [662, 237] on link "PT Fundamentals of Repair - Pre-Course Assessment" at bounding box center [679, 242] width 171 height 25
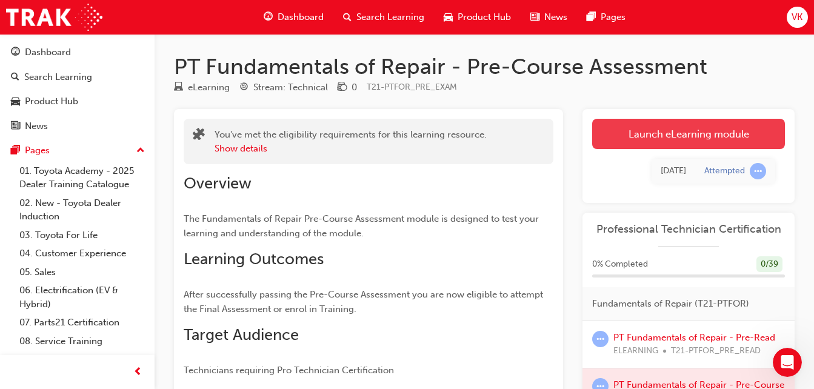
click at [684, 132] on link "Launch eLearning module" at bounding box center [688, 134] width 193 height 30
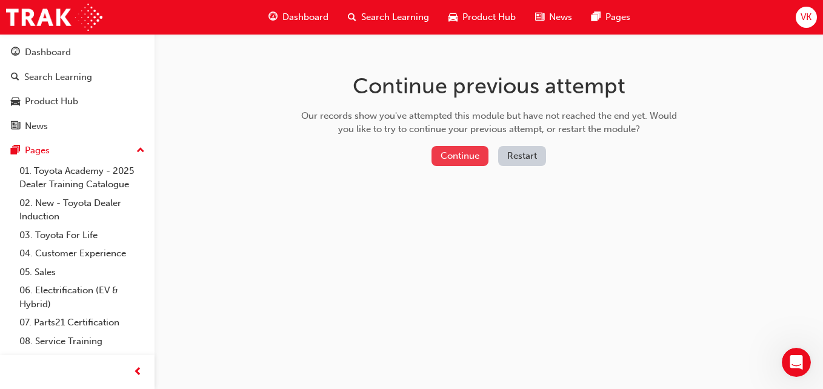
click at [466, 155] on button "Continue" at bounding box center [459, 156] width 57 height 20
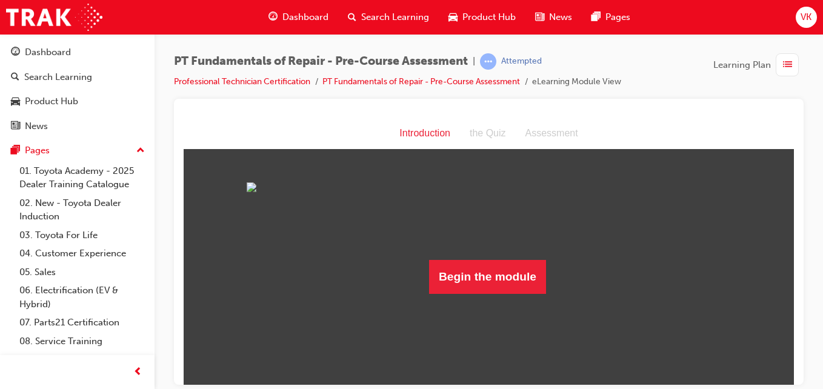
scroll to position [50, 0]
click at [494, 293] on button "Begin the module" at bounding box center [487, 276] width 117 height 34
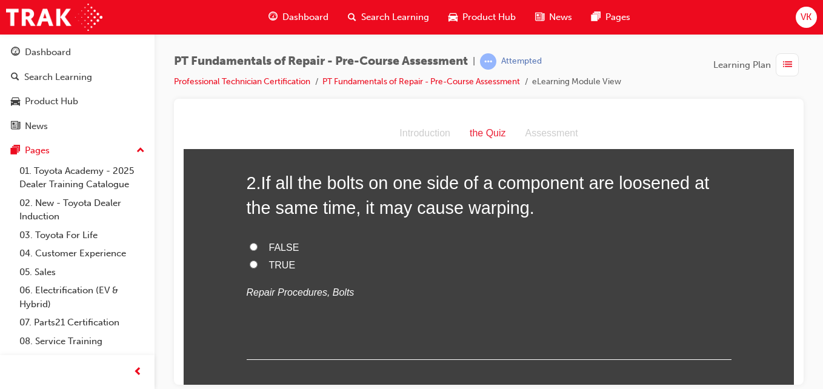
scroll to position [242, 0]
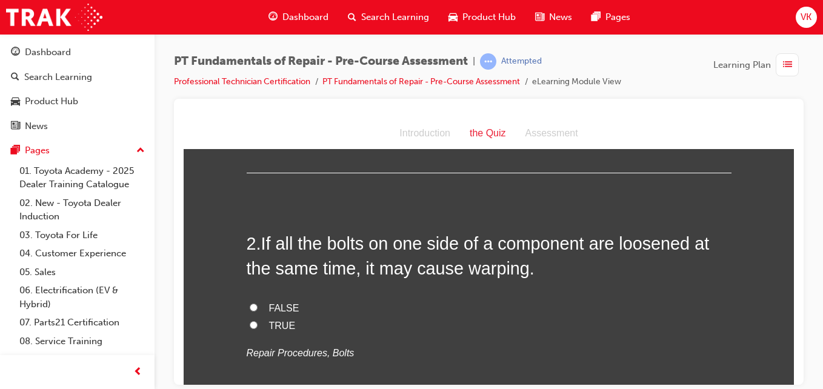
click at [250, 324] on input "TRUE" at bounding box center [254, 325] width 8 height 8
radio input "true"
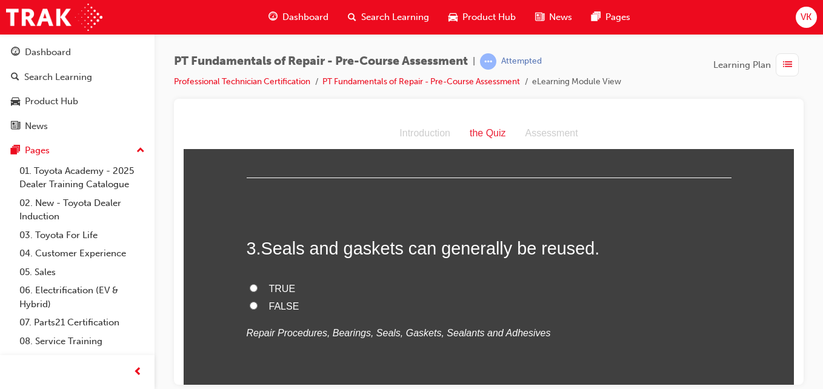
scroll to position [545, 0]
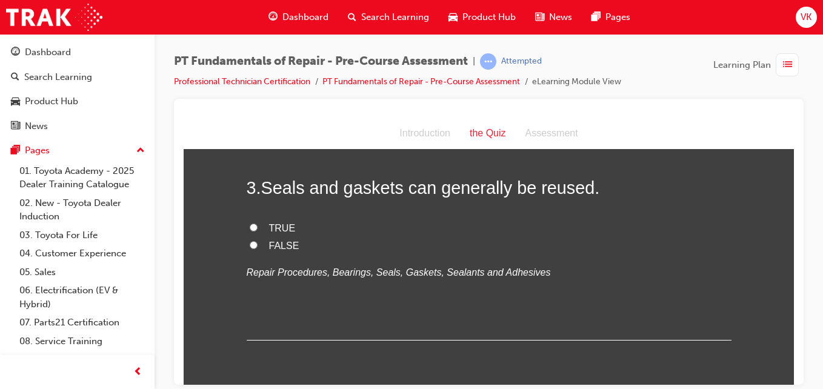
click at [250, 244] on input "FALSE" at bounding box center [254, 245] width 8 height 8
radio input "true"
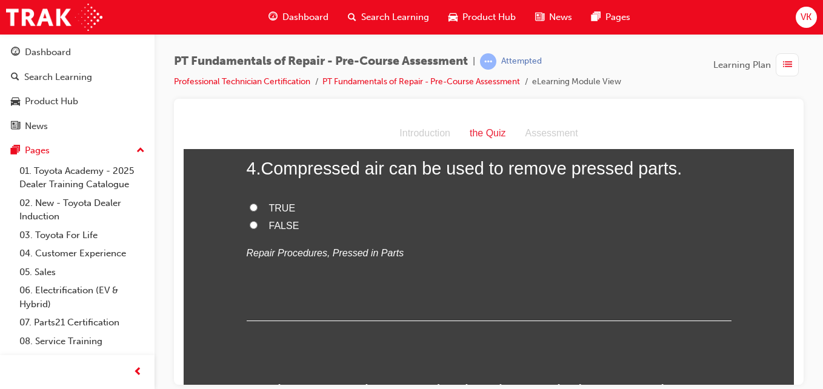
click at [250, 224] on input "FALSE" at bounding box center [254, 225] width 8 height 8
radio input "true"
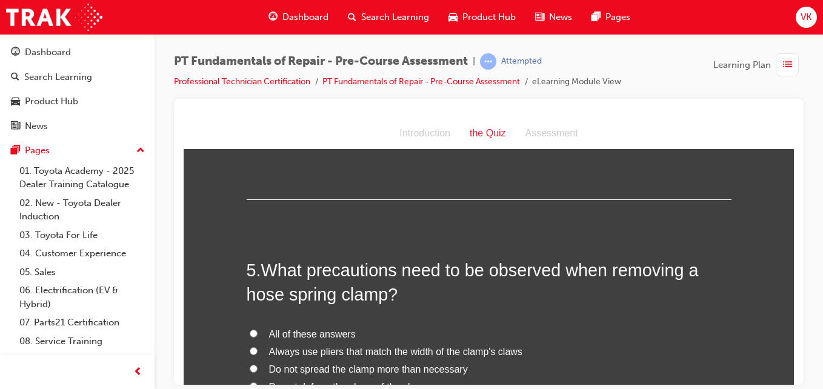
scroll to position [970, 0]
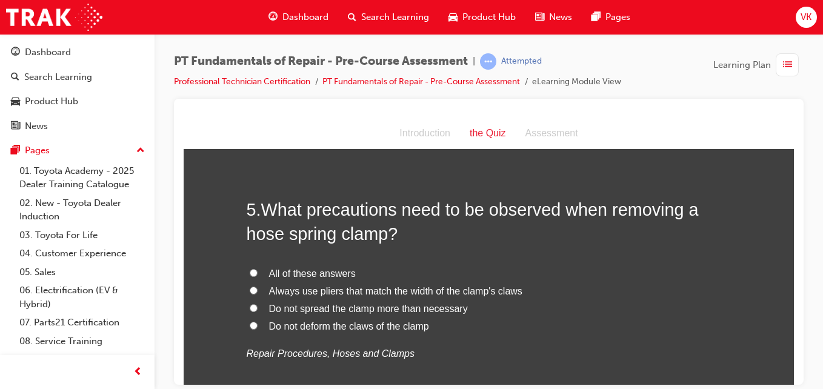
click at [250, 273] on input "All of these answers" at bounding box center [254, 272] width 8 height 8
radio input "true"
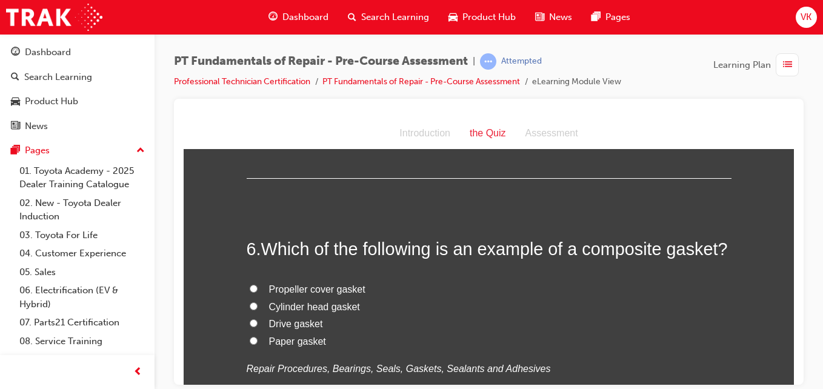
scroll to position [1273, 0]
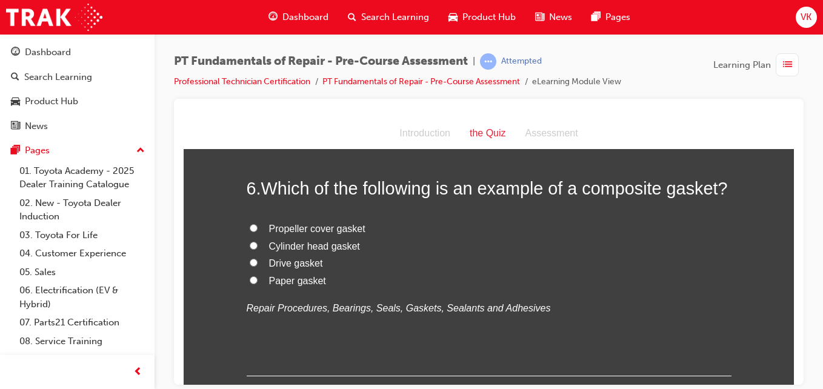
click at [250, 244] on input "Cylinder head gasket" at bounding box center [254, 245] width 8 height 8
radio input "true"
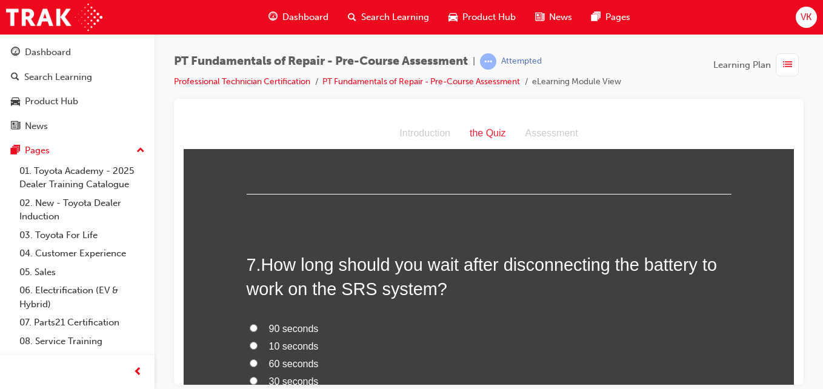
scroll to position [1515, 0]
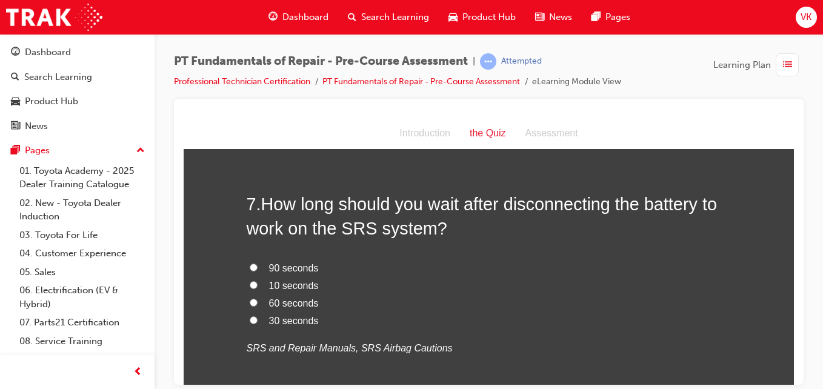
click at [250, 323] on input "30 seconds" at bounding box center [254, 320] width 8 height 8
radio input "true"
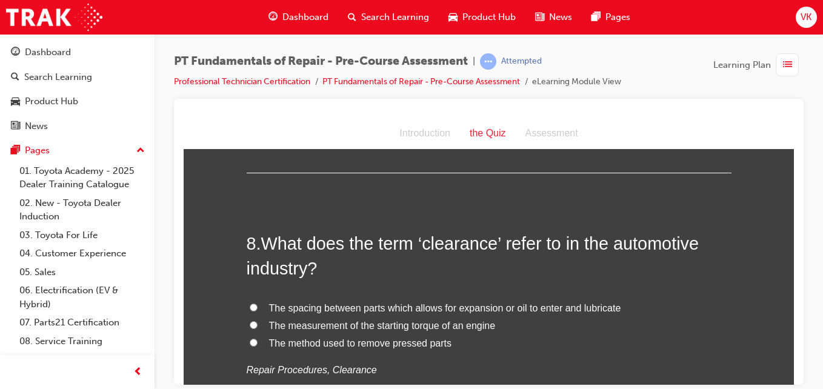
scroll to position [1879, 0]
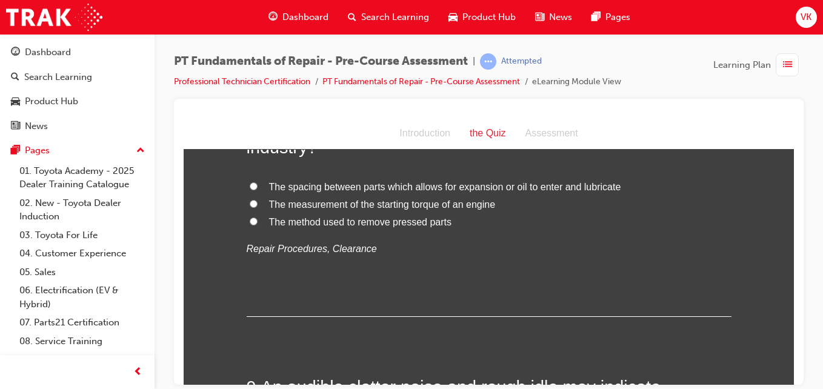
click at [251, 182] on input "The spacing between parts which allows for expansion or oil to enter and lubric…" at bounding box center [254, 186] width 8 height 8
radio input "true"
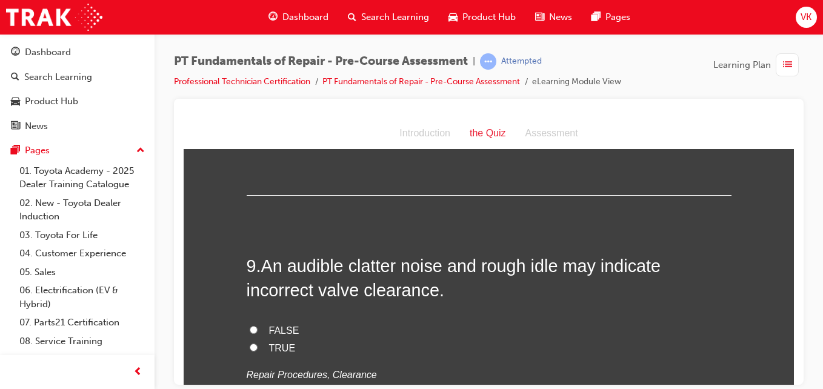
scroll to position [2060, 0]
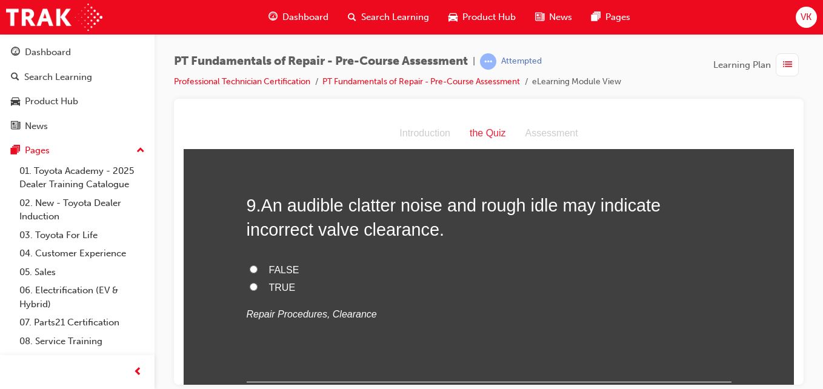
click at [250, 289] on input "TRUE" at bounding box center [254, 286] width 8 height 8
radio input "true"
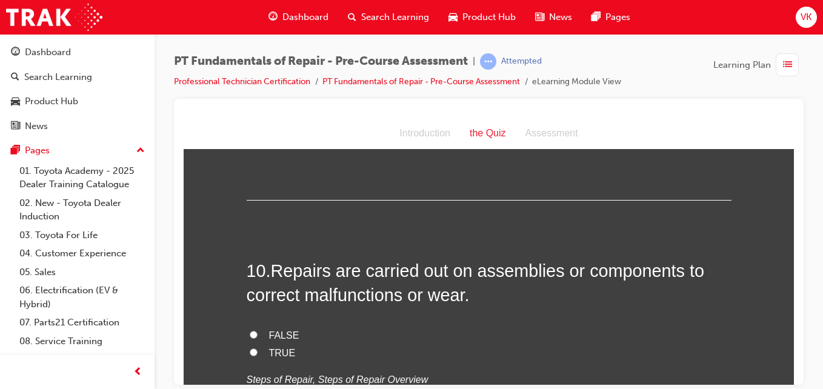
scroll to position [2303, 0]
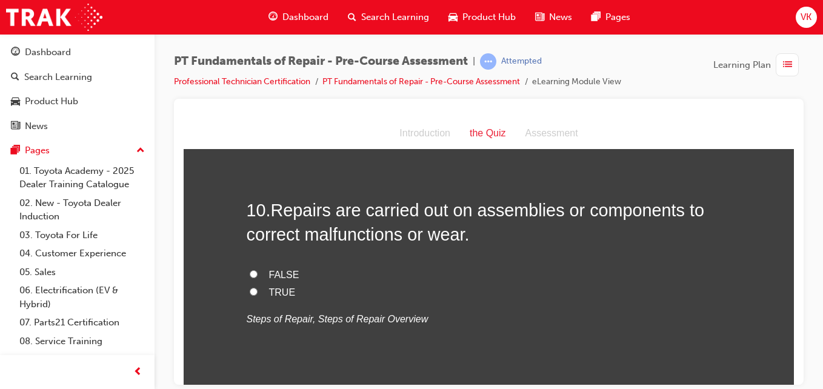
click at [250, 289] on input "TRUE" at bounding box center [254, 291] width 8 height 8
radio input "true"
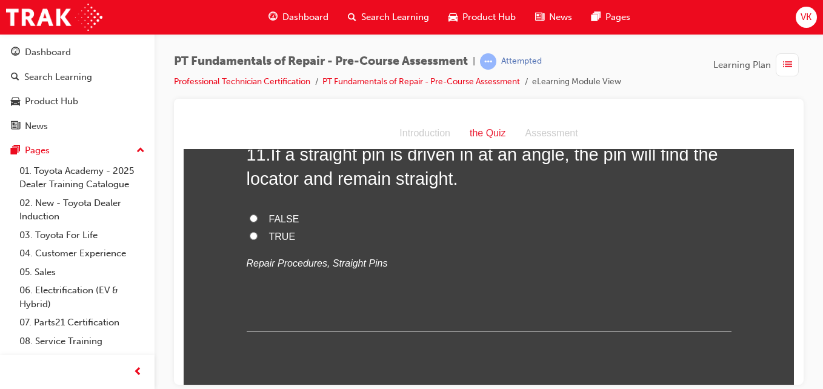
scroll to position [2545, 0]
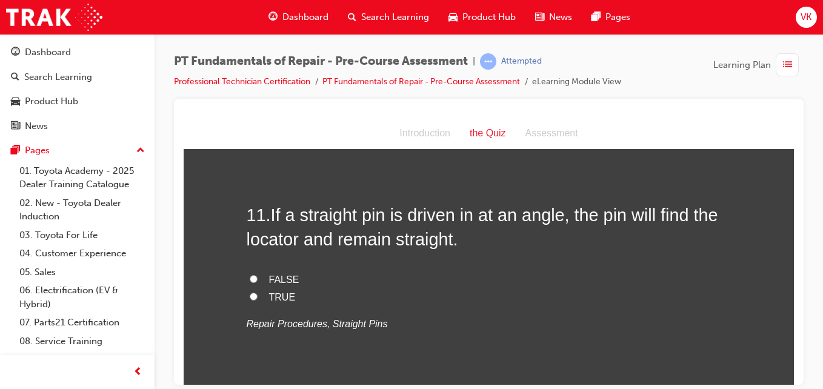
click at [250, 275] on input "FALSE" at bounding box center [254, 279] width 8 height 8
radio input "true"
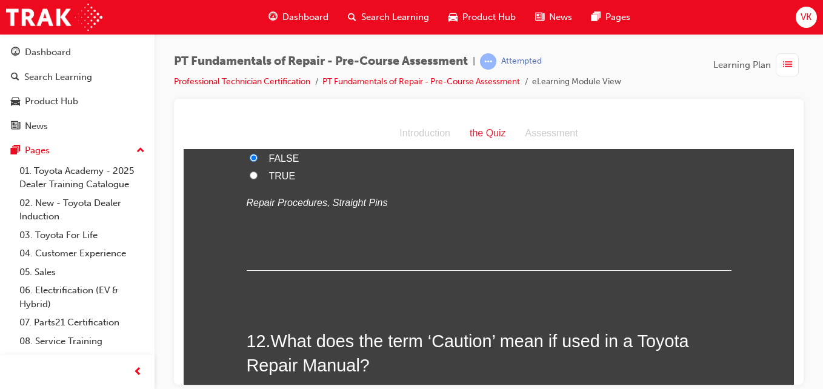
scroll to position [2788, 0]
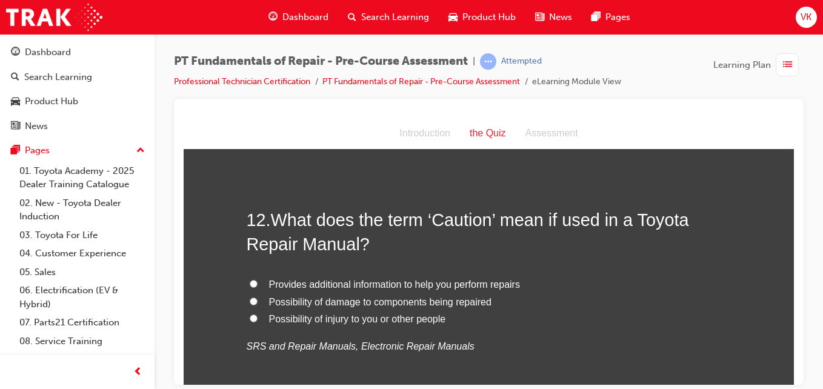
click at [250, 316] on input "Possibility of injury to you or other people" at bounding box center [254, 318] width 8 height 8
radio input "true"
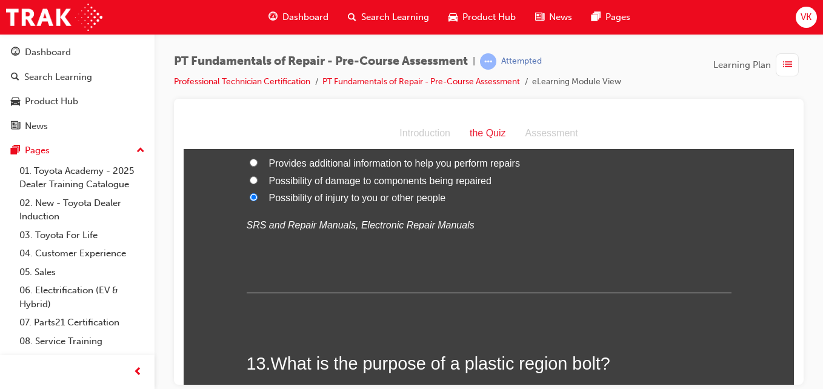
scroll to position [3091, 0]
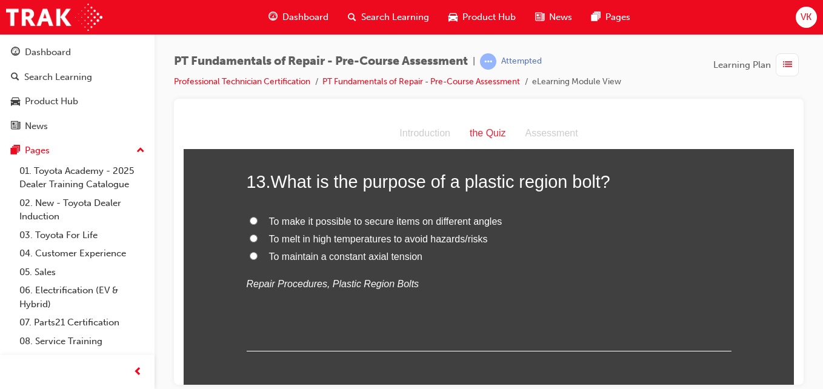
click at [250, 255] on input "To maintain a constant axial tension" at bounding box center [254, 255] width 8 height 8
radio input "true"
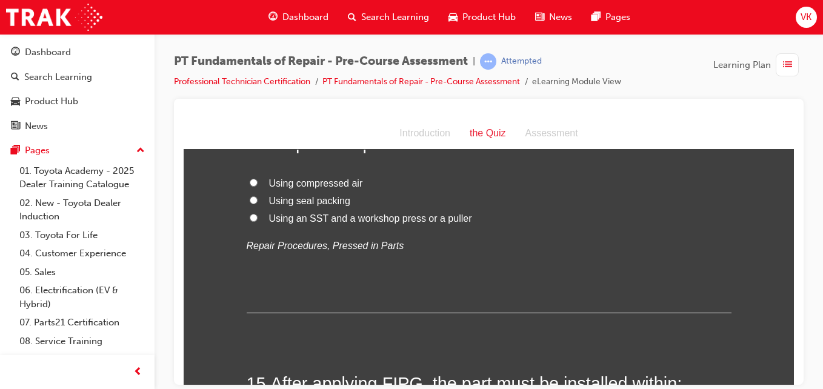
scroll to position [3333, 0]
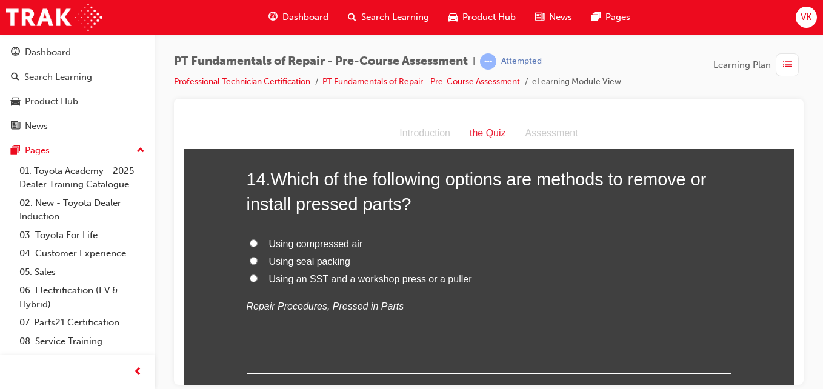
click at [250, 278] on input "Using an SST and a workshop press or a puller" at bounding box center [254, 278] width 8 height 8
radio input "true"
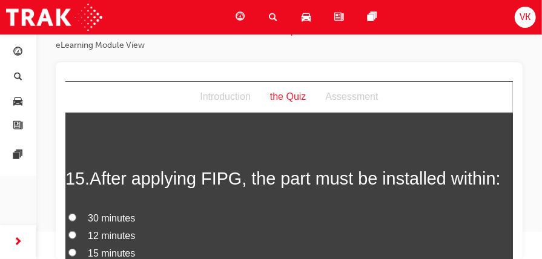
scroll to position [3627, 0]
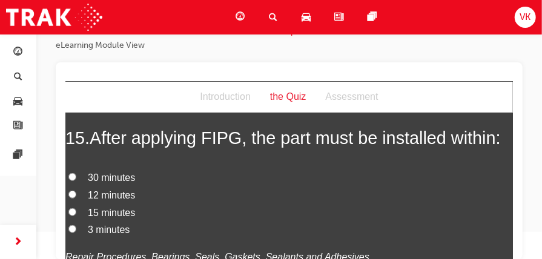
click at [73, 225] on input "3 minutes" at bounding box center [72, 229] width 8 height 8
radio input "true"
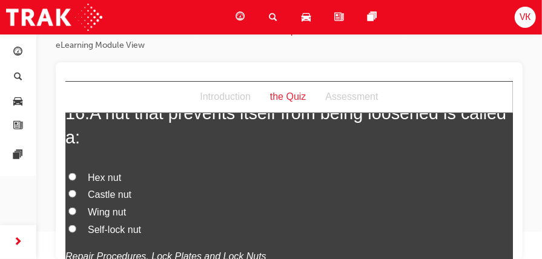
scroll to position [3870, 0]
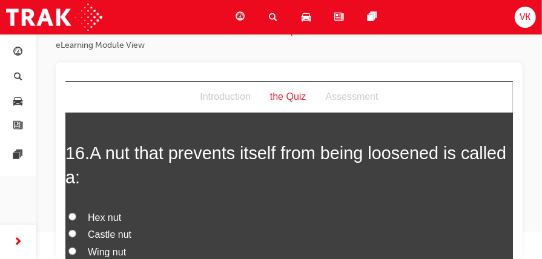
click at [72, 231] on input "Castle nut" at bounding box center [72, 234] width 8 height 8
radio input "true"
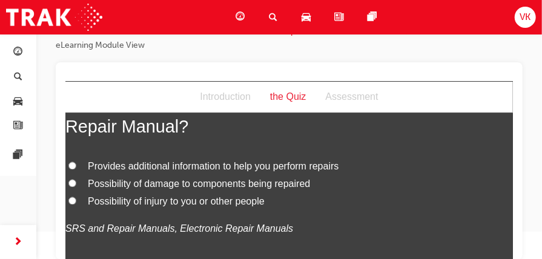
scroll to position [4178, 0]
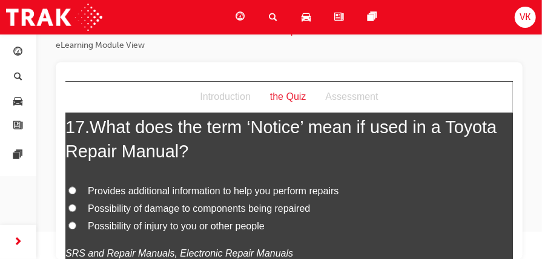
click at [72, 205] on input "Possibility of damage to components being repaired" at bounding box center [72, 208] width 8 height 8
radio input "true"
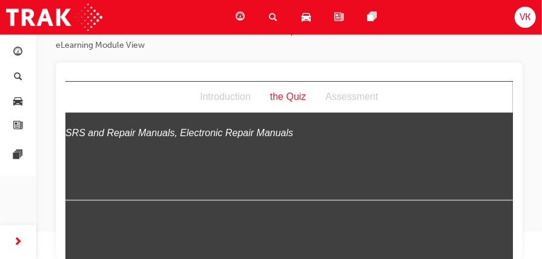
scroll to position [4420, 0]
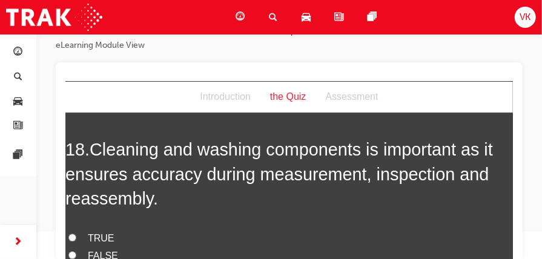
click at [71, 233] on input "TRUE" at bounding box center [72, 237] width 8 height 8
radio input "true"
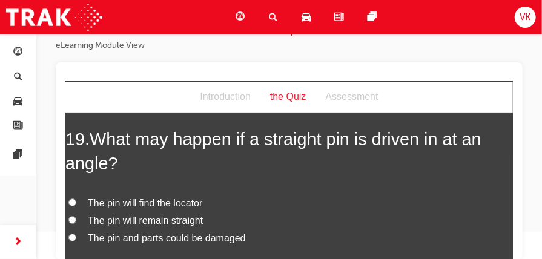
scroll to position [4743, 0]
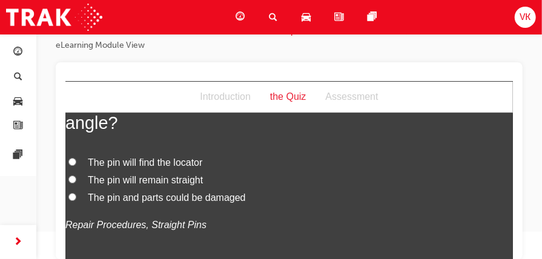
click at [70, 193] on input "The pin and parts could be damaged" at bounding box center [72, 197] width 8 height 8
radio input "true"
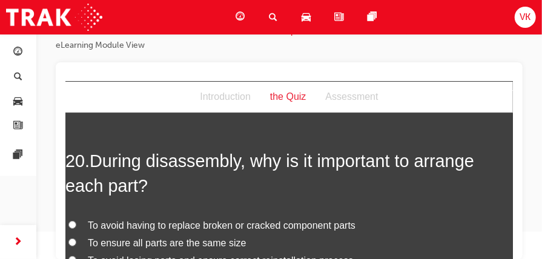
scroll to position [4985, 0]
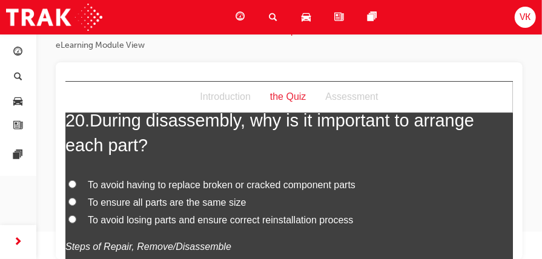
click at [71, 216] on input "To avoid losing parts and ensure correct reinstallation process" at bounding box center [72, 219] width 8 height 8
radio input "true"
click at [72, 182] on input "To avoid having to replace broken or cracked component parts" at bounding box center [72, 184] width 8 height 8
radio input "true"
click at [71, 216] on input "To avoid losing parts and ensure correct reinstallation process" at bounding box center [72, 219] width 8 height 8
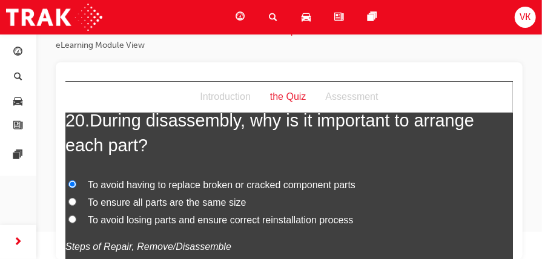
radio input "true"
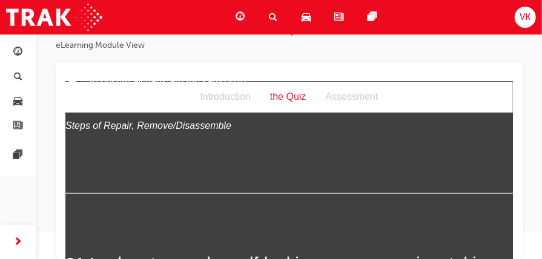
scroll to position [5187, 0]
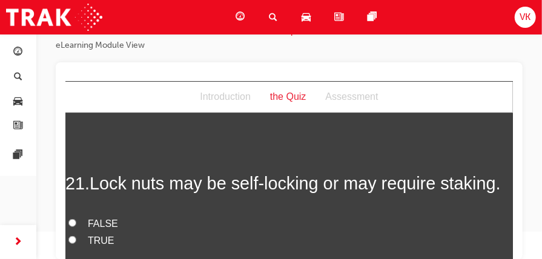
click at [70, 238] on input "TRUE" at bounding box center [72, 240] width 8 height 8
radio input "true"
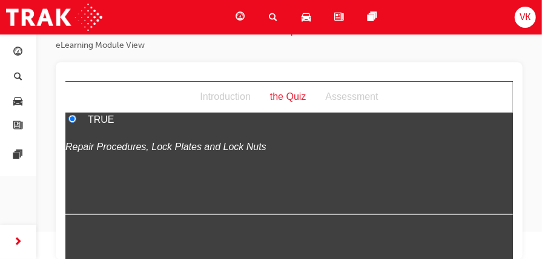
scroll to position [5430, 0]
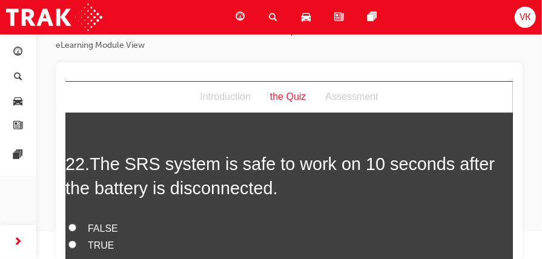
click at [71, 224] on input "FALSE" at bounding box center [72, 228] width 8 height 8
radio input "true"
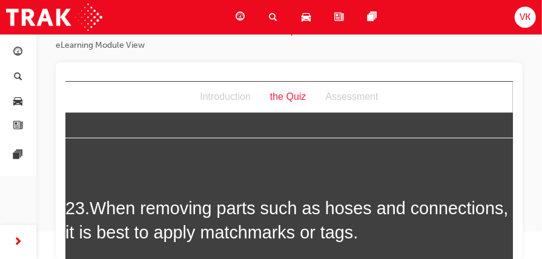
scroll to position [5672, 0]
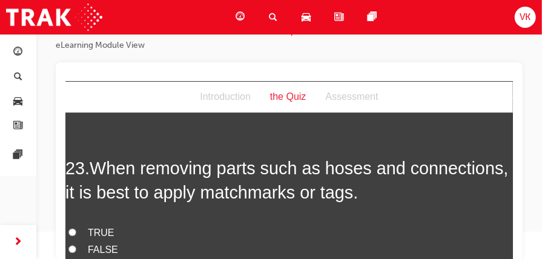
click at [70, 228] on input "TRUE" at bounding box center [72, 232] width 8 height 8
radio input "true"
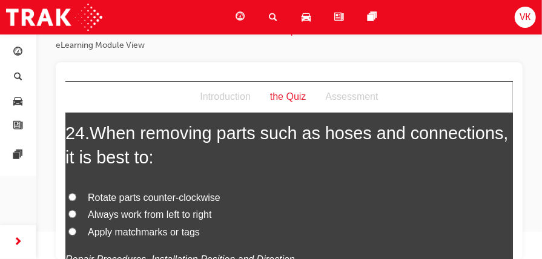
scroll to position [5996, 0]
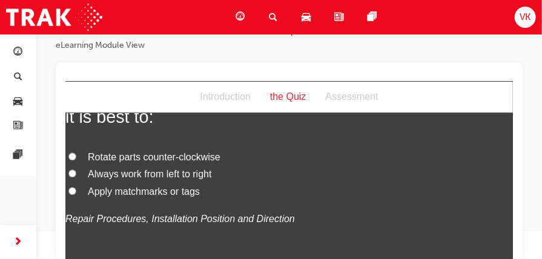
click at [72, 187] on input "Apply matchmarks or tags" at bounding box center [72, 191] width 8 height 8
radio input "true"
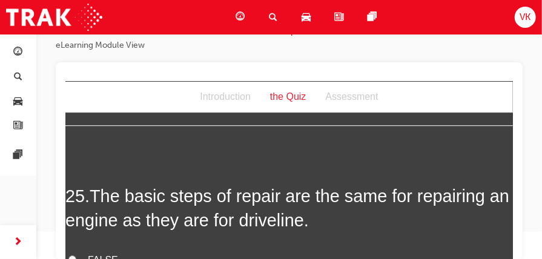
scroll to position [6197, 0]
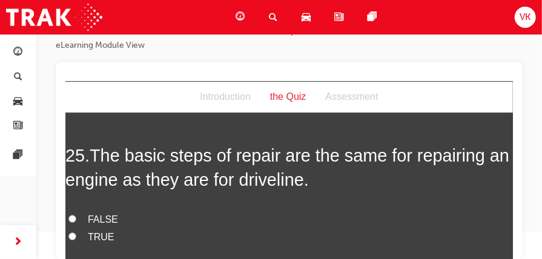
click at [71, 215] on input "FALSE" at bounding box center [72, 219] width 8 height 8
radio input "true"
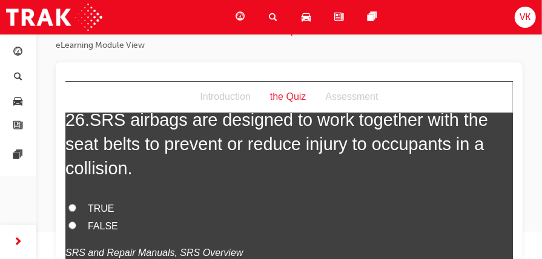
scroll to position [6520, 0]
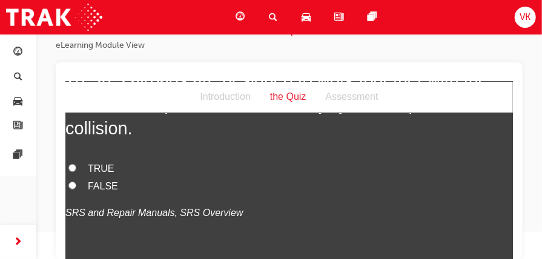
click at [72, 164] on input "TRUE" at bounding box center [72, 168] width 8 height 8
radio input "true"
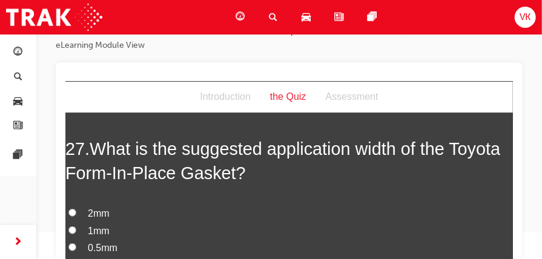
scroll to position [6763, 0]
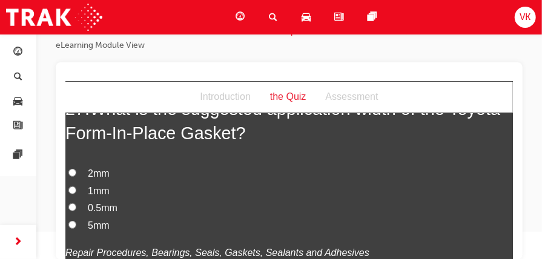
click at [72, 186] on input "1mm" at bounding box center [72, 190] width 8 height 8
radio input "true"
click at [72, 203] on input "0.5mm" at bounding box center [72, 207] width 8 height 8
radio input "true"
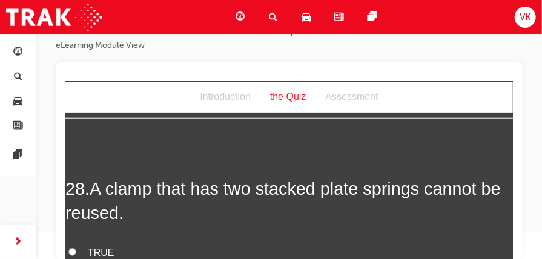
scroll to position [7005, 0]
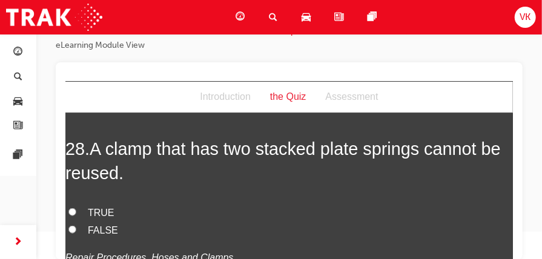
click at [73, 225] on input "FALSE" at bounding box center [72, 229] width 8 height 8
radio input "true"
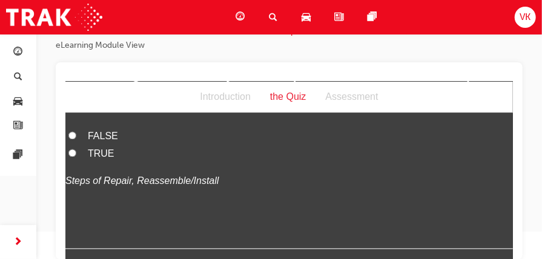
scroll to position [7288, 0]
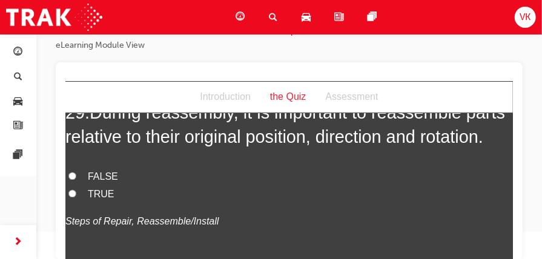
click at [73, 198] on input "TRUE" at bounding box center [72, 194] width 8 height 8
radio input "true"
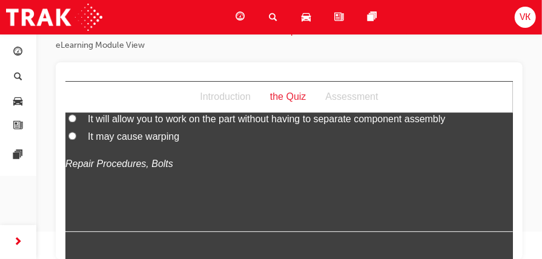
scroll to position [7571, 0]
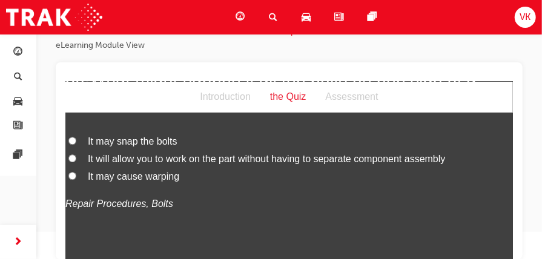
click at [73, 179] on input "It may cause warping" at bounding box center [72, 175] width 8 height 8
radio input "true"
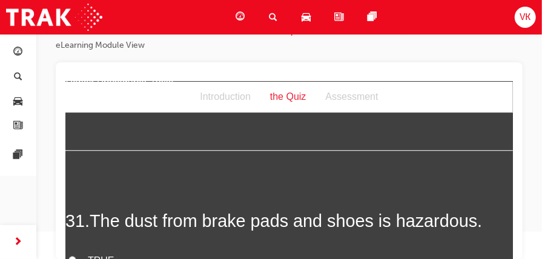
scroll to position [7773, 0]
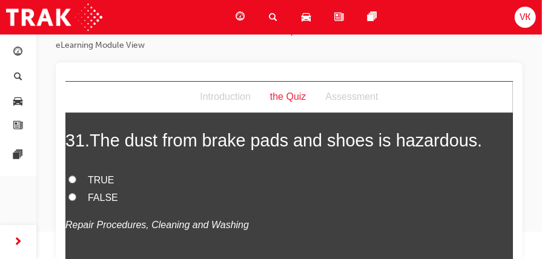
click at [73, 183] on input "TRUE" at bounding box center [72, 179] width 8 height 8
radio input "true"
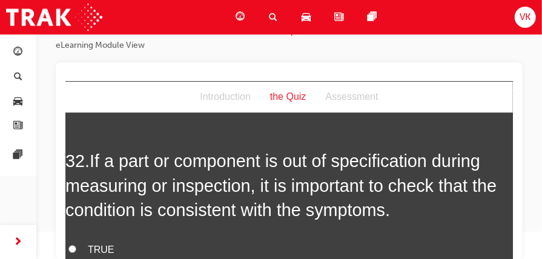
scroll to position [8015, 0]
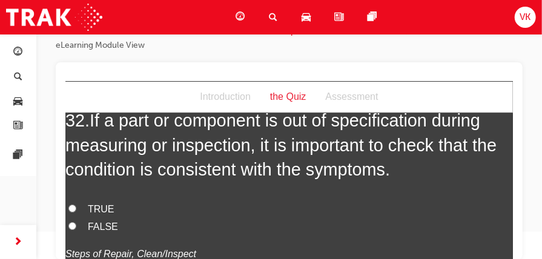
click at [73, 212] on input "TRUE" at bounding box center [72, 208] width 8 height 8
radio input "true"
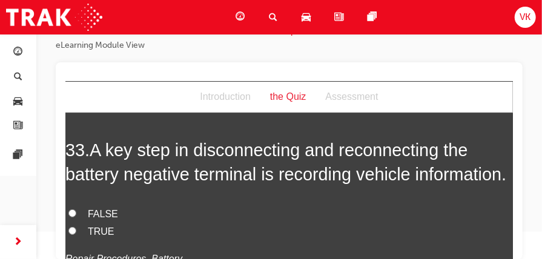
scroll to position [8298, 0]
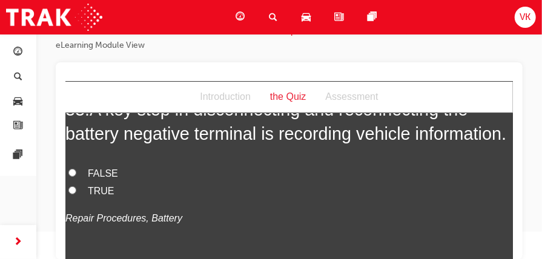
click at [71, 176] on input "FALSE" at bounding box center [72, 172] width 8 height 8
radio input "true"
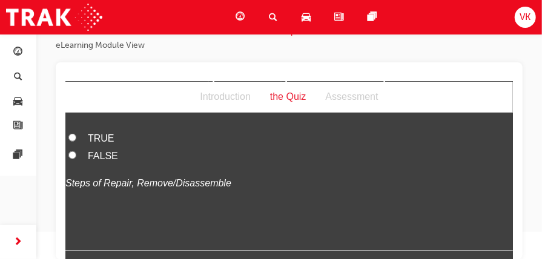
scroll to position [8541, 0]
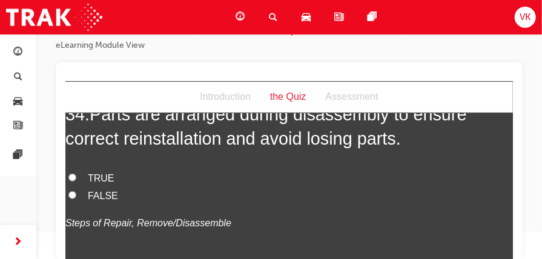
click at [73, 181] on input "TRUE" at bounding box center [72, 177] width 8 height 8
radio input "true"
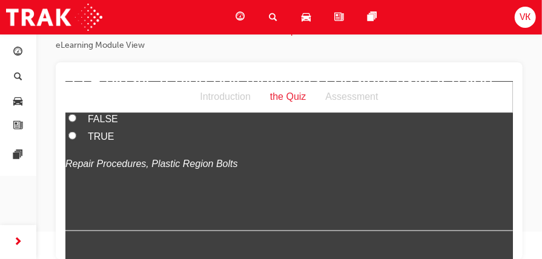
scroll to position [8783, 0]
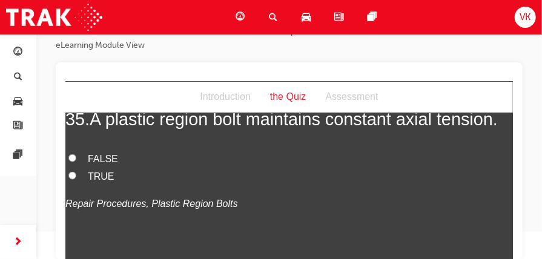
click at [73, 179] on input "TRUE" at bounding box center [72, 175] width 8 height 8
radio input "true"
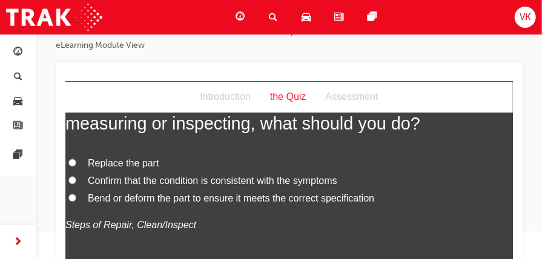
scroll to position [9066, 0]
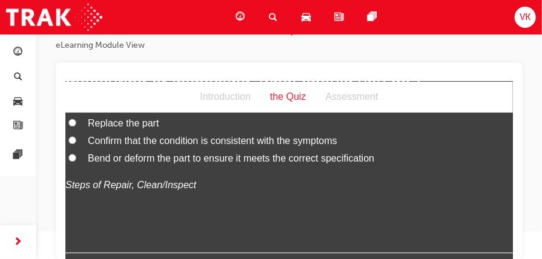
click at [72, 144] on input "Confirm that the condition is consistent with the symptoms" at bounding box center [72, 140] width 8 height 8
radio input "true"
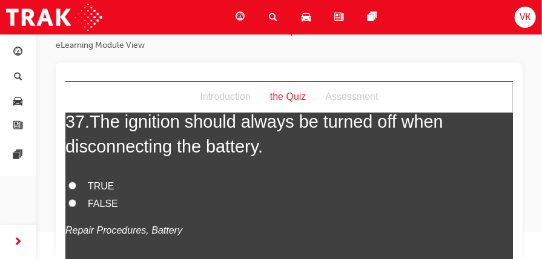
scroll to position [9308, 0]
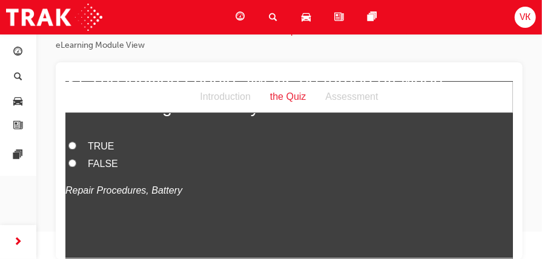
click at [71, 149] on input "TRUE" at bounding box center [72, 145] width 8 height 8
radio input "true"
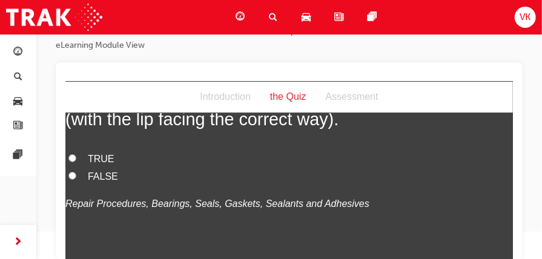
scroll to position [68, 0]
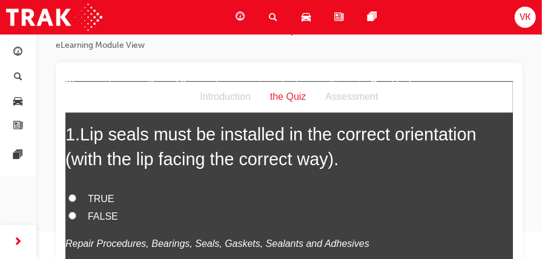
click at [71, 198] on input "TRUE" at bounding box center [72, 198] width 8 height 8
radio input "true"
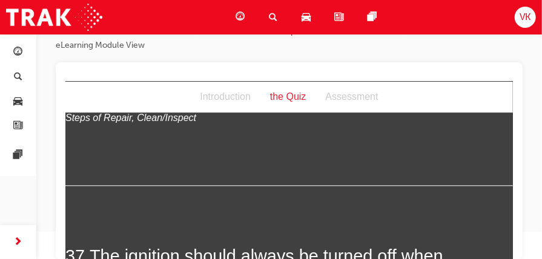
scroll to position [9440, 0]
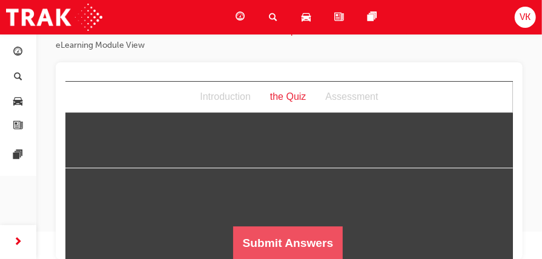
click at [306, 231] on button "Submit Answers" at bounding box center [288, 243] width 110 height 34
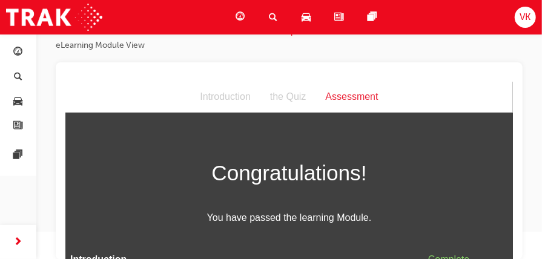
scroll to position [67, 0]
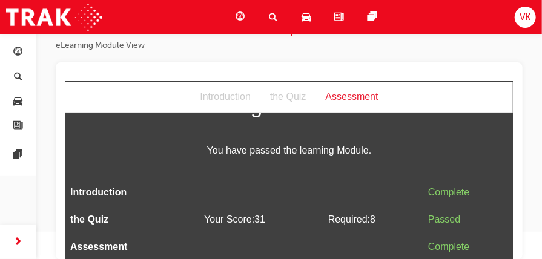
drag, startPoint x: 545, startPoint y: 131, endPoint x: 410, endPoint y: 88, distance: 142.2
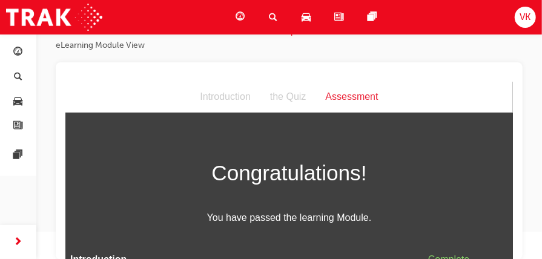
scroll to position [0, 0]
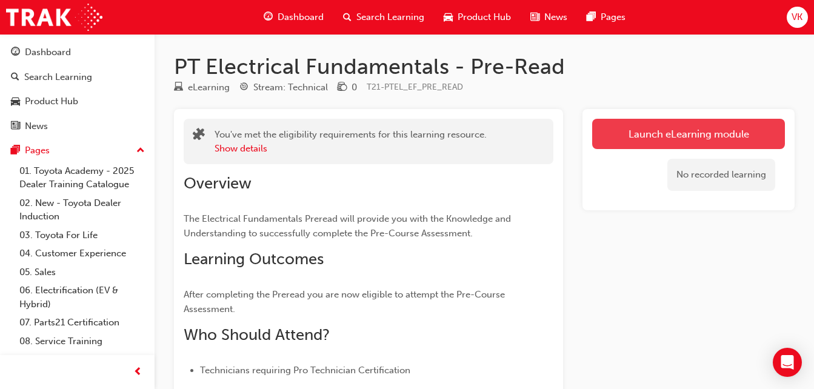
click at [661, 130] on link "Launch eLearning module" at bounding box center [688, 134] width 193 height 30
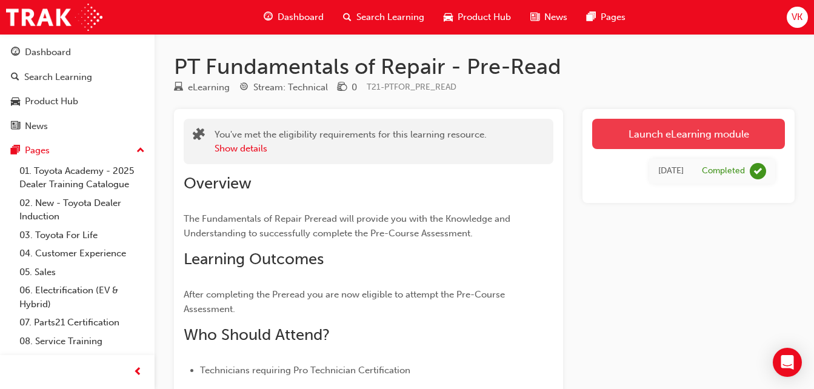
click at [625, 139] on link "Launch eLearning module" at bounding box center [688, 134] width 193 height 30
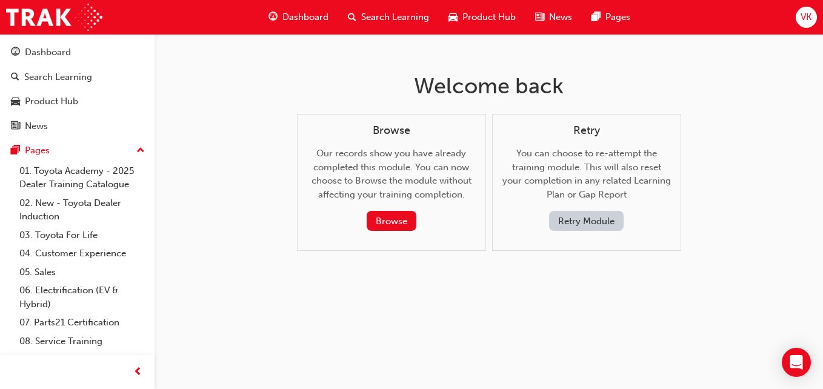
click at [585, 225] on button "Retry Module" at bounding box center [586, 221] width 75 height 20
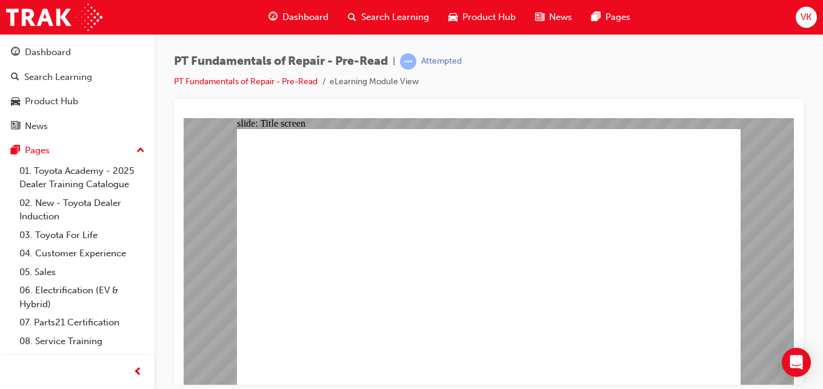
click at [141, 368] on span "prev-icon" at bounding box center [137, 372] width 9 height 15
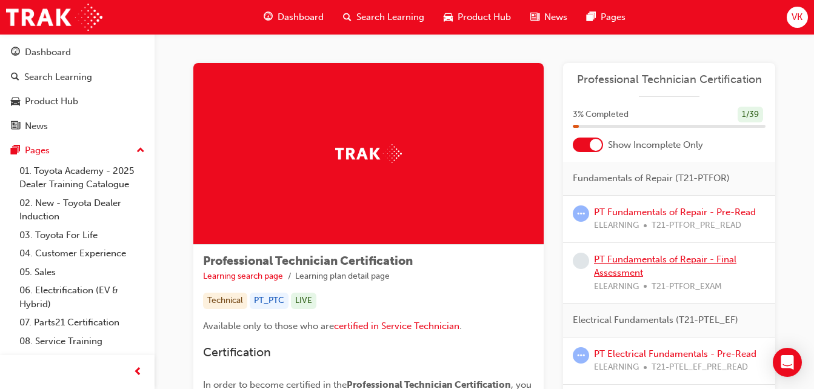
click at [662, 259] on link "PT Fundamentals of Repair - Final Assessment" at bounding box center [665, 266] width 142 height 25
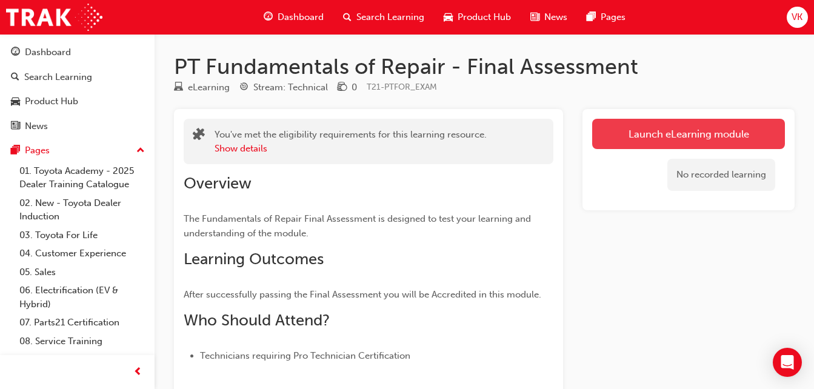
click at [614, 127] on link "Launch eLearning module" at bounding box center [688, 134] width 193 height 30
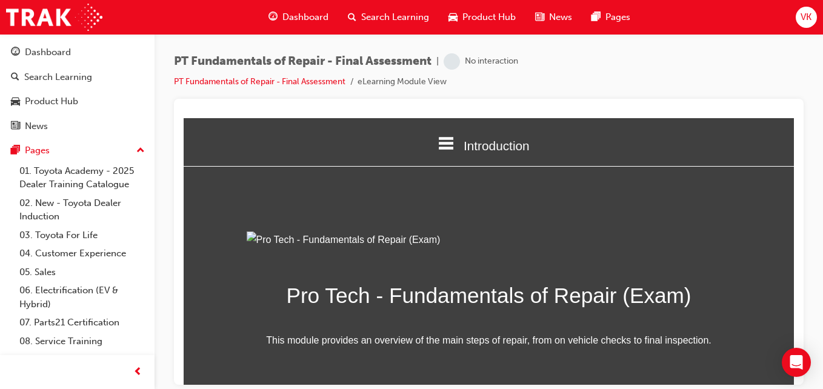
scroll to position [171, 0]
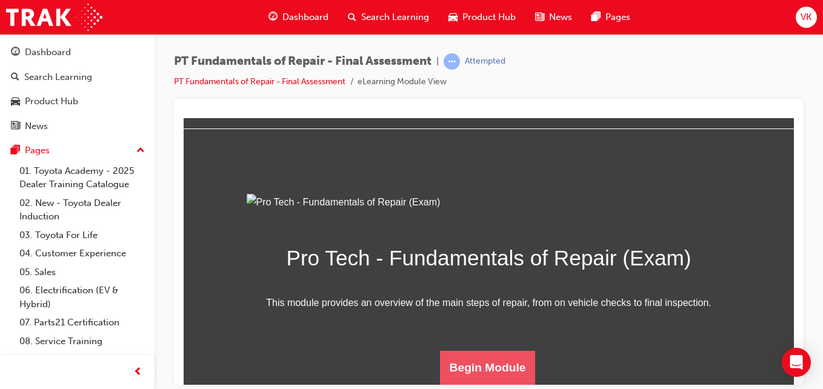
click at [504, 361] on button "Begin Module" at bounding box center [488, 367] width 96 height 34
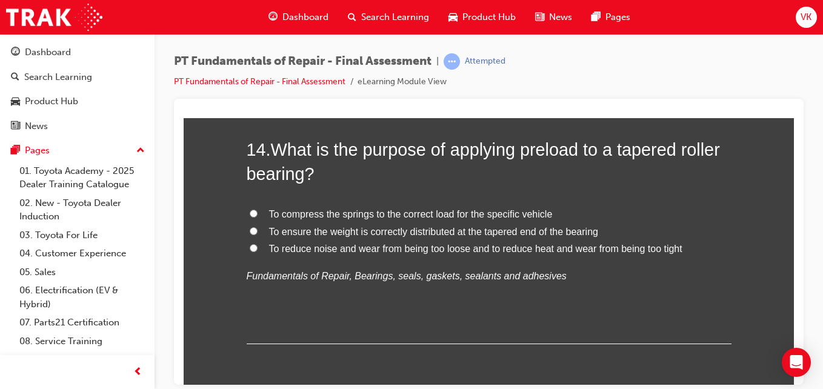
scroll to position [3646, 0]
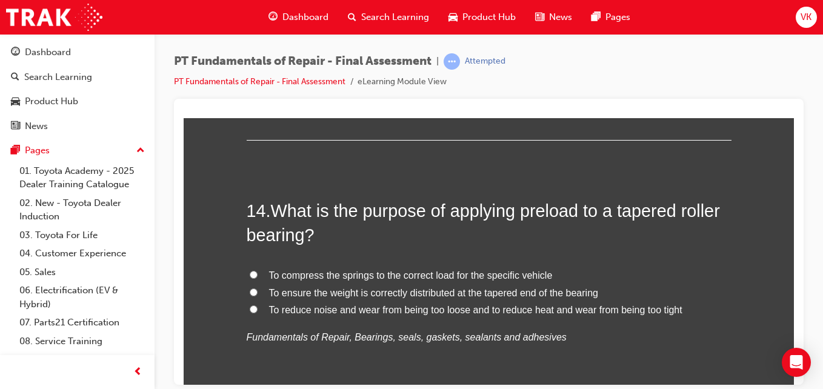
drag, startPoint x: 789, startPoint y: 142, endPoint x: 969, endPoint y: 476, distance: 379.9
click at [250, 307] on input "To reduce noise and wear from being too loose and to reduce heat and wear from …" at bounding box center [254, 309] width 8 height 8
radio input "true"
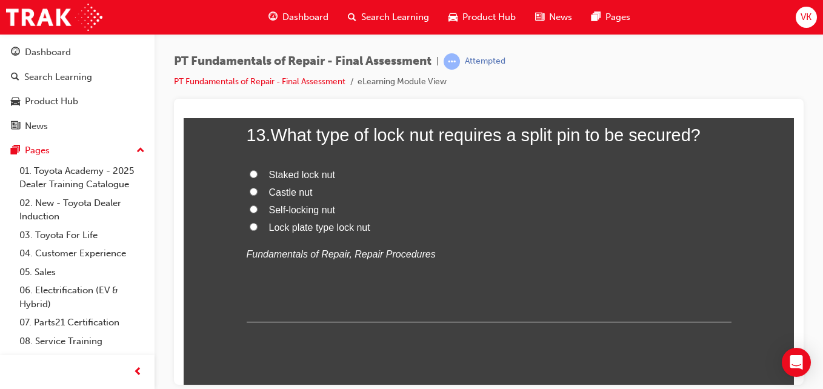
scroll to position [3404, 0]
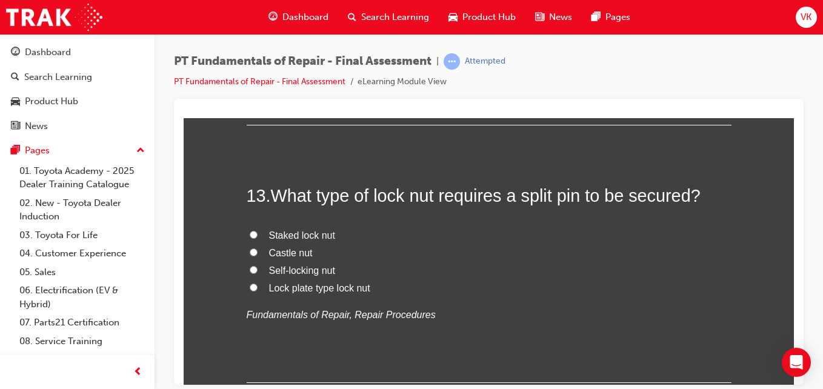
click at [250, 254] on input "Castle nut" at bounding box center [254, 252] width 8 height 8
radio input "true"
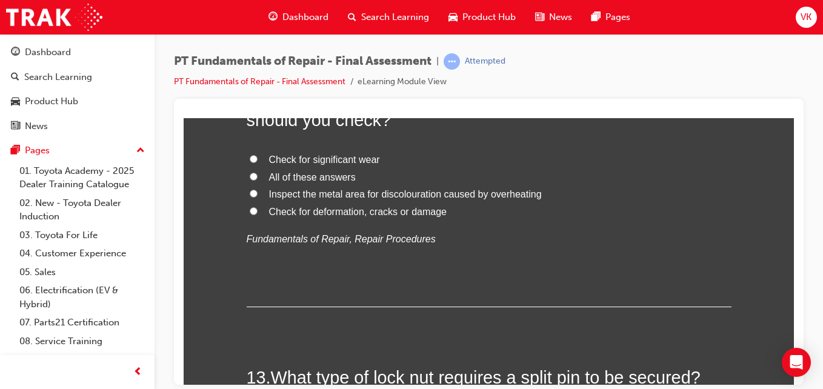
scroll to position [3161, 0]
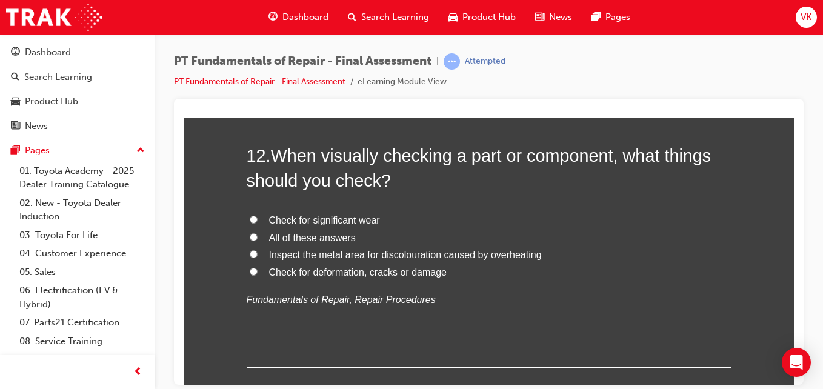
click at [250, 233] on input "All of these answers" at bounding box center [254, 237] width 8 height 8
radio input "true"
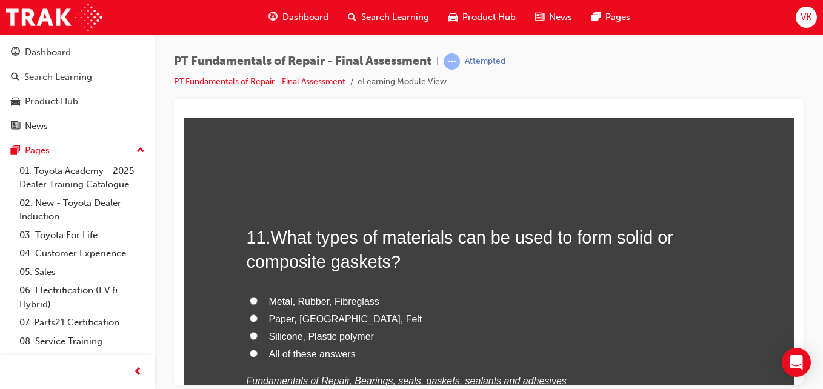
scroll to position [2858, 0]
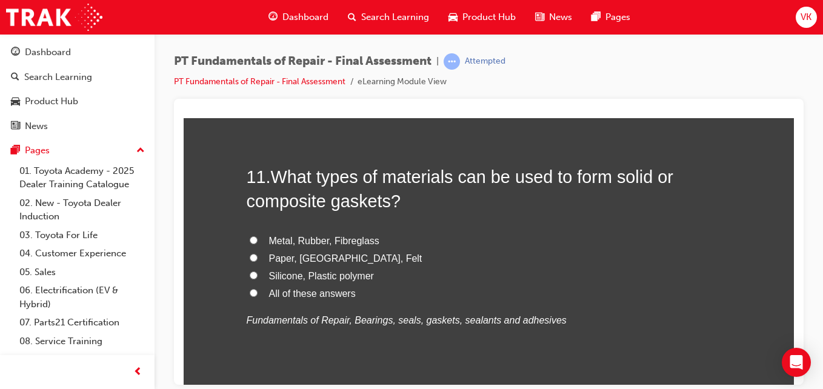
click at [250, 239] on input "Metal, Rubber, Fibreglass" at bounding box center [254, 240] width 8 height 8
radio input "true"
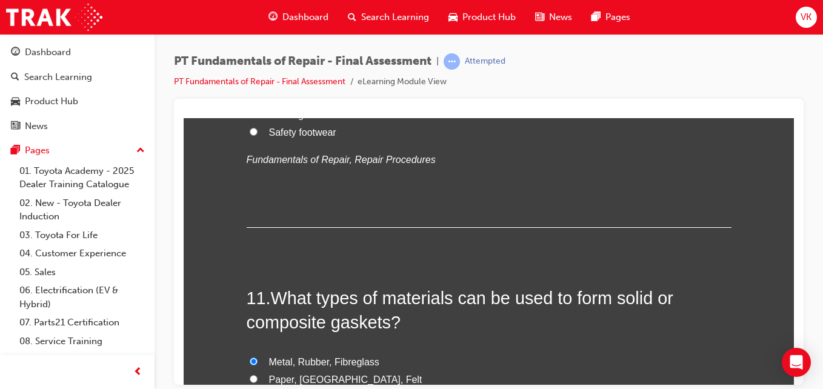
scroll to position [2616, 0]
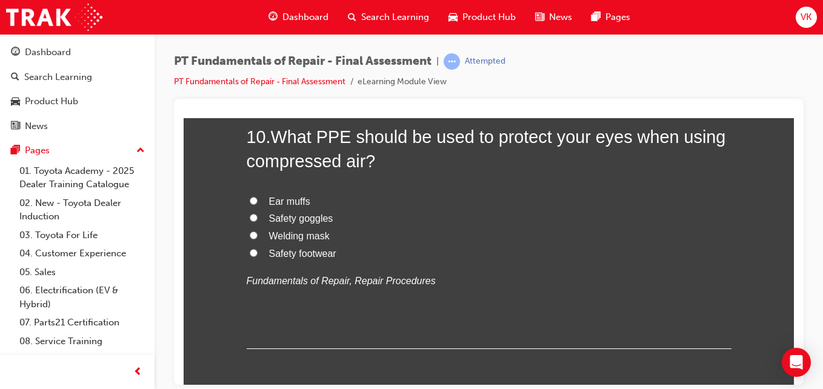
click at [250, 216] on input "Safety goggles" at bounding box center [254, 217] width 8 height 8
radio input "true"
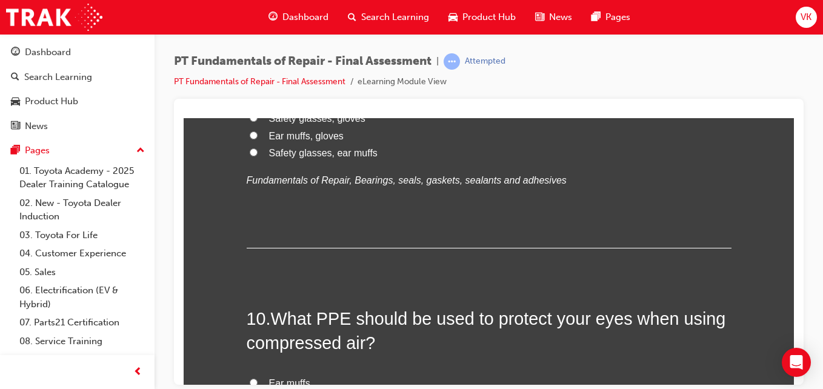
scroll to position [2313, 0]
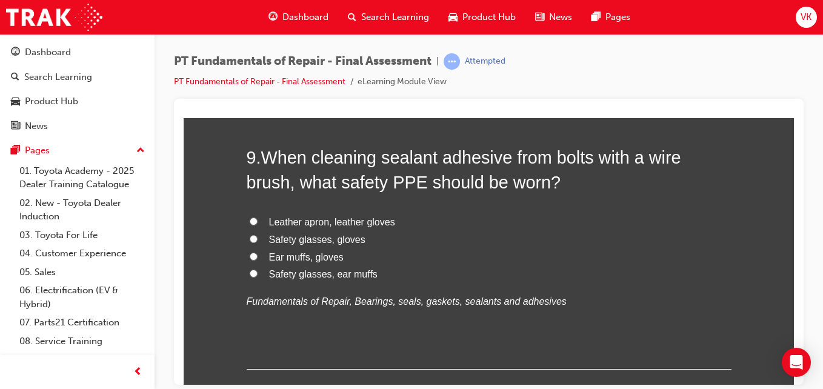
click at [250, 237] on input "Safety glasses, gloves" at bounding box center [254, 239] width 8 height 8
radio input "true"
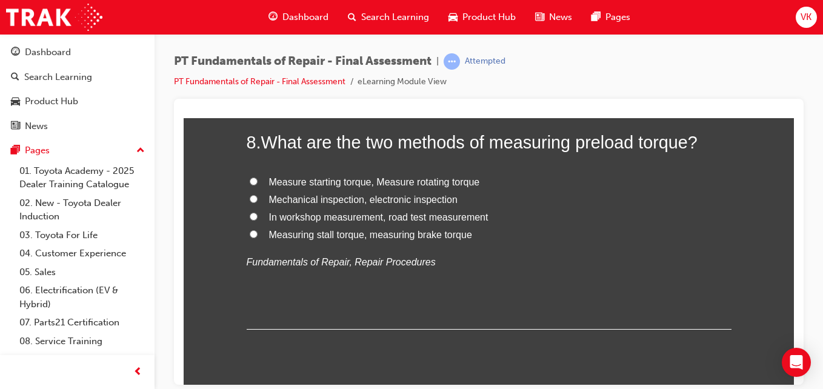
scroll to position [2010, 0]
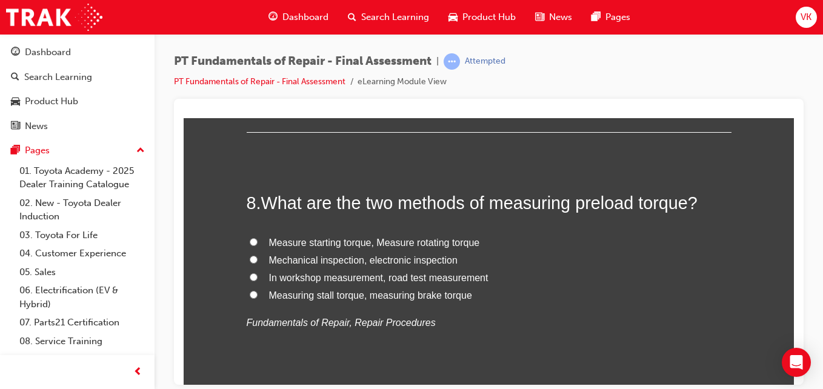
click at [250, 241] on input "Measure starting torque, Measure rotating torque" at bounding box center [254, 242] width 8 height 8
radio input "true"
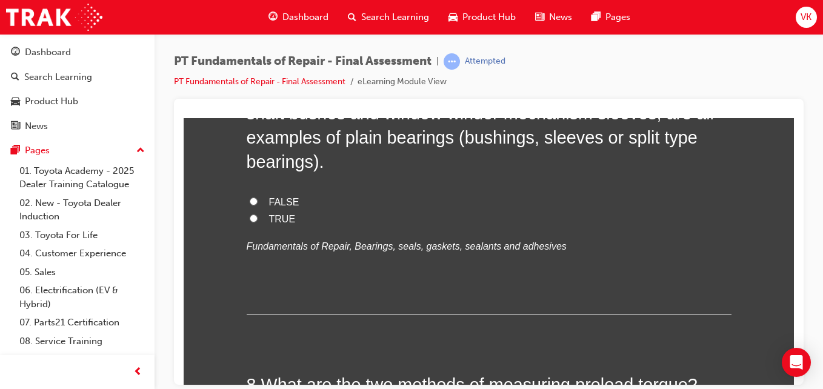
scroll to position [1768, 0]
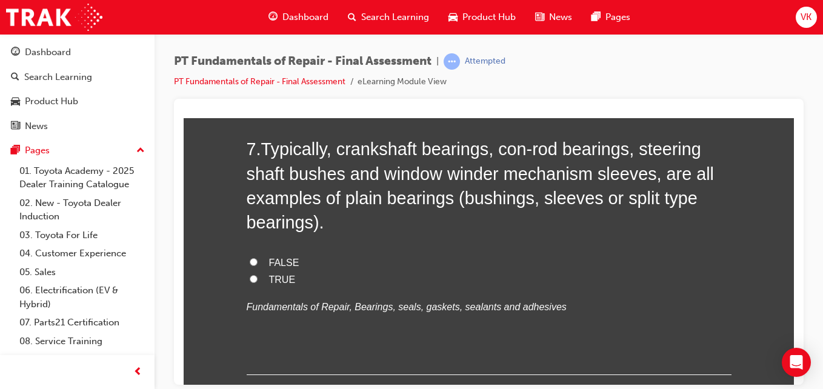
click at [250, 279] on input "TRUE" at bounding box center [254, 279] width 8 height 8
radio input "true"
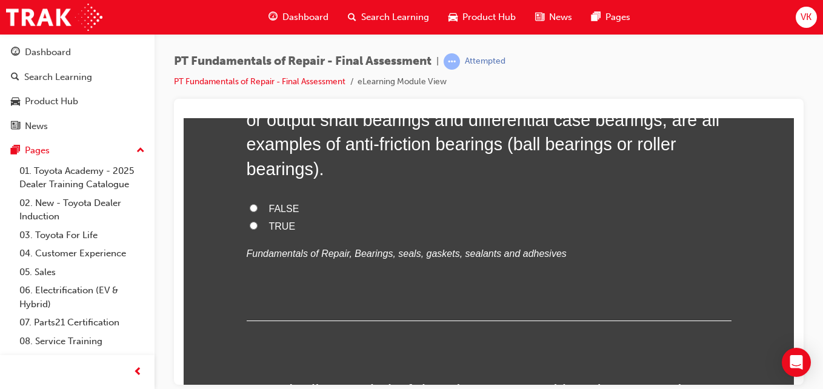
scroll to position [1465, 0]
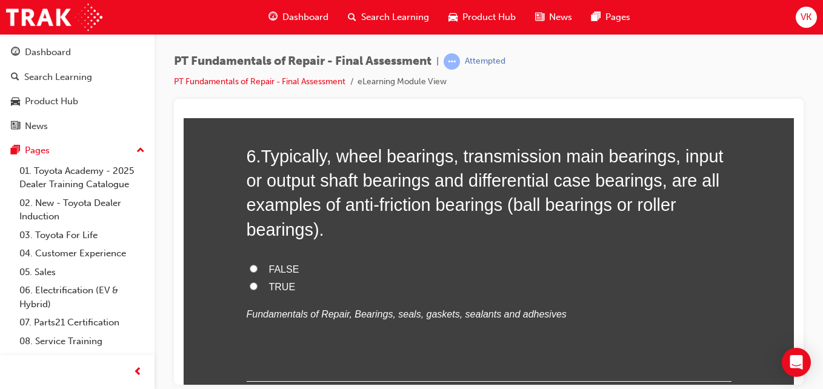
click at [250, 287] on input "TRUE" at bounding box center [254, 286] width 8 height 8
radio input "true"
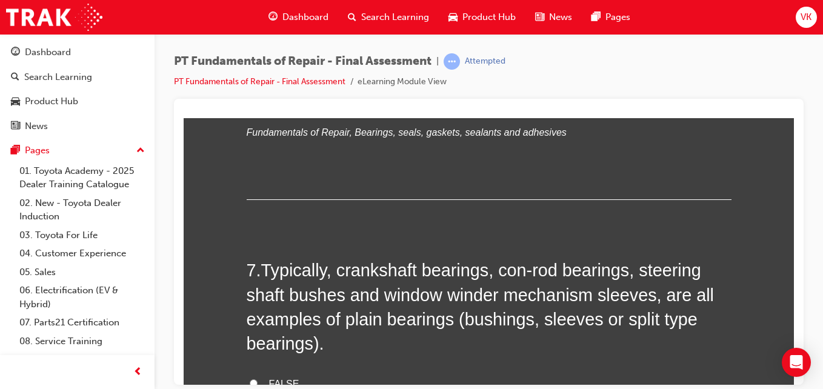
scroll to position [1707, 0]
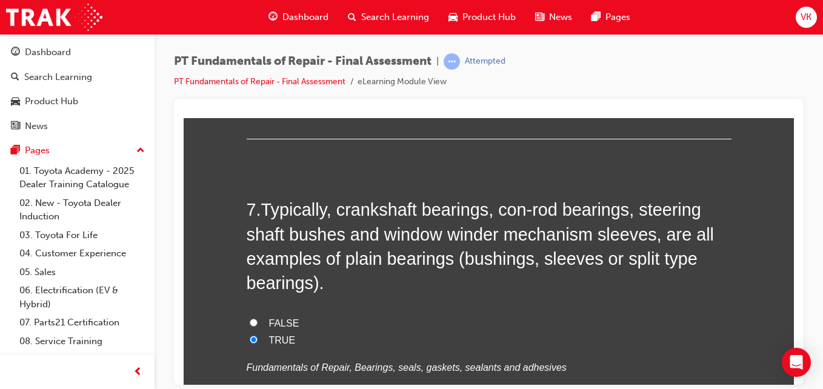
click at [250, 321] on input "FALSE" at bounding box center [254, 322] width 8 height 8
radio input "true"
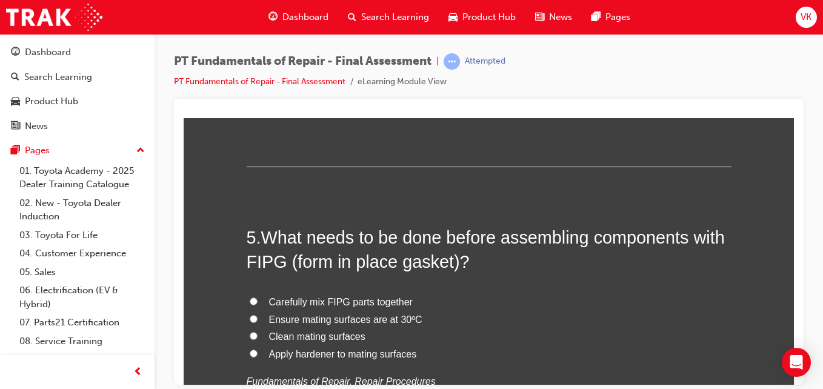
scroll to position [1162, 0]
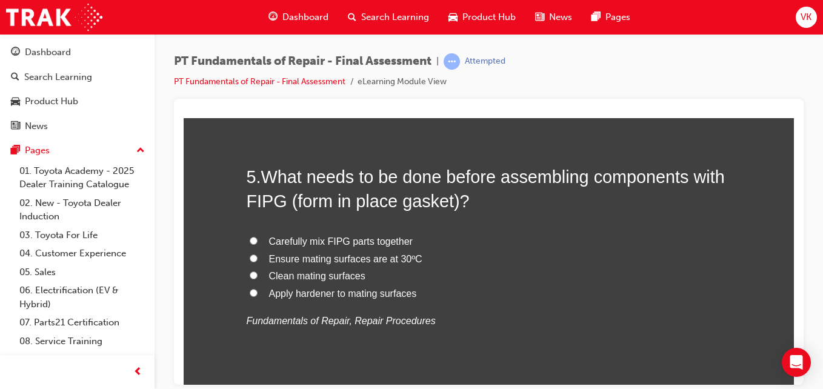
click at [250, 273] on input "Clean mating surfaces" at bounding box center [254, 275] width 8 height 8
radio input "true"
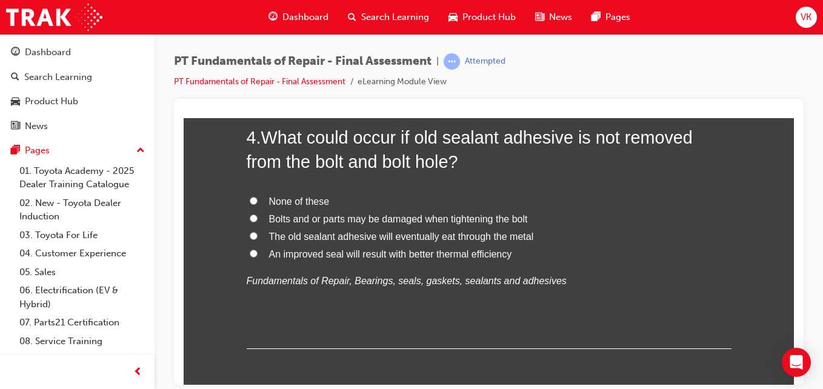
scroll to position [859, 0]
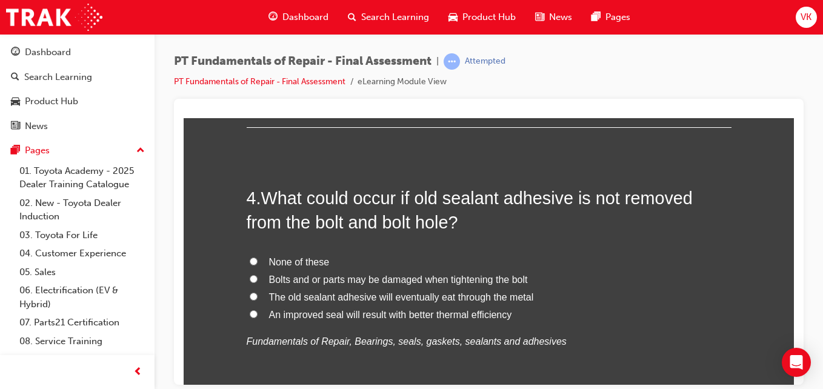
click at [250, 280] on input "Bolts and or parts may be damaged when tightening the bolt" at bounding box center [254, 279] width 8 height 8
radio input "true"
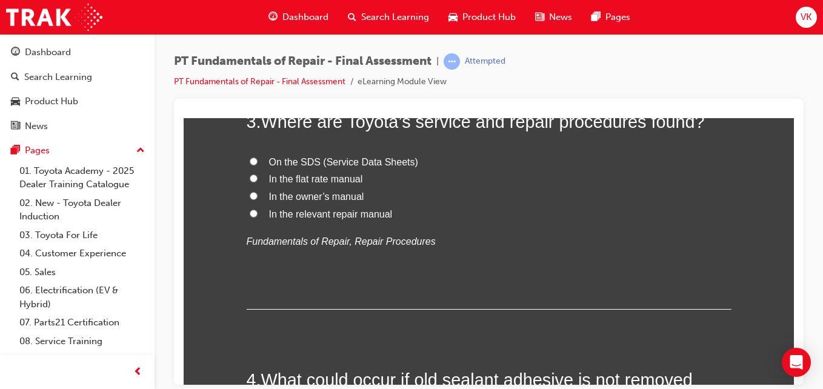
scroll to position [556, 0]
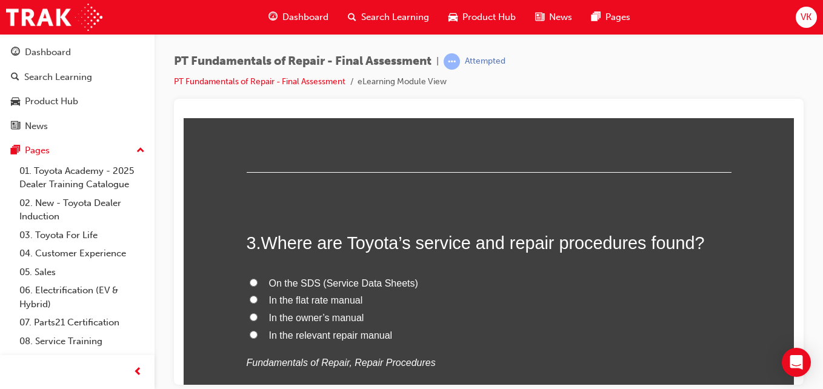
click at [250, 332] on input "In the relevant repair manual" at bounding box center [254, 334] width 8 height 8
radio input "true"
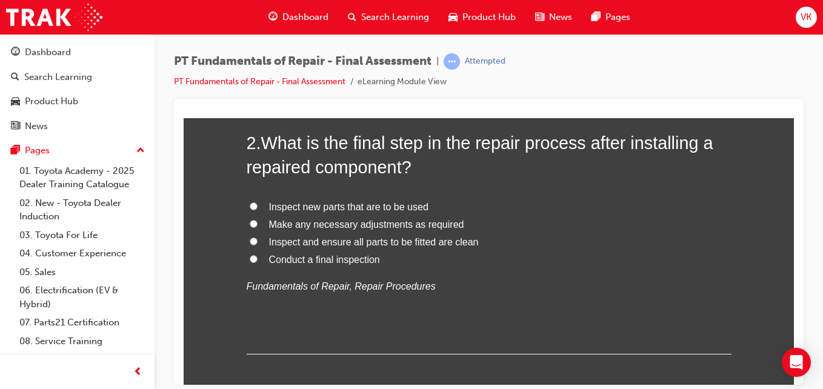
scroll to position [313, 0]
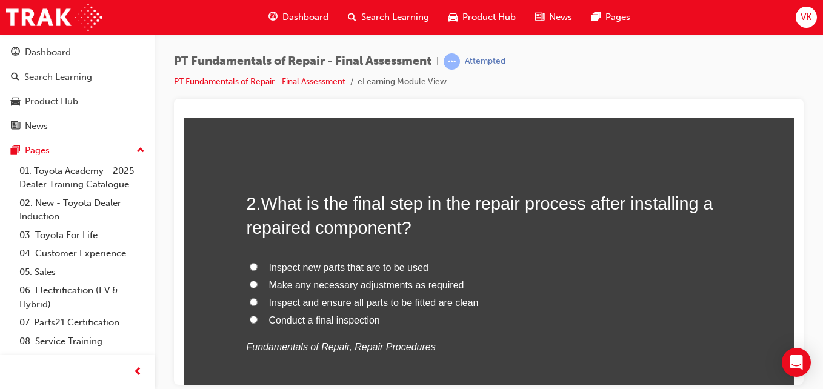
click at [250, 320] on input "Conduct a final inspection" at bounding box center [254, 319] width 8 height 8
radio input "true"
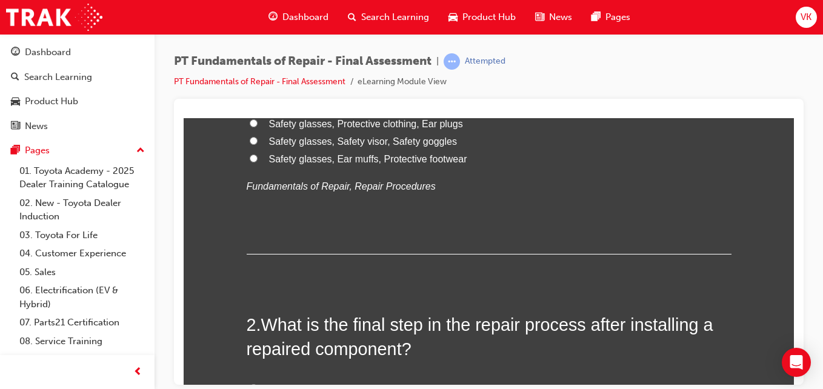
scroll to position [71, 0]
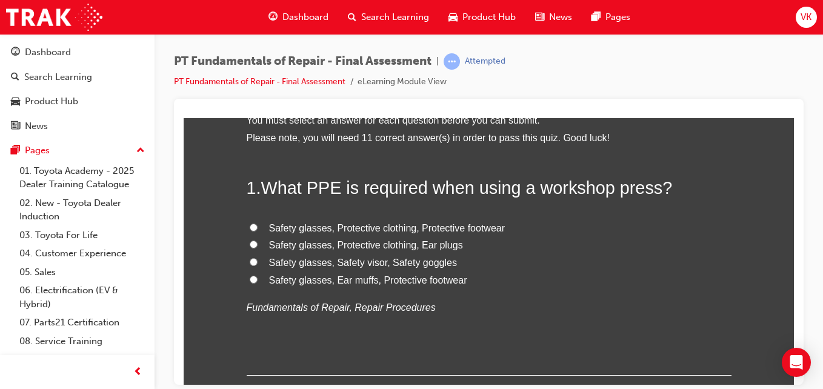
click at [250, 280] on input "Safety glasses, Ear muffs, Protective footwear" at bounding box center [254, 279] width 8 height 8
radio input "true"
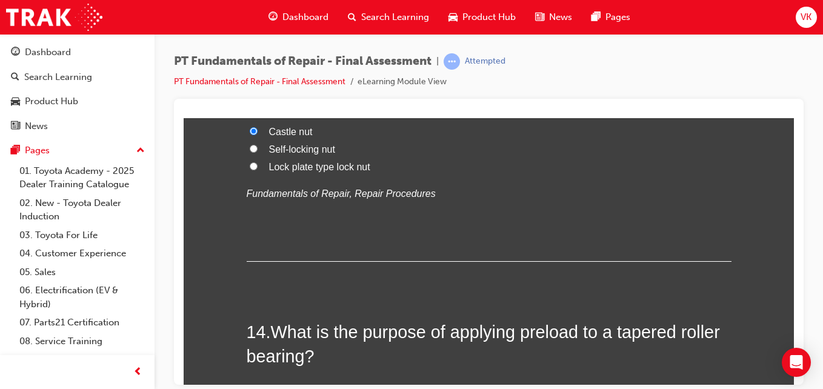
scroll to position [3758, 0]
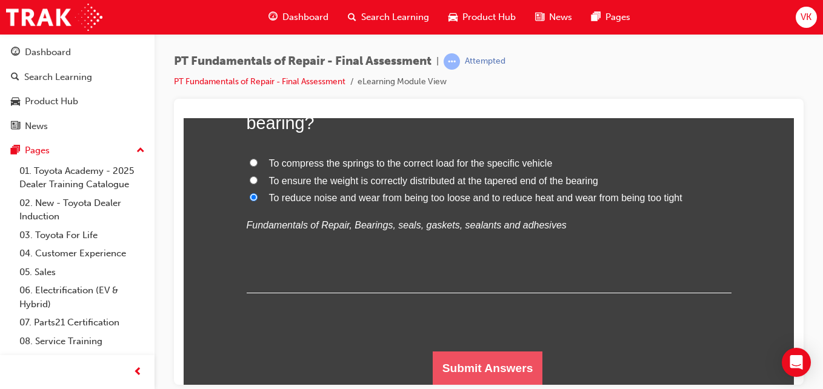
click at [486, 353] on button "Submit Answers" at bounding box center [488, 368] width 110 height 34
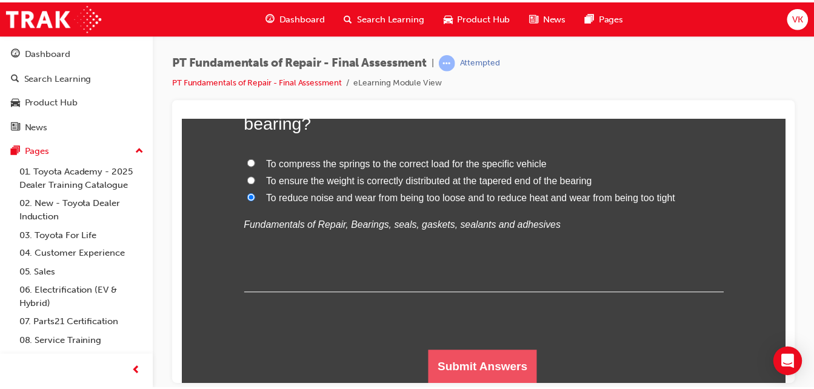
scroll to position [0, 0]
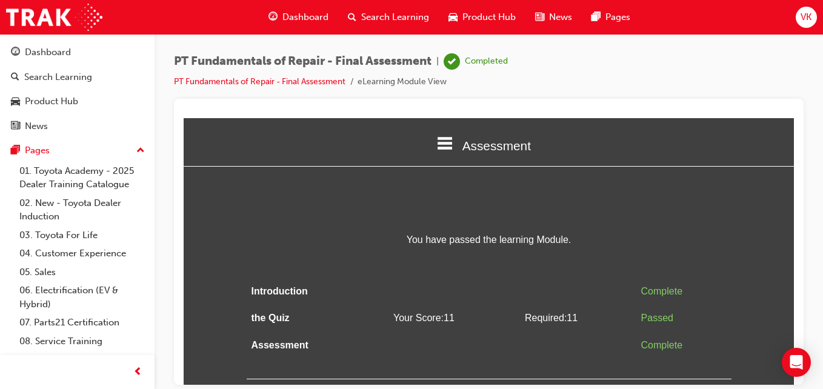
click at [444, 141] on icon at bounding box center [445, 143] width 16 height 16
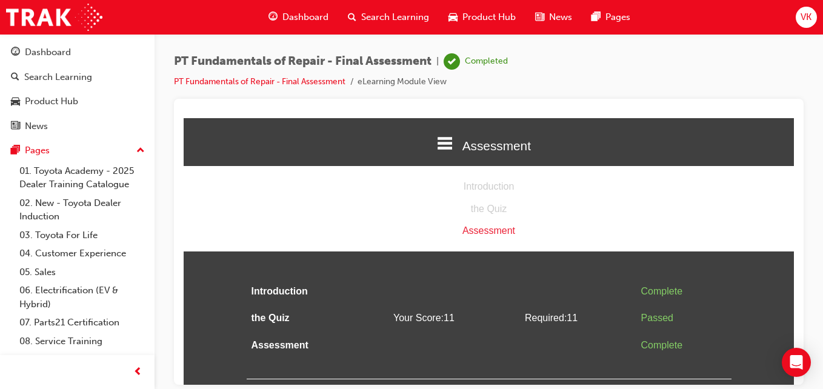
click at [433, 141] on div "Assessment" at bounding box center [489, 144] width 610 height 41
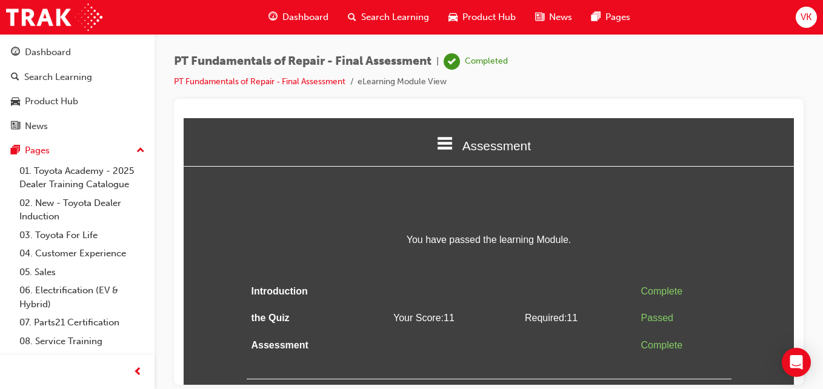
click at [307, 14] on span "Dashboard" at bounding box center [305, 17] width 46 height 14
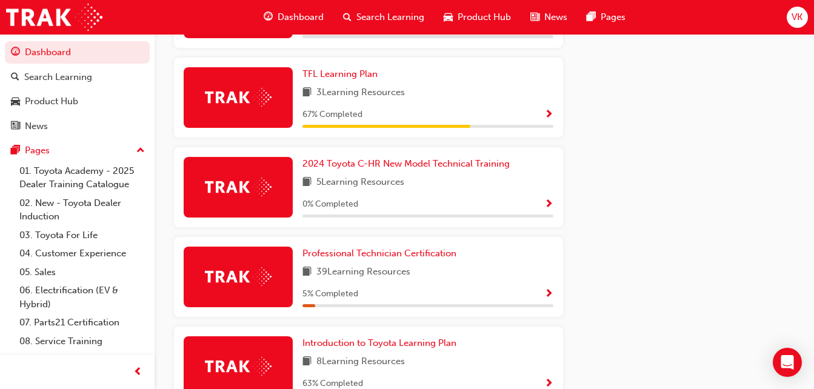
scroll to position [727, 0]
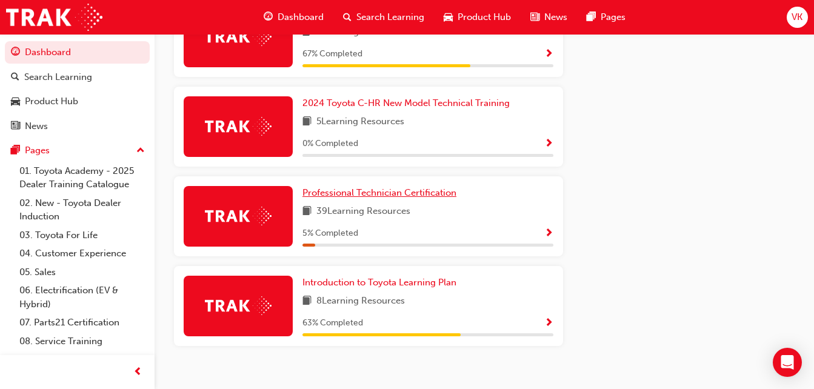
click at [402, 198] on span "Professional Technician Certification" at bounding box center [379, 192] width 154 height 11
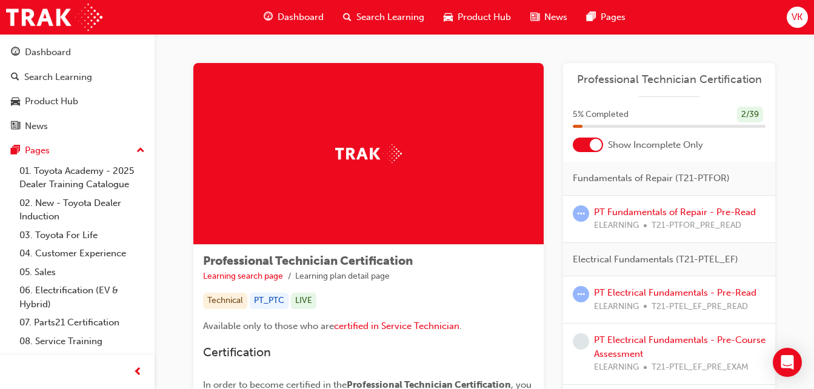
click at [595, 141] on div at bounding box center [596, 145] width 12 height 12
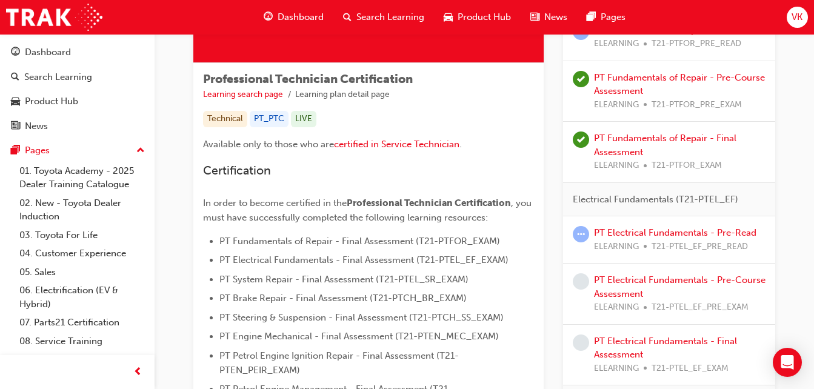
scroll to position [242, 0]
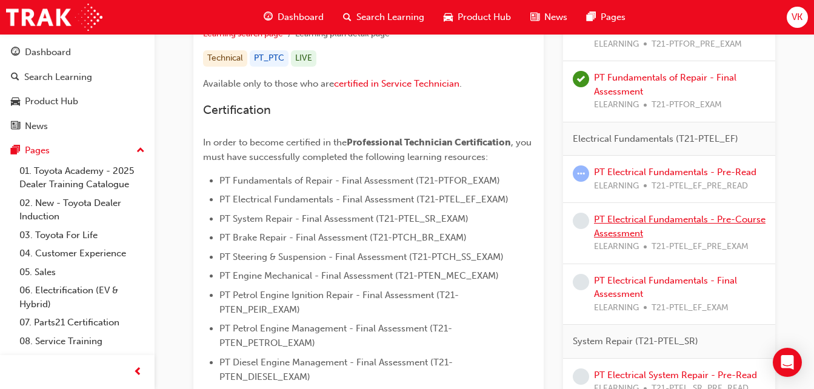
click at [715, 224] on link "PT Electrical Fundamentals - Pre-Course Assessment" at bounding box center [679, 226] width 171 height 25
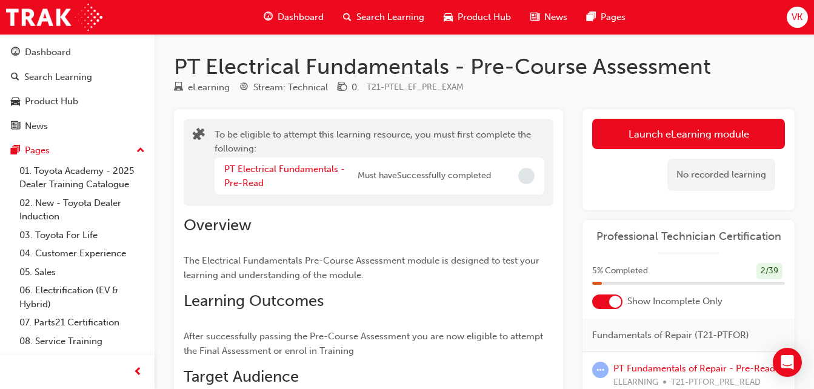
click at [276, 17] on div "Dashboard" at bounding box center [293, 17] width 79 height 25
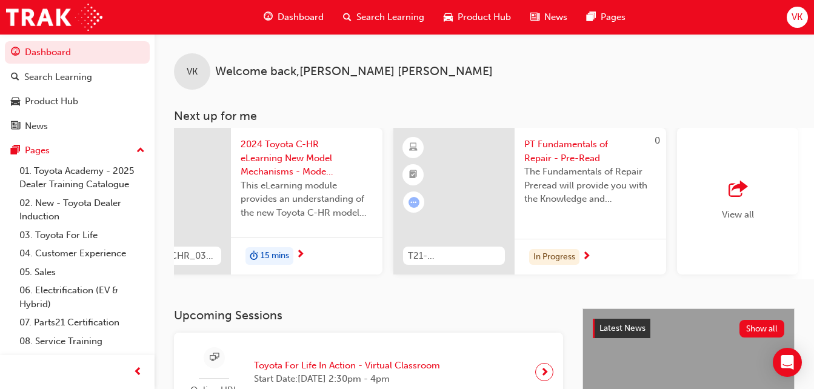
scroll to position [0, 1060]
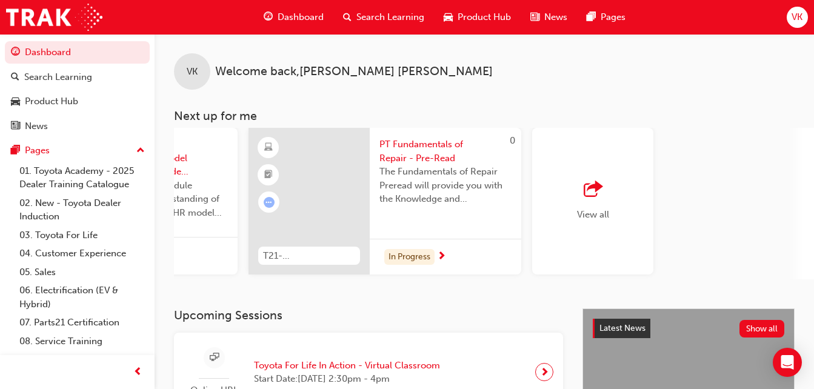
click at [449, 13] on span "car-icon" at bounding box center [448, 17] width 9 height 15
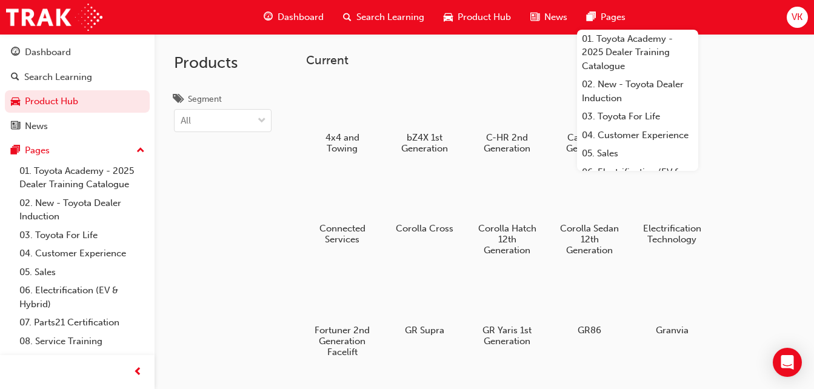
click at [795, 21] on span "VK" at bounding box center [796, 17] width 11 height 14
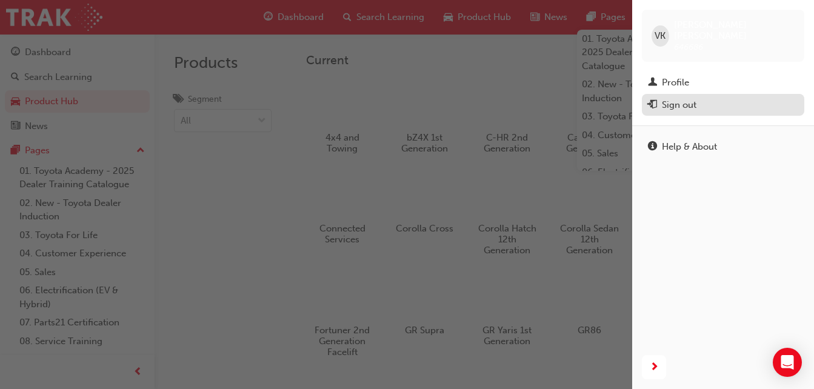
click at [682, 98] on div "Sign out" at bounding box center [679, 105] width 35 height 14
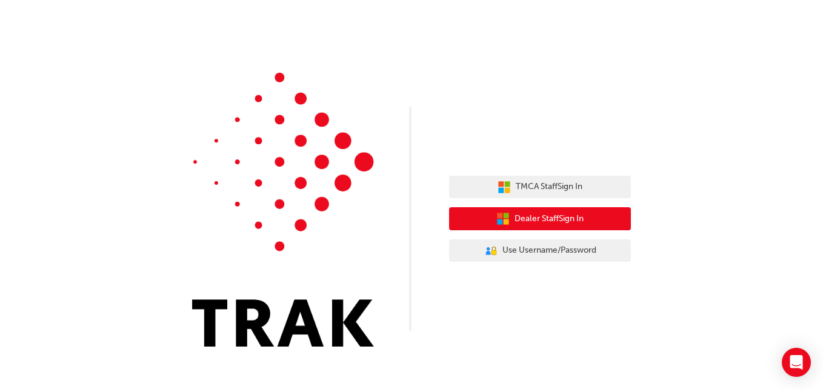
click at [563, 221] on span "Dealer Staff Sign In" at bounding box center [548, 219] width 69 height 14
